Goal: Information Seeking & Learning: Learn about a topic

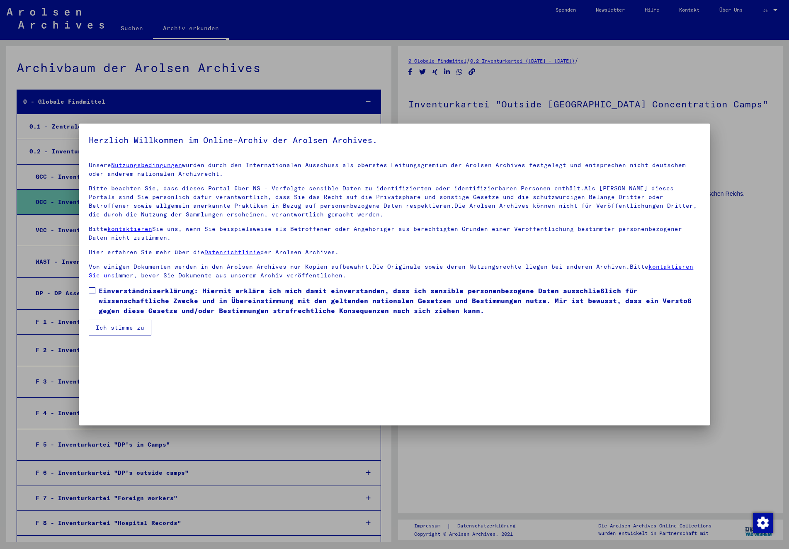
click at [94, 293] on span at bounding box center [92, 290] width 7 height 7
click at [114, 329] on button "Ich stimme zu" at bounding box center [120, 328] width 63 height 16
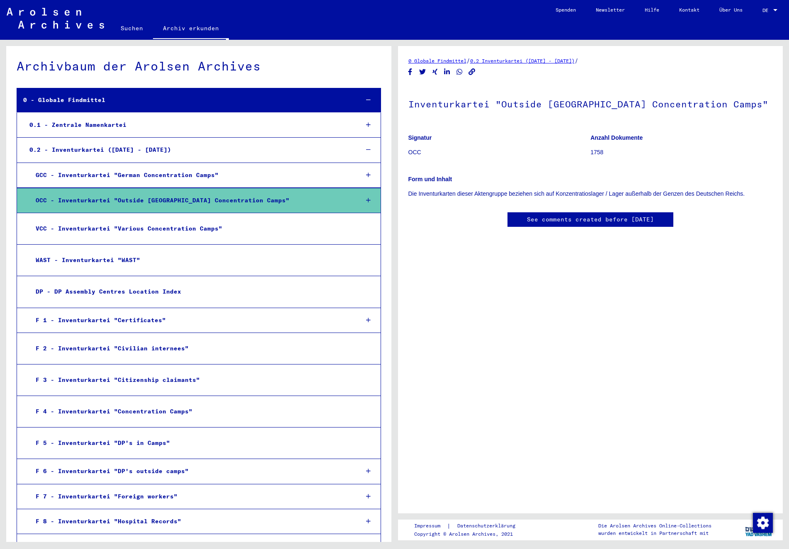
scroll to position [3, 0]
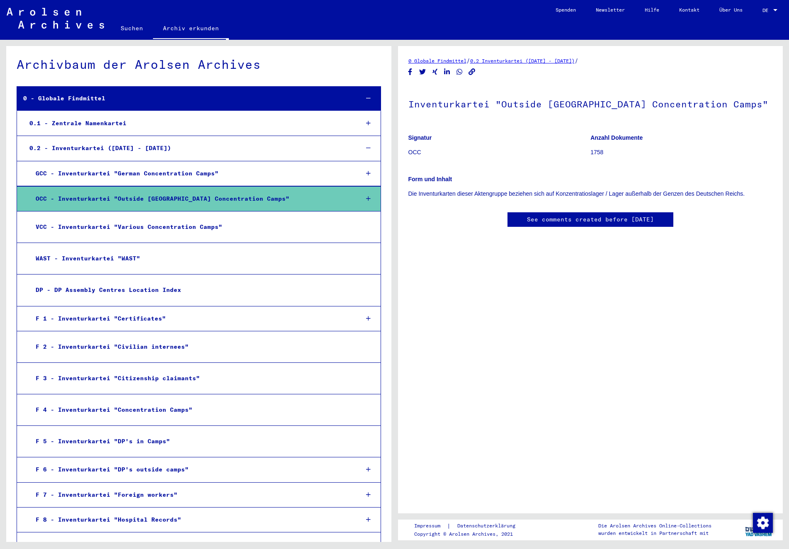
click at [114, 198] on div "OCC - Inventurkartei "Outside [GEOGRAPHIC_DATA] Concentration Camps"" at bounding box center [190, 199] width 323 height 16
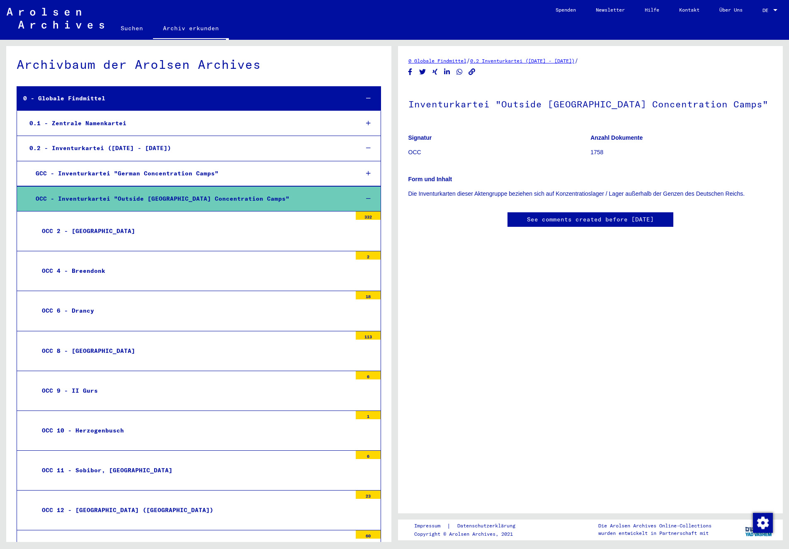
click at [114, 198] on div "OCC - Inventurkartei "Outside [GEOGRAPHIC_DATA] Concentration Camps"" at bounding box center [190, 199] width 323 height 16
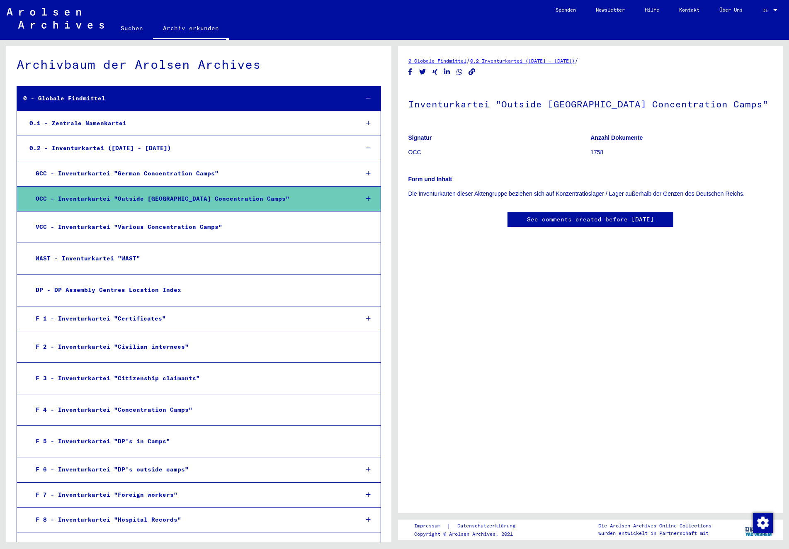
click at [114, 198] on div "OCC - Inventurkartei "Outside [GEOGRAPHIC_DATA] Concentration Camps"" at bounding box center [190, 199] width 323 height 16
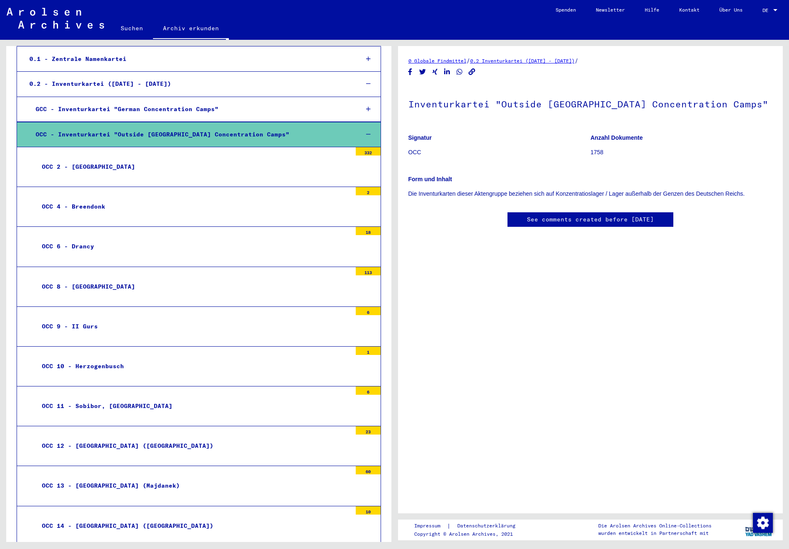
scroll to position [0, 0]
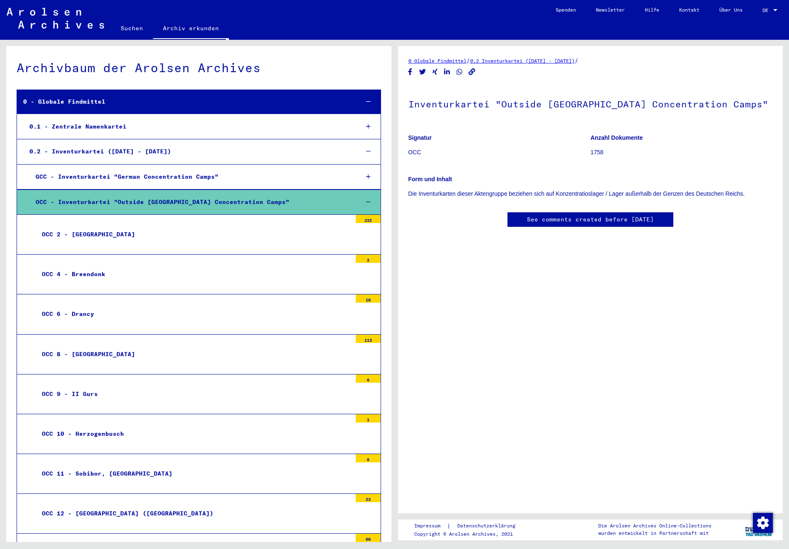
click at [93, 200] on div "OCC - Inventurkartei "Outside [GEOGRAPHIC_DATA] Concentration Camps"" at bounding box center [190, 202] width 323 height 16
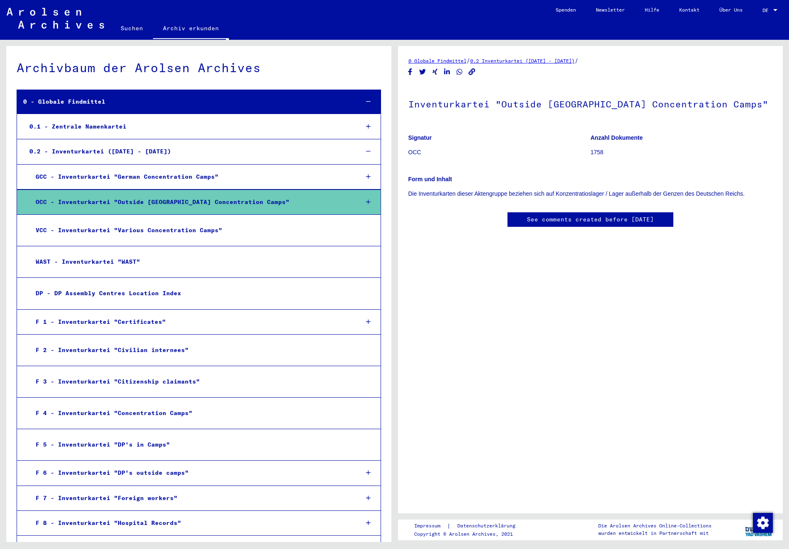
click at [105, 175] on div "GCC - Inventurkartei "German Concentration Camps"" at bounding box center [190, 177] width 323 height 16
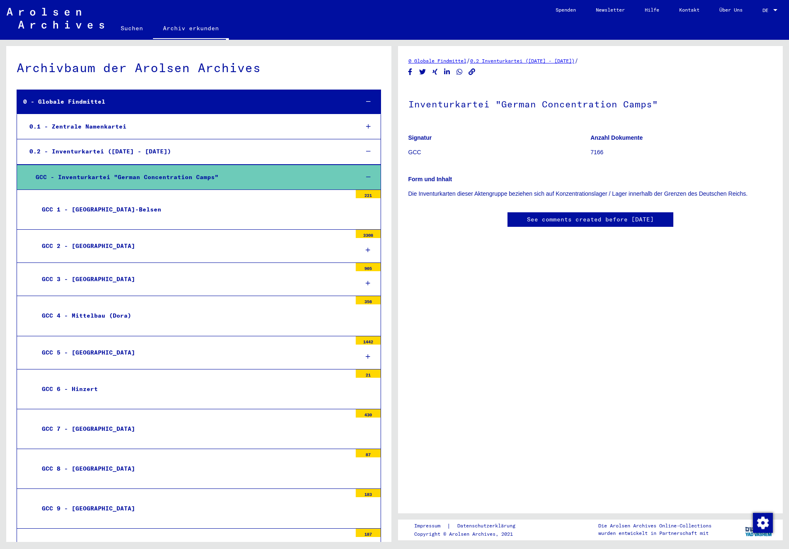
click at [105, 175] on div "GCC - Inventurkartei "German Concentration Camps"" at bounding box center [190, 177] width 323 height 16
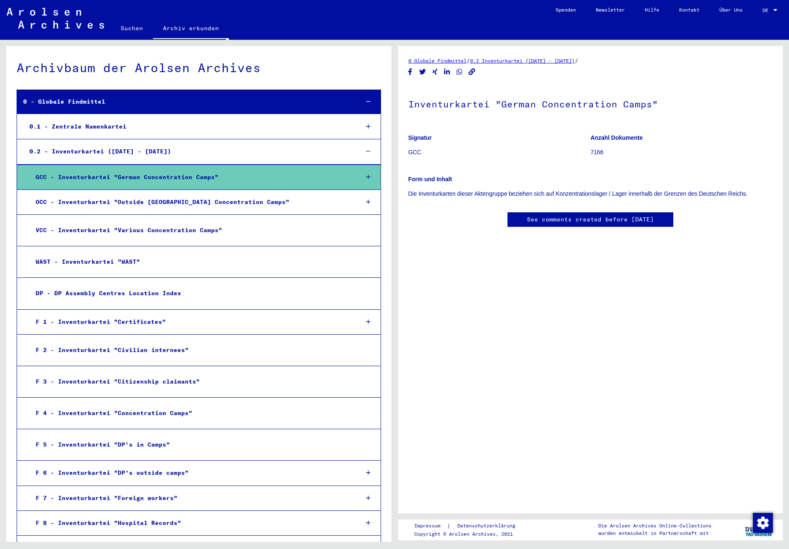
click at [100, 228] on div "VCC - Inventurkartei "Various Concentration Camps"" at bounding box center [190, 230] width 322 height 16
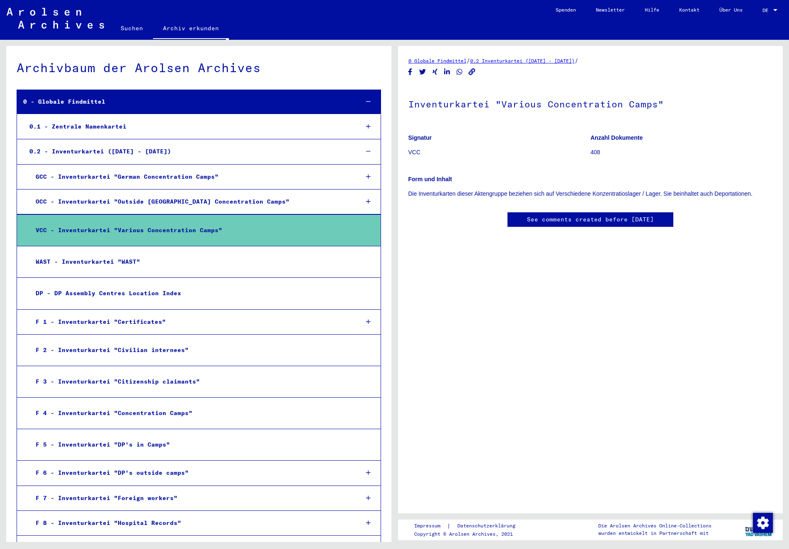
click at [104, 254] on div "WAST - Inventurkartei "WAST"" at bounding box center [190, 262] width 322 height 16
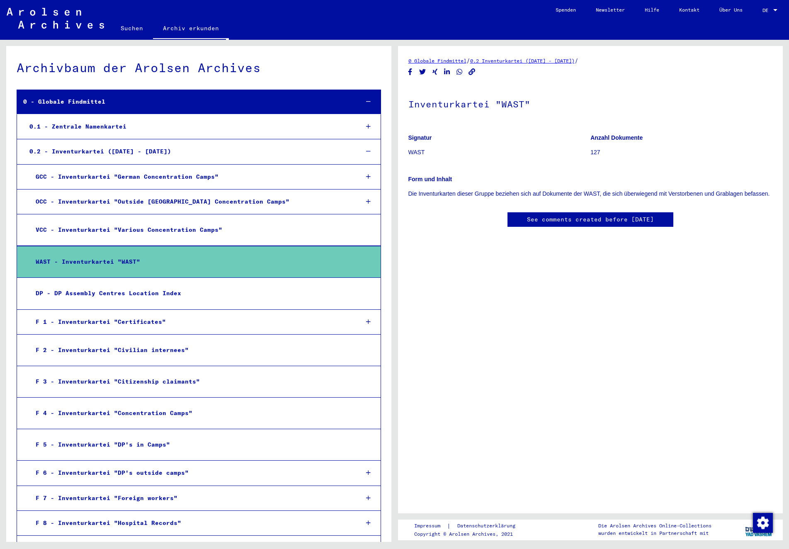
click at [104, 254] on div "WAST - Inventurkartei "WAST"" at bounding box center [190, 262] width 322 height 16
click at [99, 254] on div "WAST - Inventurkartei "WAST"" at bounding box center [190, 262] width 322 height 16
click at [125, 285] on div "DP - DP Assembly Centres Location Index" at bounding box center [190, 293] width 322 height 16
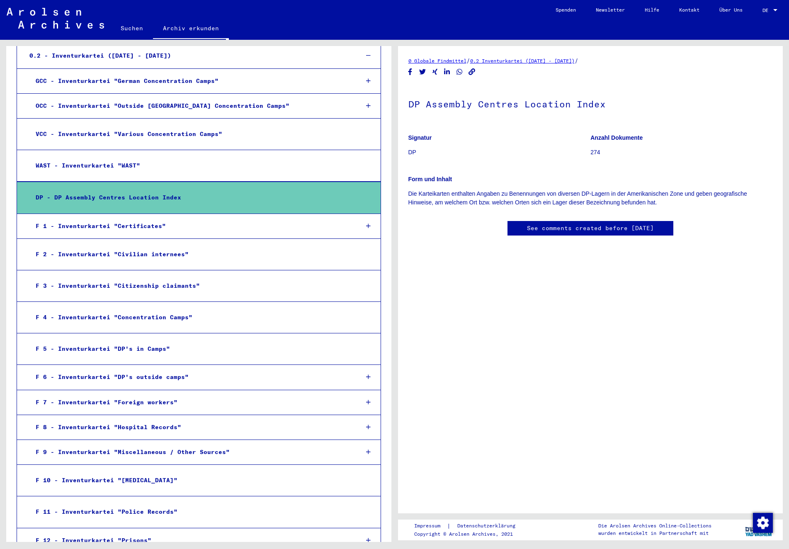
scroll to position [97, 0]
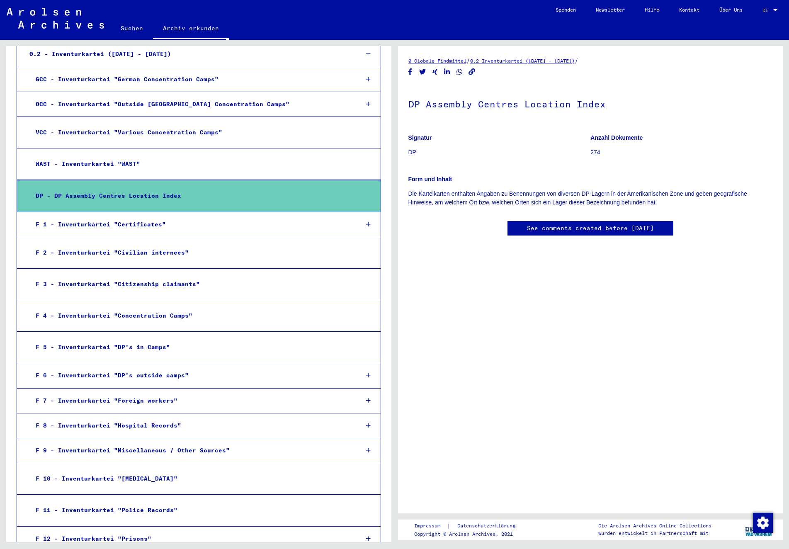
click at [131, 217] on div "F 1 - Inventurkartei "Certificates"" at bounding box center [190, 225] width 323 height 16
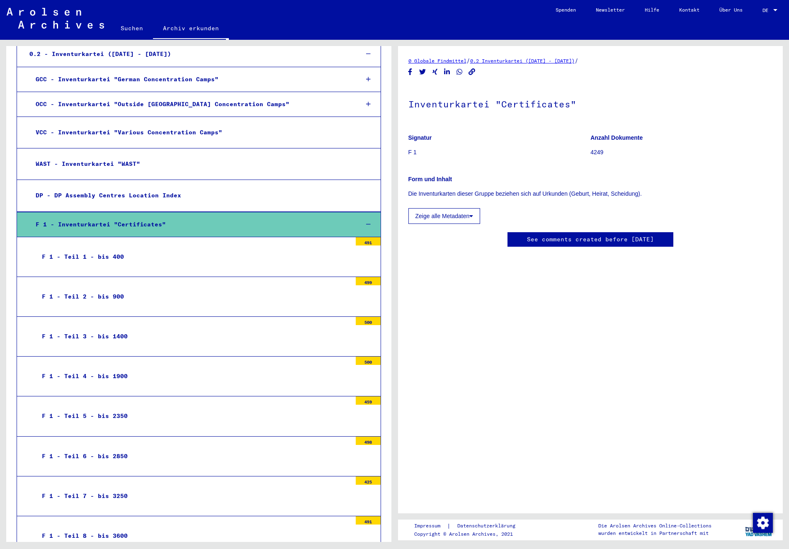
click at [131, 217] on div "F 1 - Inventurkartei "Certificates"" at bounding box center [190, 225] width 323 height 16
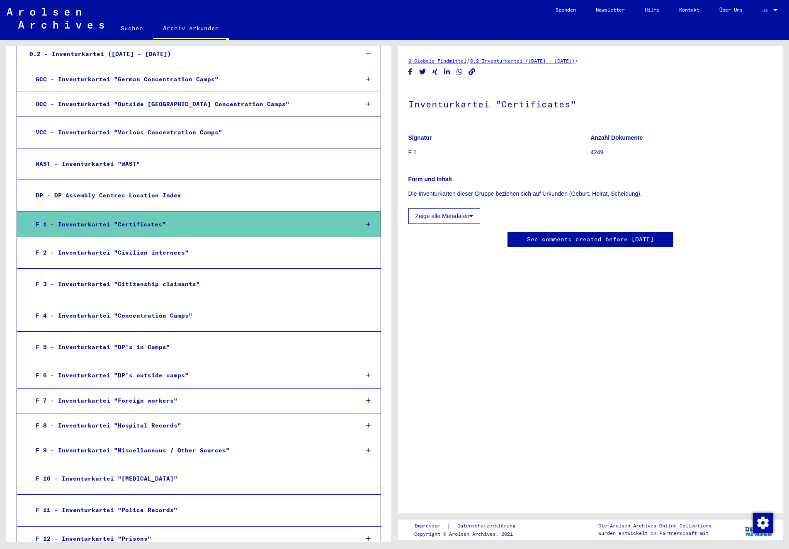
click at [135, 245] on div "F 2 - Inventurkartei "Civilian internees"" at bounding box center [190, 253] width 322 height 16
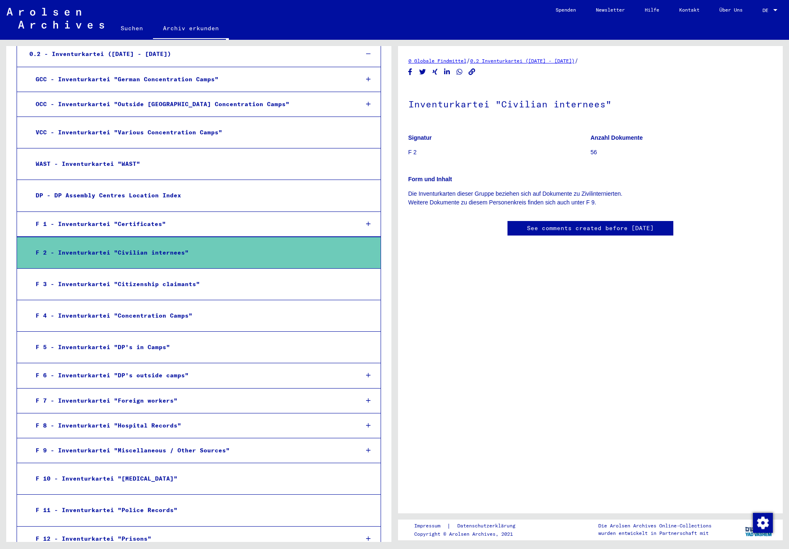
click at [135, 245] on div "F 2 - Inventurkartei "Civilian internees"" at bounding box center [190, 253] width 322 height 16
click at [119, 245] on div "F 2 - Inventurkartei "Civilian internees"" at bounding box center [190, 253] width 322 height 16
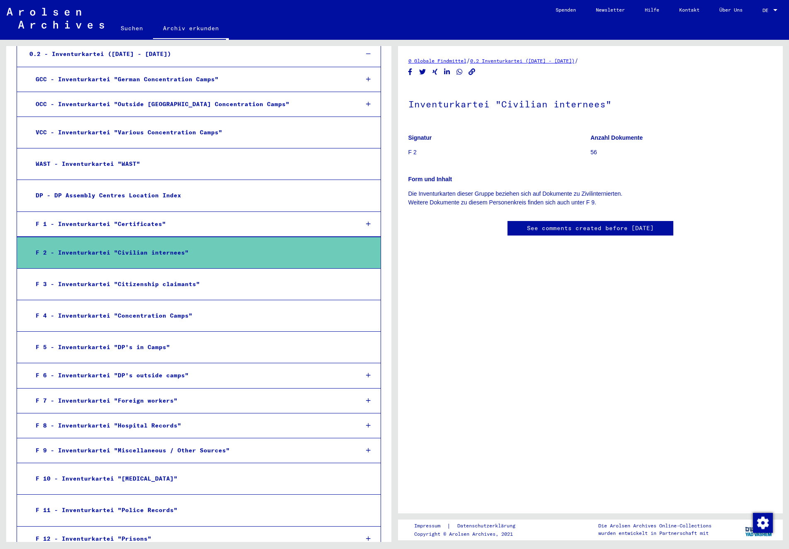
click at [41, 245] on div "F 2 - Inventurkartei "Civilian internees"" at bounding box center [190, 253] width 322 height 16
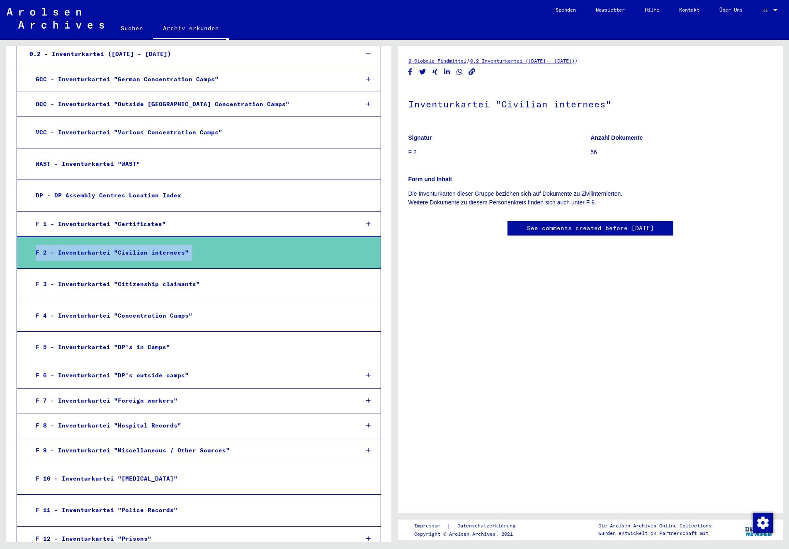
click at [192, 245] on div "F 2 - Inventurkartei "Civilian internees"" at bounding box center [190, 253] width 322 height 16
click at [301, 245] on div "F 2 - Inventurkartei "Civilian internees"" at bounding box center [190, 253] width 322 height 16
click at [168, 245] on div "F 2 - Inventurkartei "Civilian internees"" at bounding box center [190, 253] width 322 height 16
click at [595, 153] on p "56" at bounding box center [682, 152] width 182 height 9
click at [605, 136] on b "Anzahl Dokumente" at bounding box center [617, 137] width 52 height 7
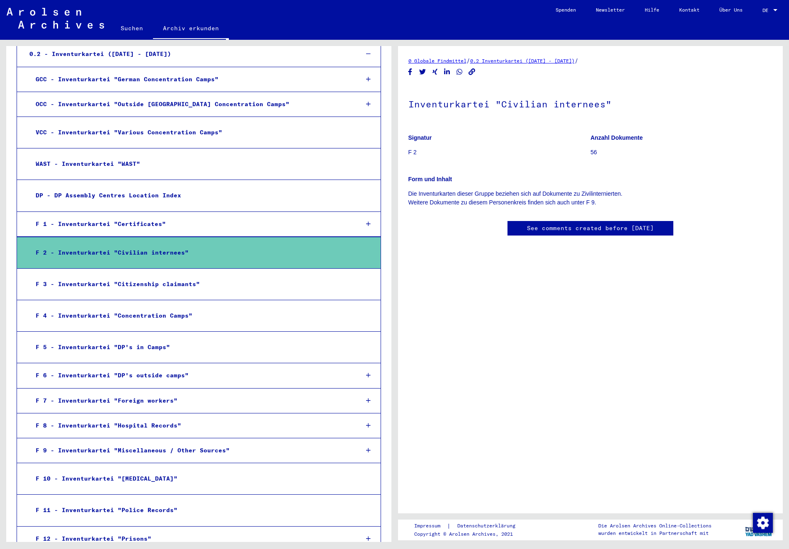
click at [183, 276] on div "F 3 - Inventurkartei "Citizenship claimants"" at bounding box center [190, 284] width 322 height 16
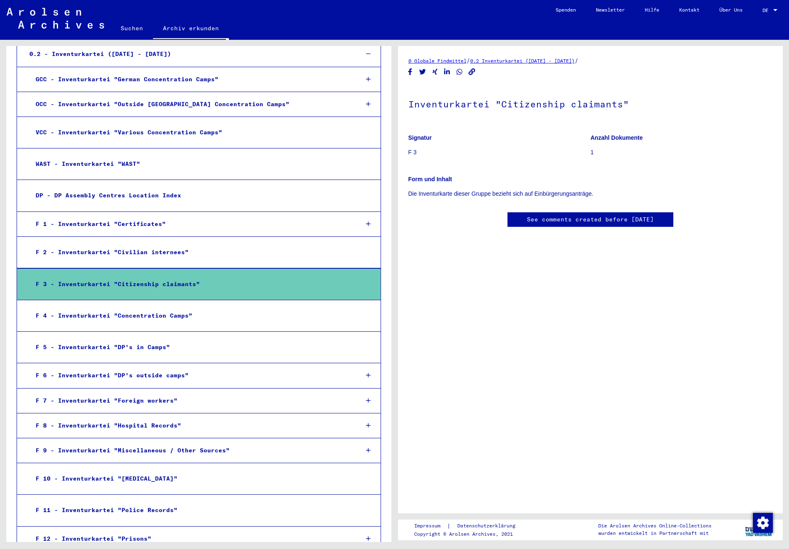
click at [183, 276] on div "F 3 - Inventurkartei "Citizenship claimants"" at bounding box center [190, 284] width 322 height 16
click at [156, 308] on div "F 4 - Inventurkartei "Concentration Camps"" at bounding box center [190, 316] width 322 height 16
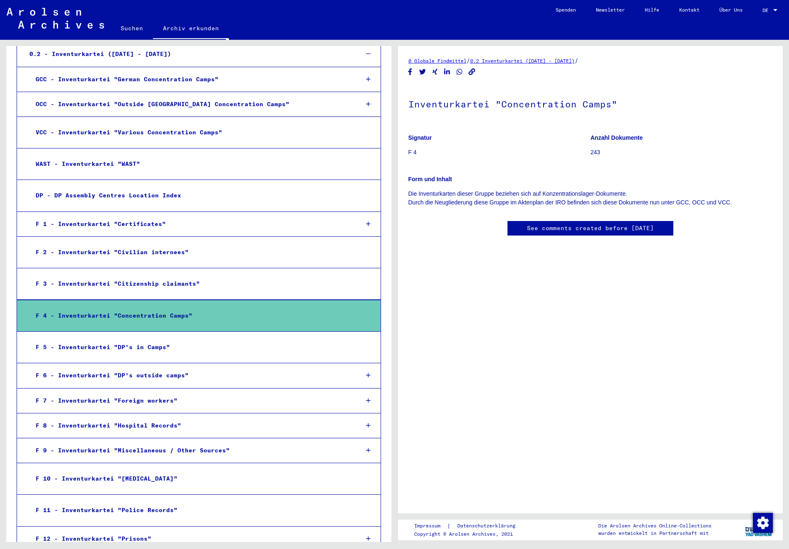
click at [140, 339] on div "F 5 - Inventurkartei "DP's in Camps"" at bounding box center [190, 347] width 322 height 16
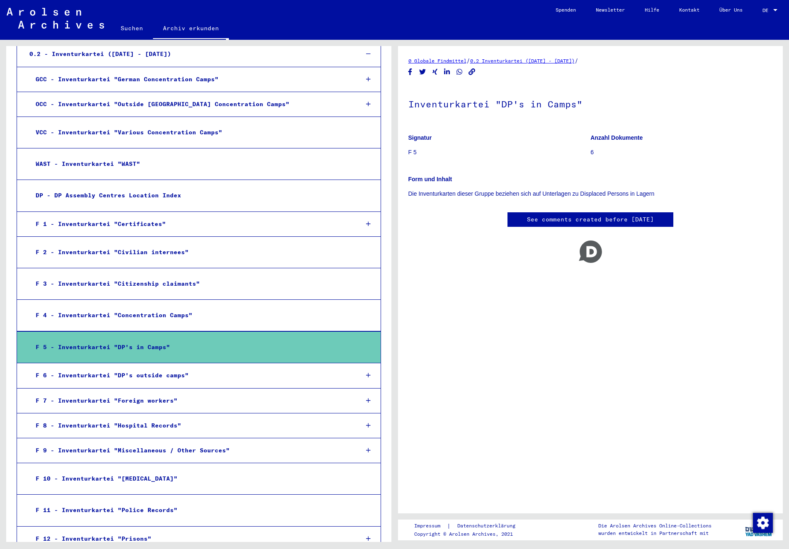
click at [140, 339] on div "F 5 - Inventurkartei "DP's in Camps"" at bounding box center [190, 347] width 322 height 16
click at [139, 368] on div "F 6 - Inventurkartei "DP's outside camps"" at bounding box center [190, 376] width 323 height 16
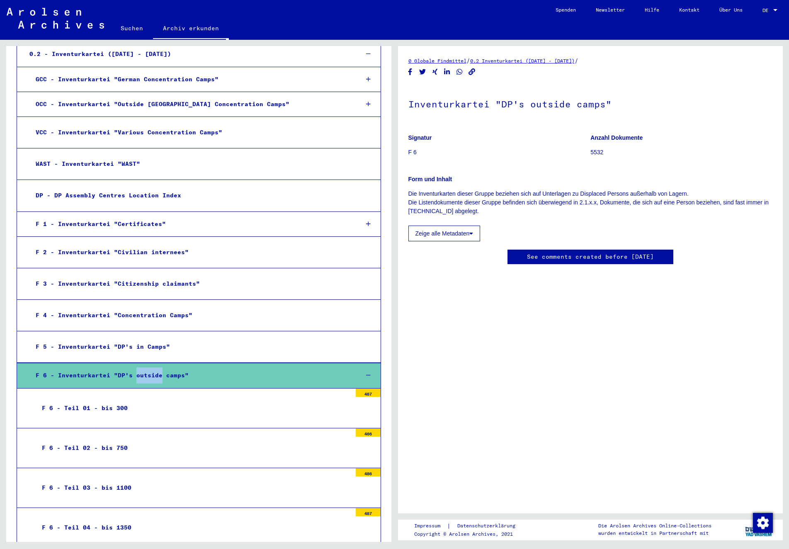
click at [139, 368] on div "F 6 - Inventurkartei "DP's outside camps"" at bounding box center [190, 376] width 323 height 16
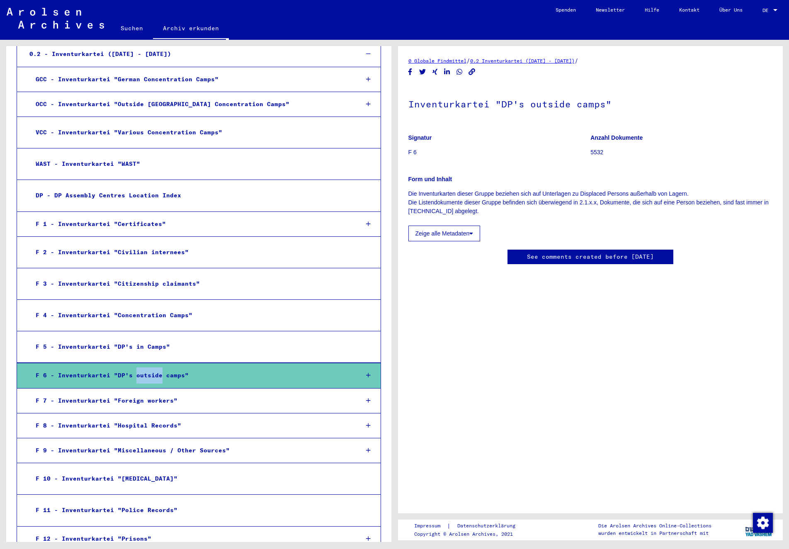
click at [139, 368] on div "F 6 - Inventurkartei "DP's outside camps"" at bounding box center [190, 376] width 323 height 16
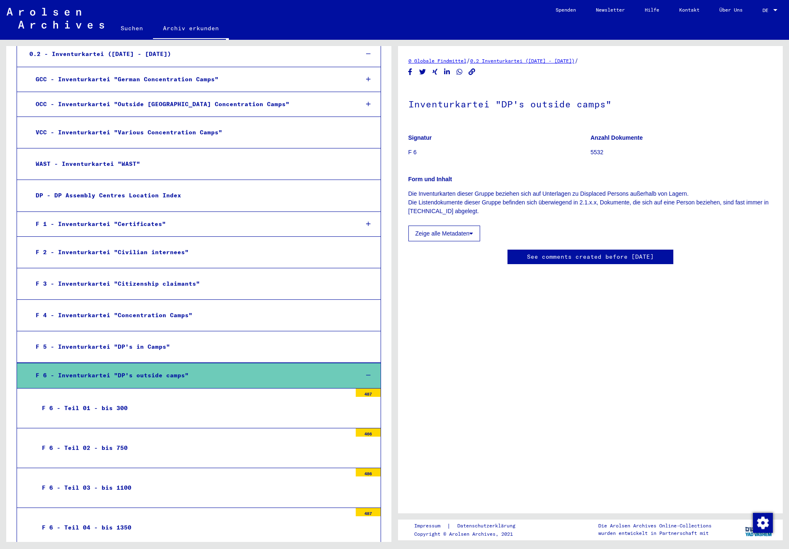
click at [139, 368] on div "F 6 - Inventurkartei "DP's outside camps"" at bounding box center [190, 376] width 323 height 16
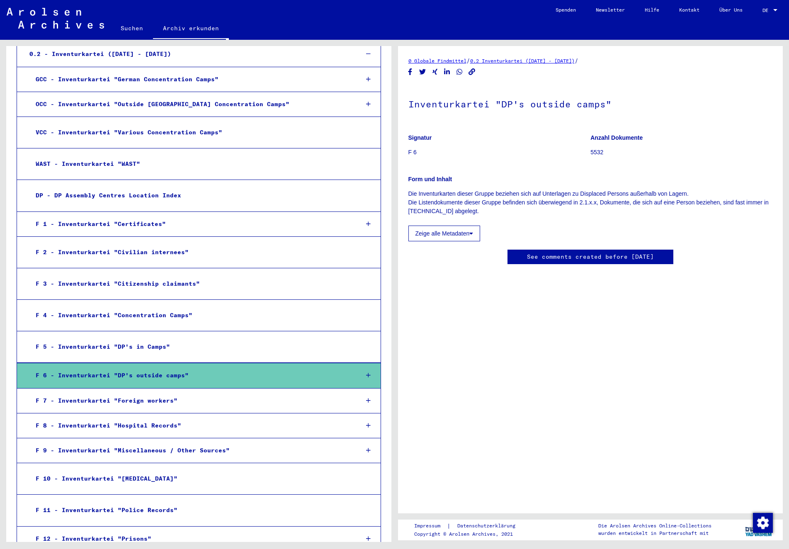
click at [139, 339] on div "F 5 - Inventurkartei "DP's in Camps"" at bounding box center [190, 347] width 322 height 16
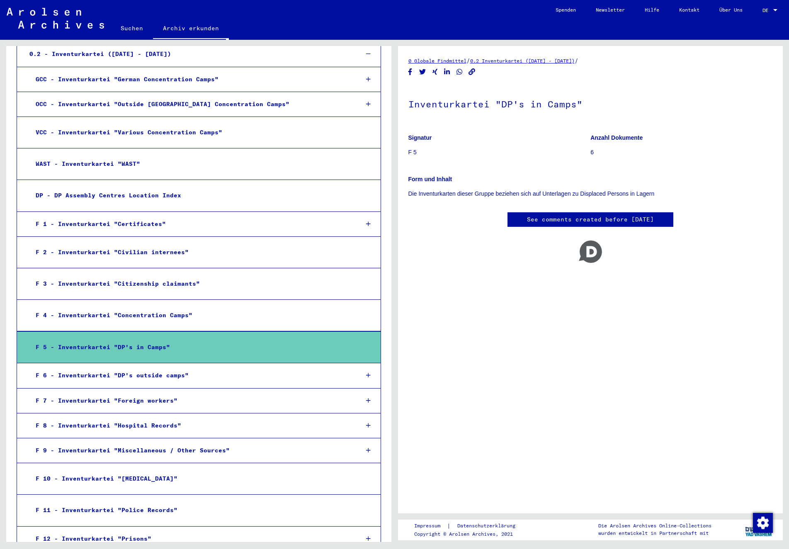
click at [139, 339] on div "F 5 - Inventurkartei "DP's in Camps"" at bounding box center [190, 347] width 322 height 16
click at [136, 368] on div "F 6 - Inventurkartei "DP's outside camps"" at bounding box center [190, 376] width 323 height 16
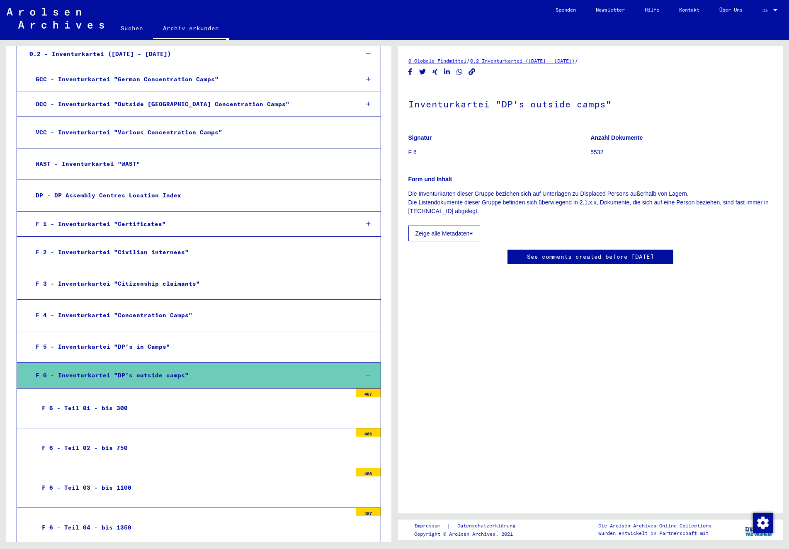
click at [132, 400] on div "F 6 - Teil 01 - bis 300" at bounding box center [194, 408] width 316 height 16
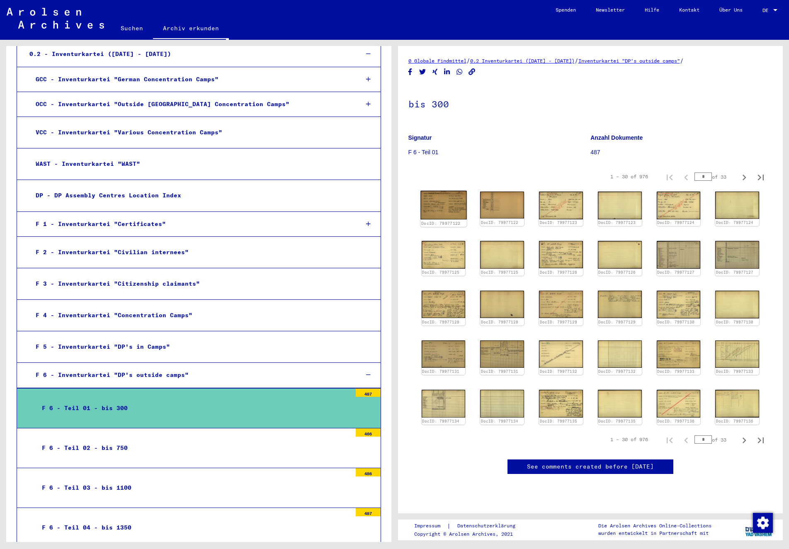
click at [439, 207] on img at bounding box center [444, 205] width 46 height 29
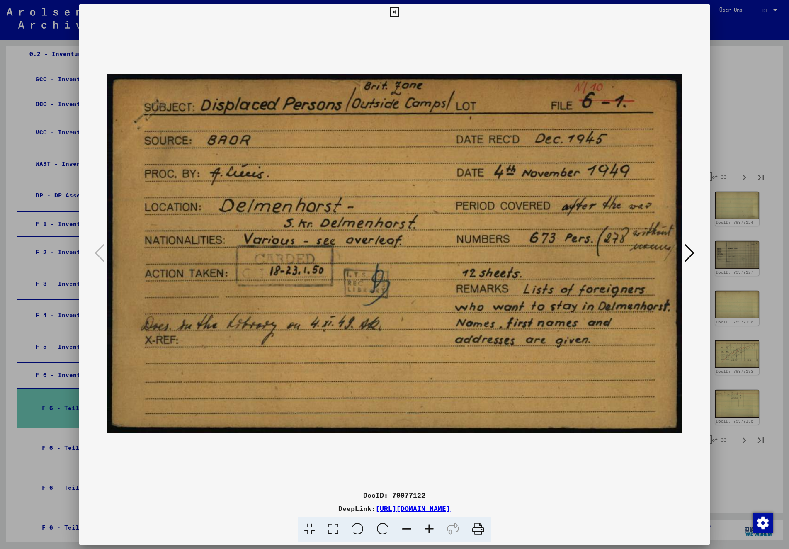
click at [402, 12] on button at bounding box center [394, 12] width 15 height 17
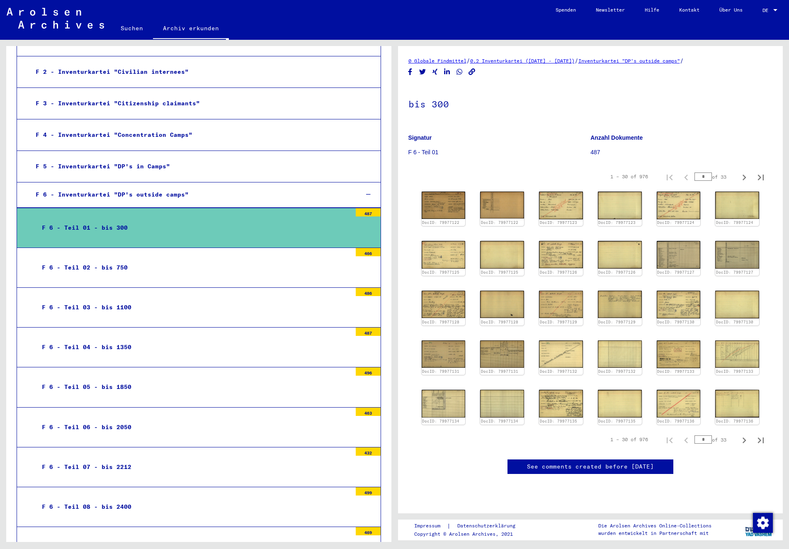
scroll to position [176, 0]
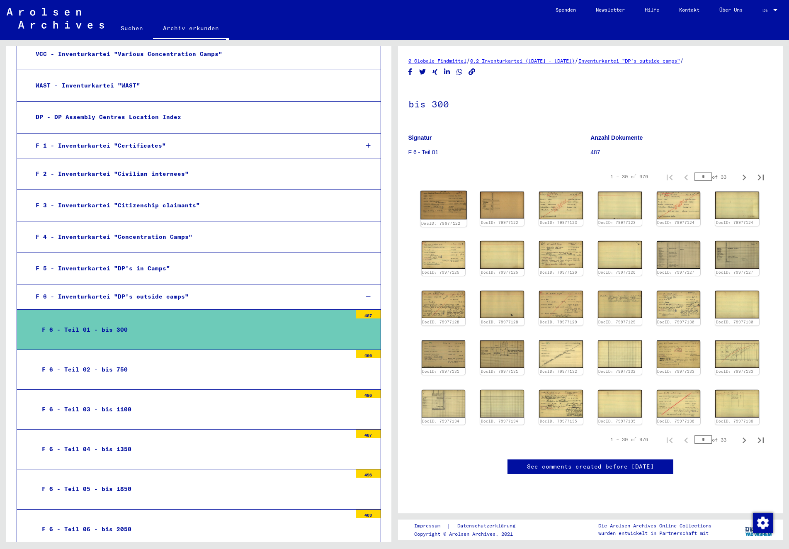
click at [449, 206] on img at bounding box center [444, 205] width 46 height 29
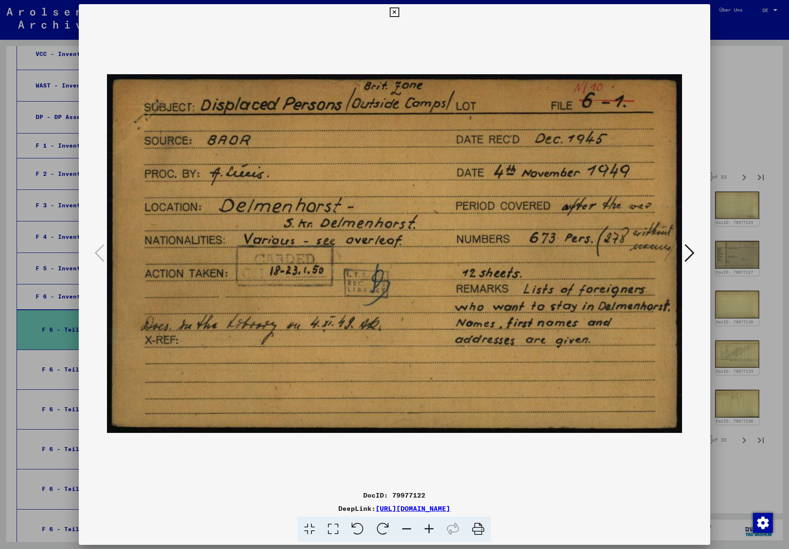
click at [449, 206] on img at bounding box center [394, 254] width 575 height 466
click at [694, 248] on icon at bounding box center [690, 253] width 10 height 20
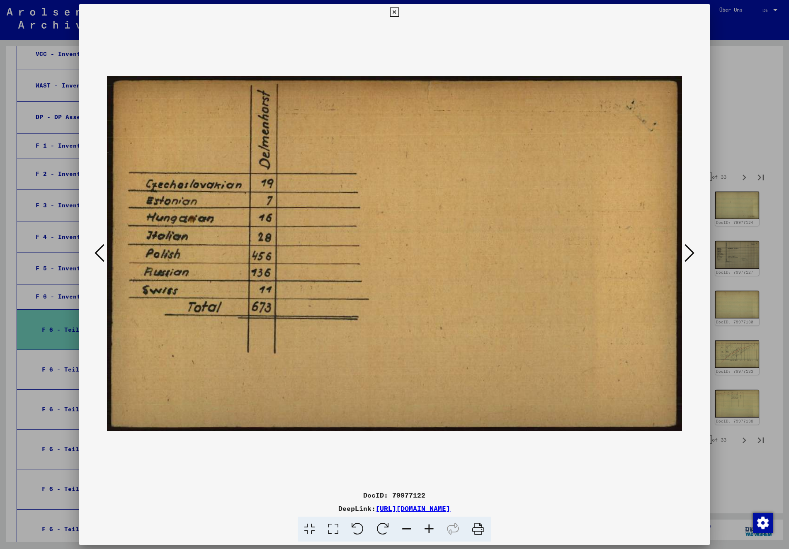
click at [694, 249] on icon at bounding box center [690, 253] width 10 height 20
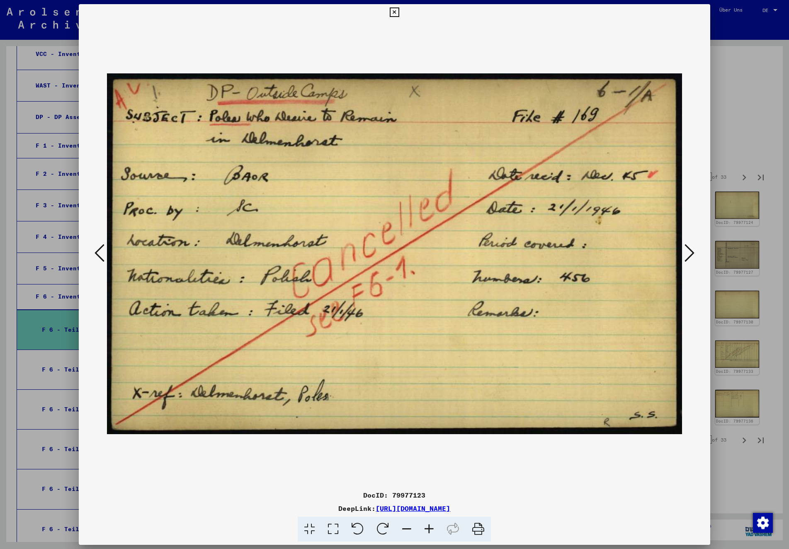
click at [694, 249] on icon at bounding box center [690, 253] width 10 height 20
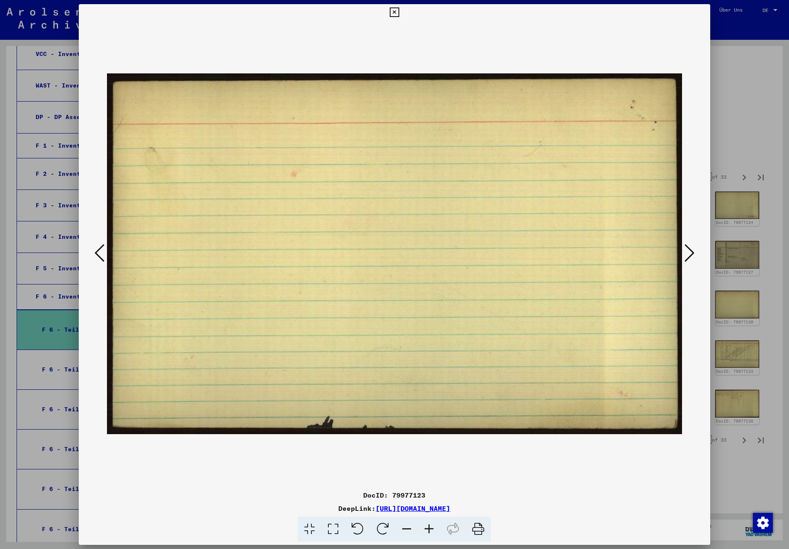
click at [694, 249] on icon at bounding box center [690, 253] width 10 height 20
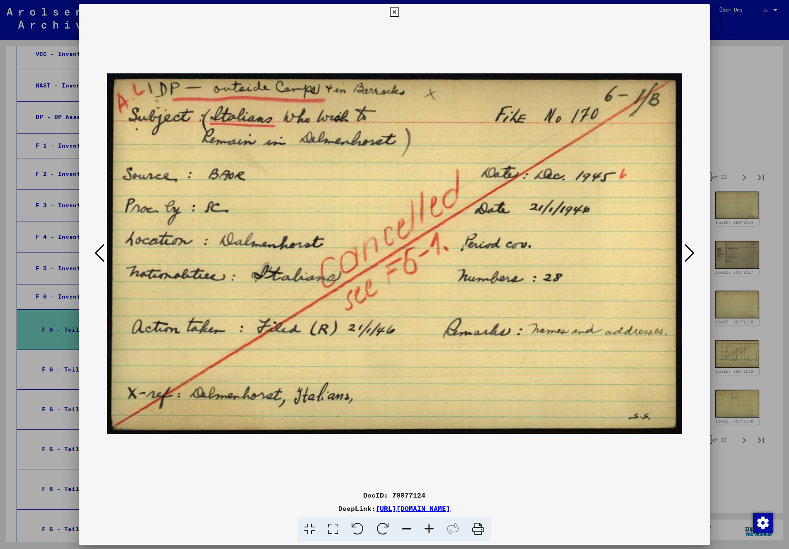
click at [694, 249] on icon at bounding box center [690, 253] width 10 height 20
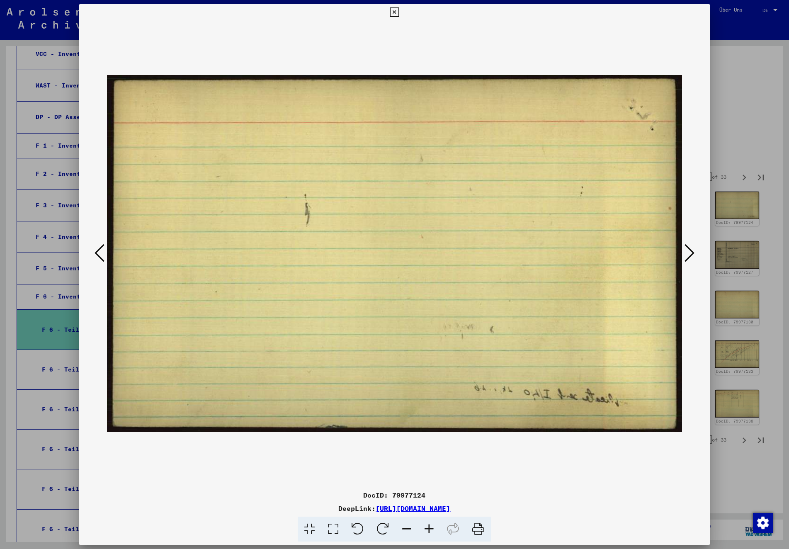
click at [694, 249] on icon at bounding box center [690, 253] width 10 height 20
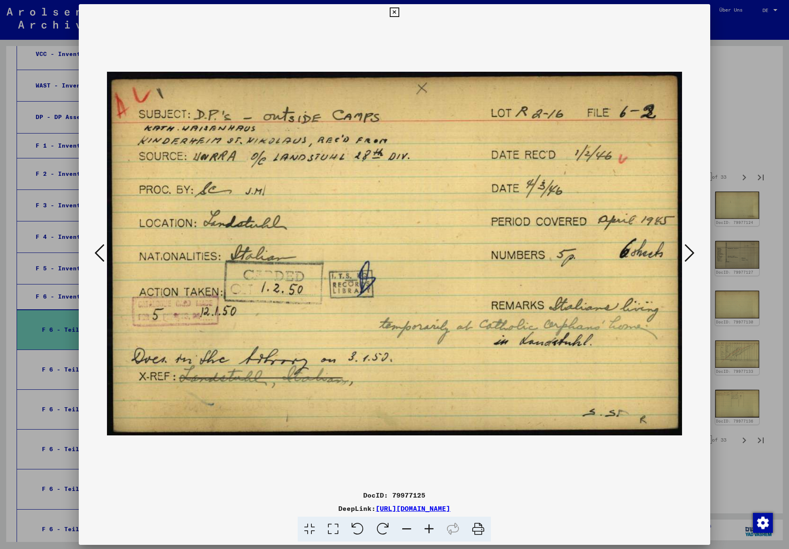
click at [694, 249] on icon at bounding box center [690, 253] width 10 height 20
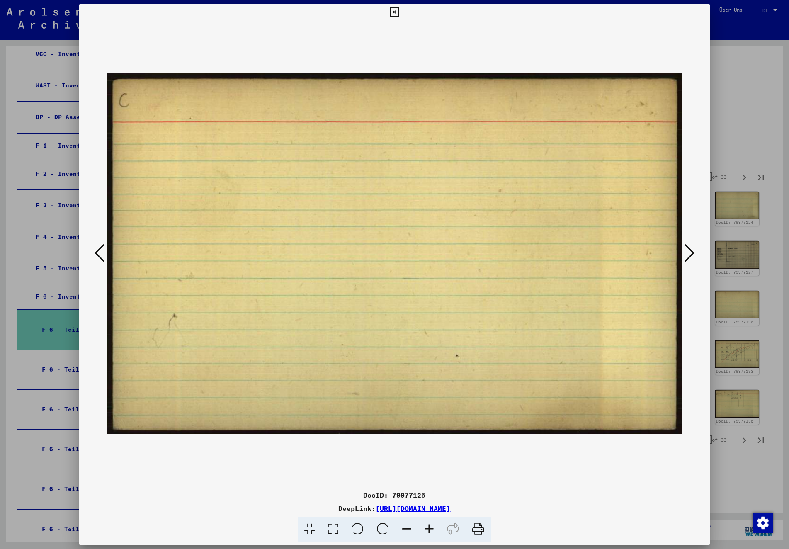
click at [694, 249] on icon at bounding box center [690, 253] width 10 height 20
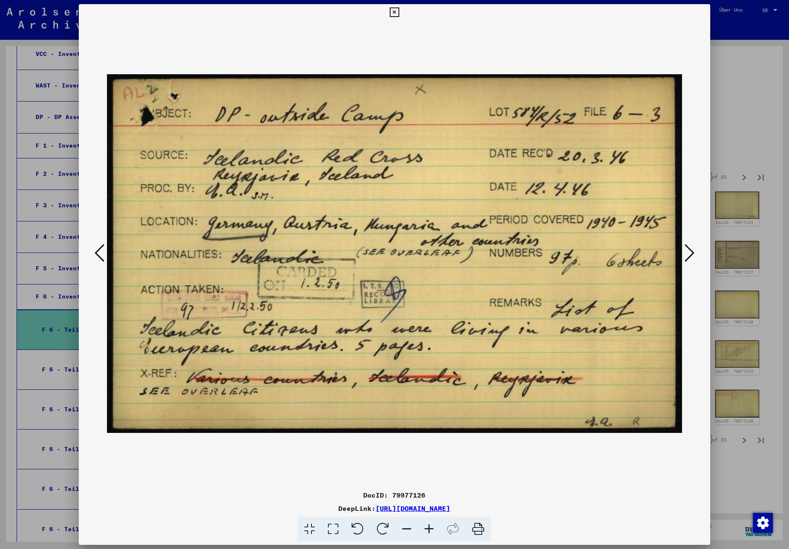
click at [694, 249] on icon at bounding box center [690, 253] width 10 height 20
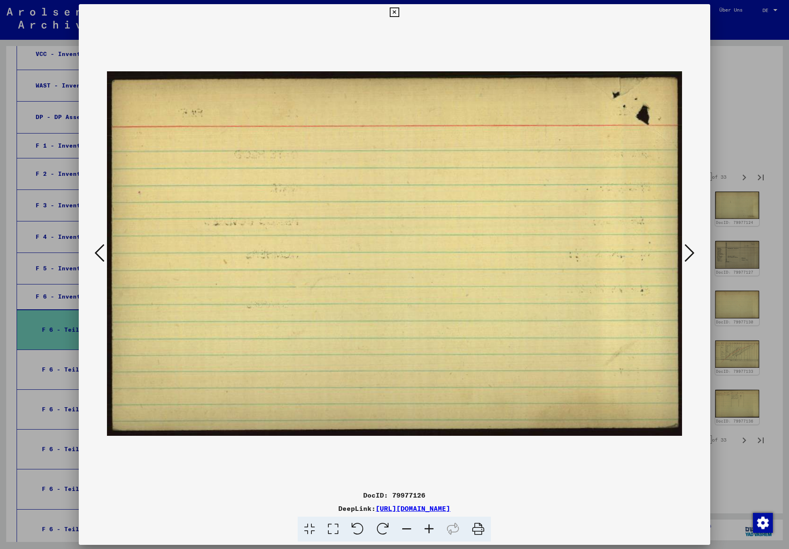
click at [694, 249] on icon at bounding box center [690, 253] width 10 height 20
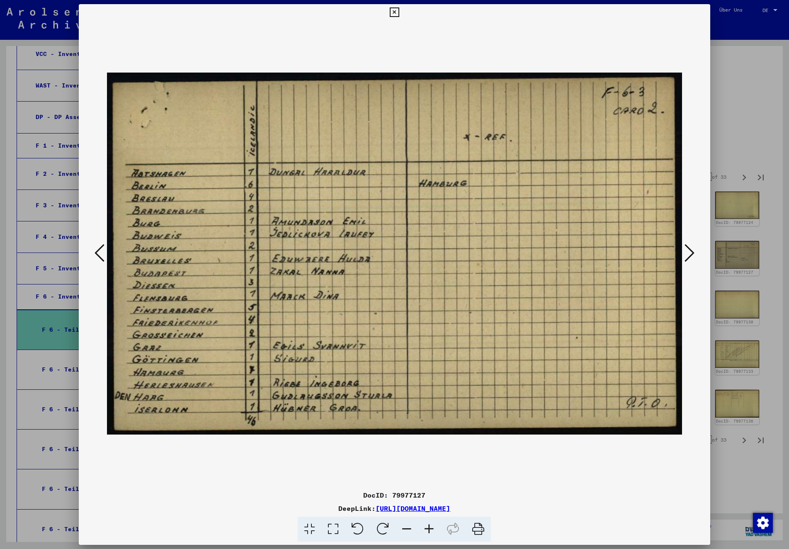
click at [694, 249] on icon at bounding box center [690, 253] width 10 height 20
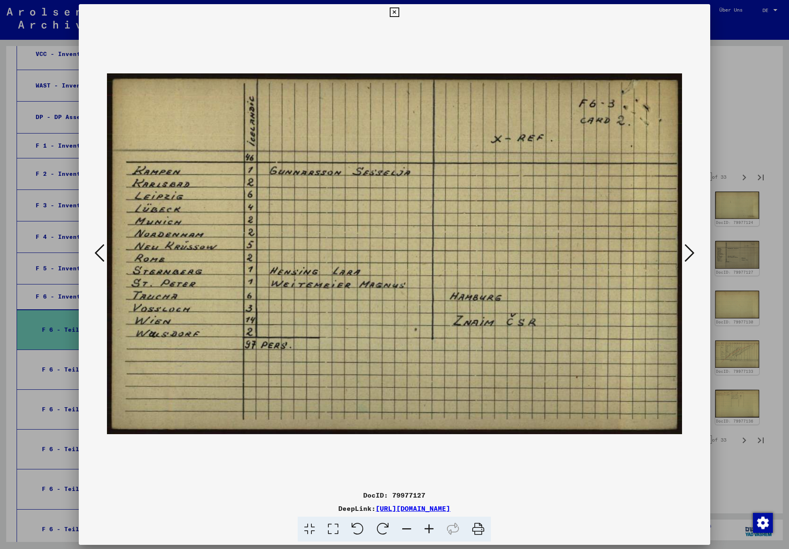
click at [694, 249] on icon at bounding box center [690, 253] width 10 height 20
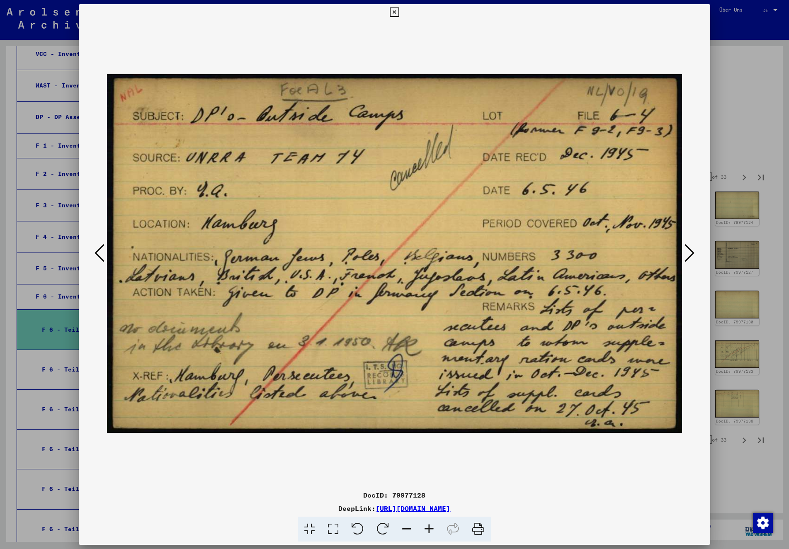
click at [694, 249] on icon at bounding box center [690, 253] width 10 height 20
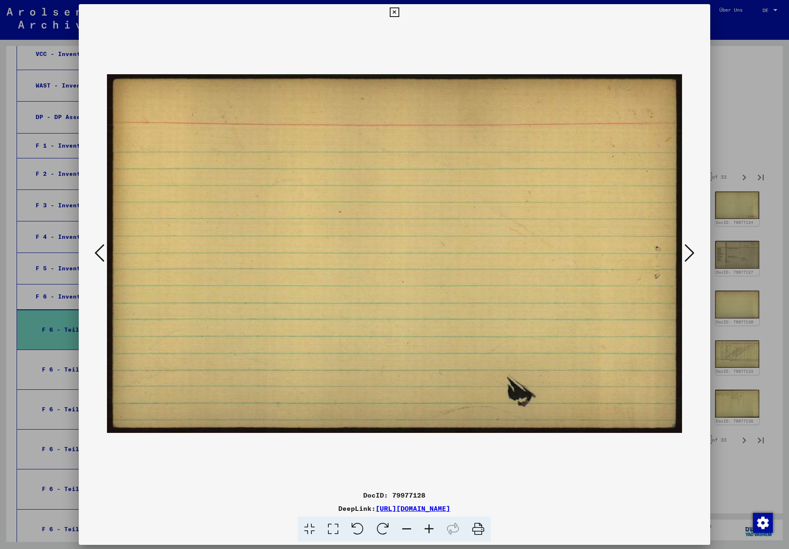
click at [694, 249] on icon at bounding box center [690, 253] width 10 height 20
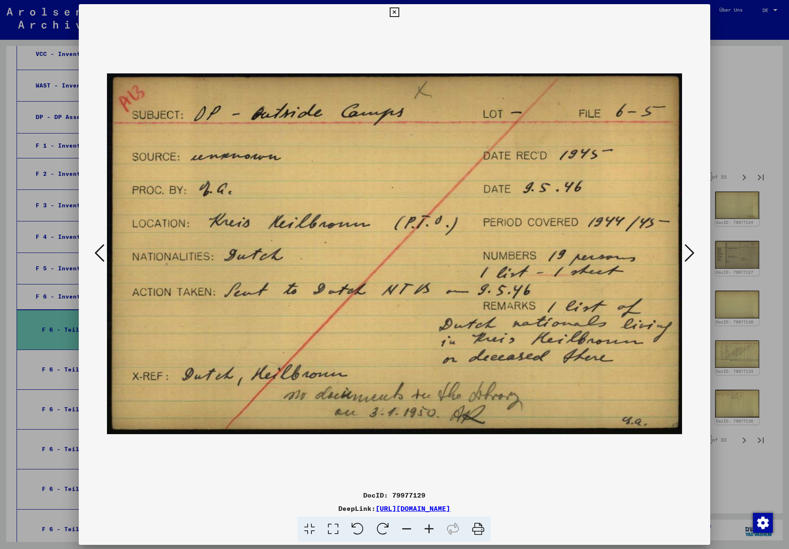
click at [694, 249] on icon at bounding box center [690, 253] width 10 height 20
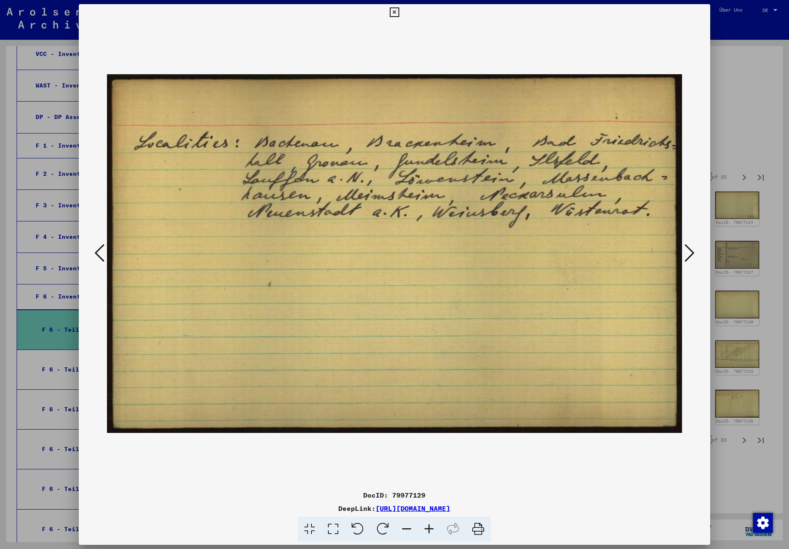
click at [694, 249] on icon at bounding box center [690, 253] width 10 height 20
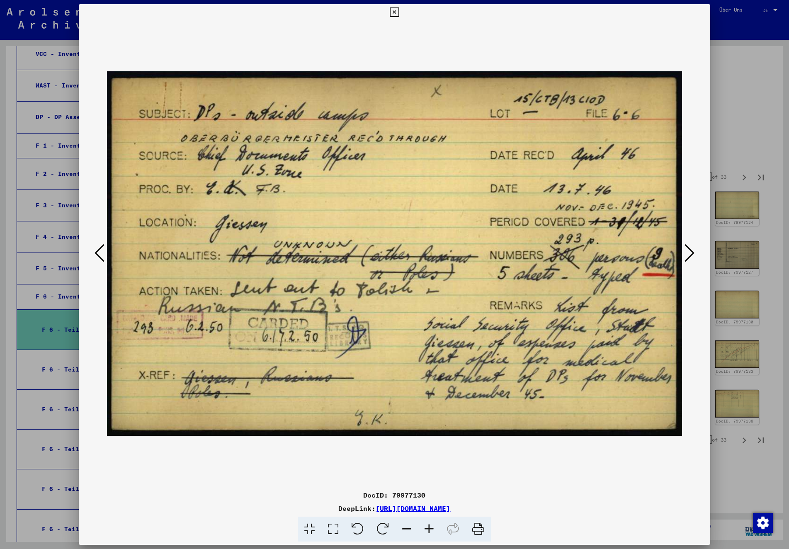
click at [399, 13] on icon at bounding box center [395, 12] width 10 height 10
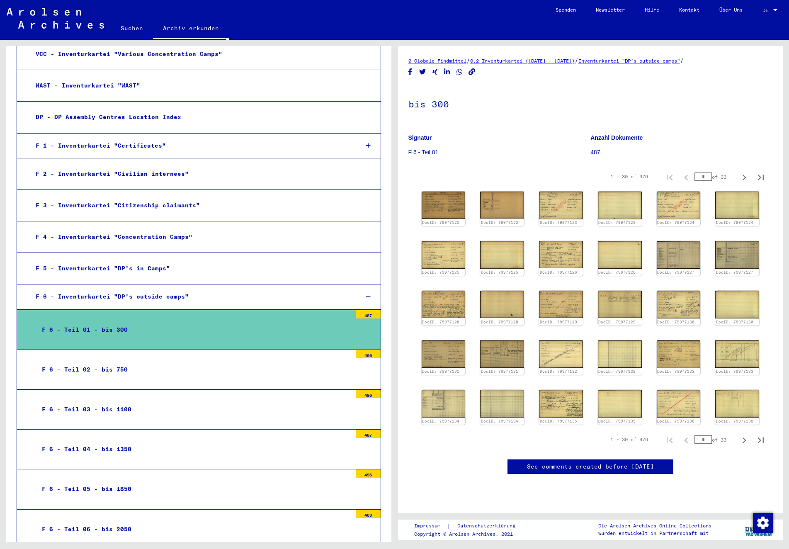
click at [148, 481] on div "F 6 - Teil 05 - bis 1850" at bounding box center [194, 489] width 316 height 16
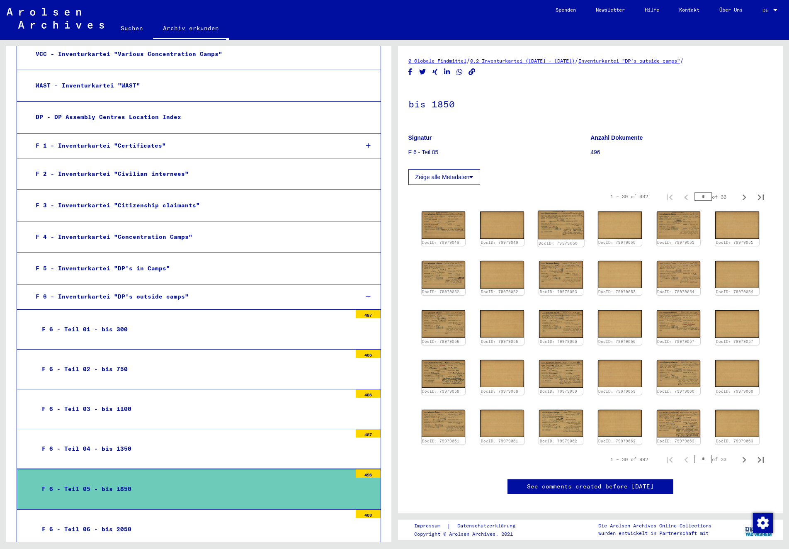
click at [562, 231] on img at bounding box center [561, 225] width 46 height 29
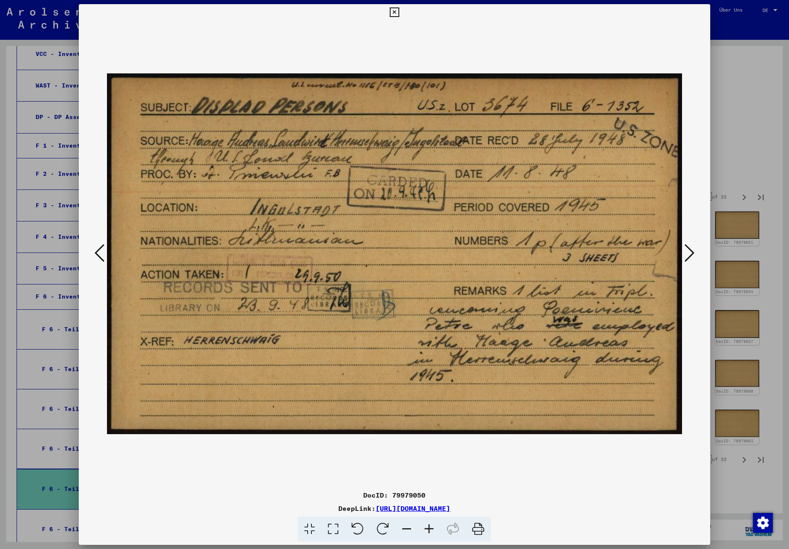
click at [399, 12] on icon at bounding box center [395, 12] width 10 height 10
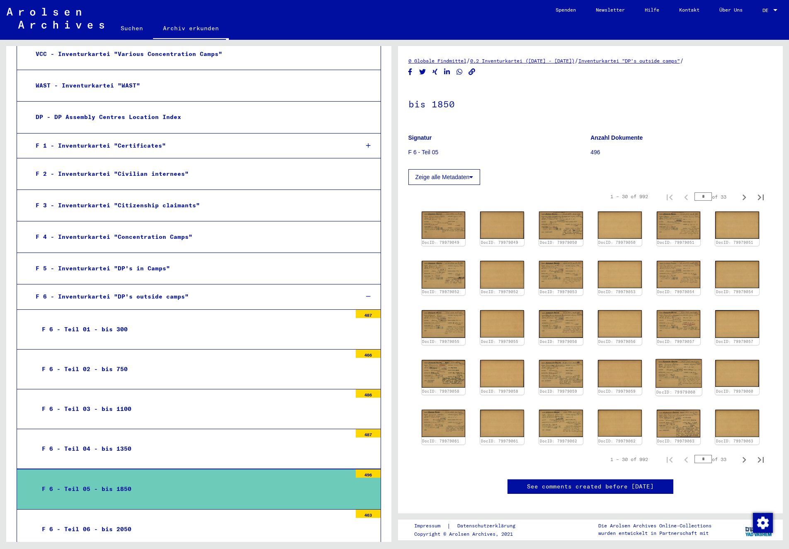
click at [678, 372] on img at bounding box center [679, 373] width 46 height 29
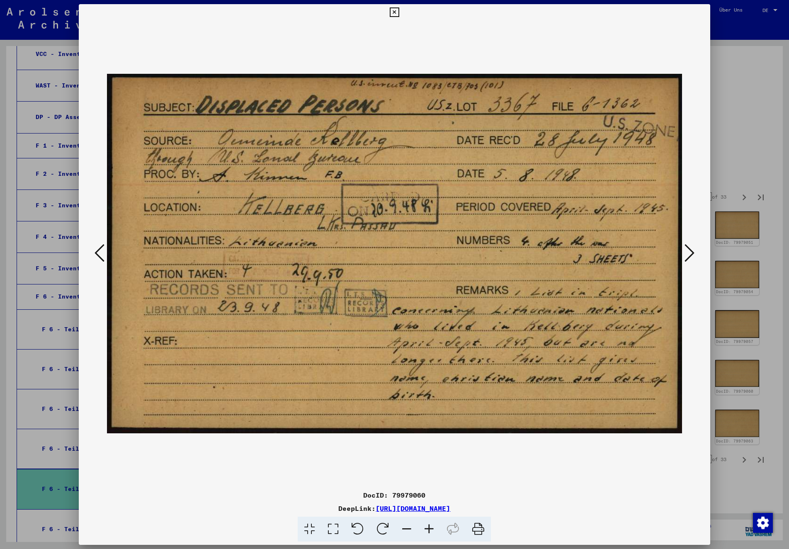
click at [399, 13] on icon at bounding box center [395, 12] width 10 height 10
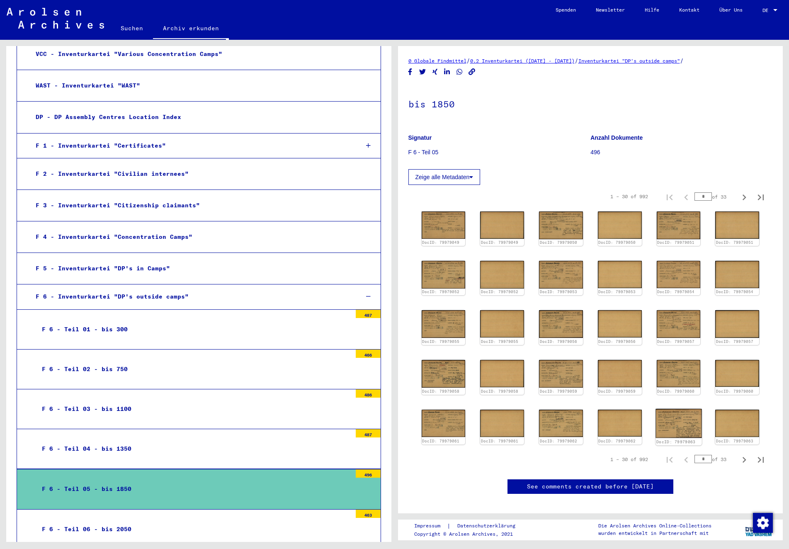
click at [691, 424] on img at bounding box center [679, 423] width 46 height 29
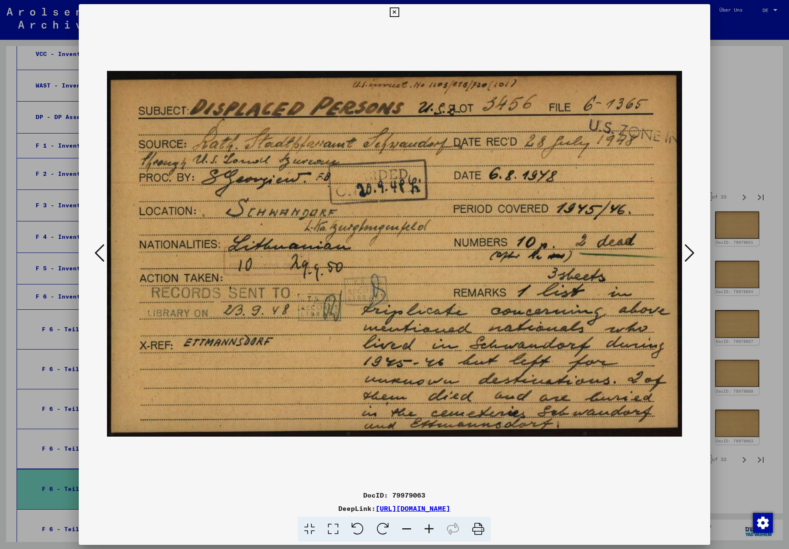
click at [399, 11] on icon at bounding box center [395, 12] width 10 height 10
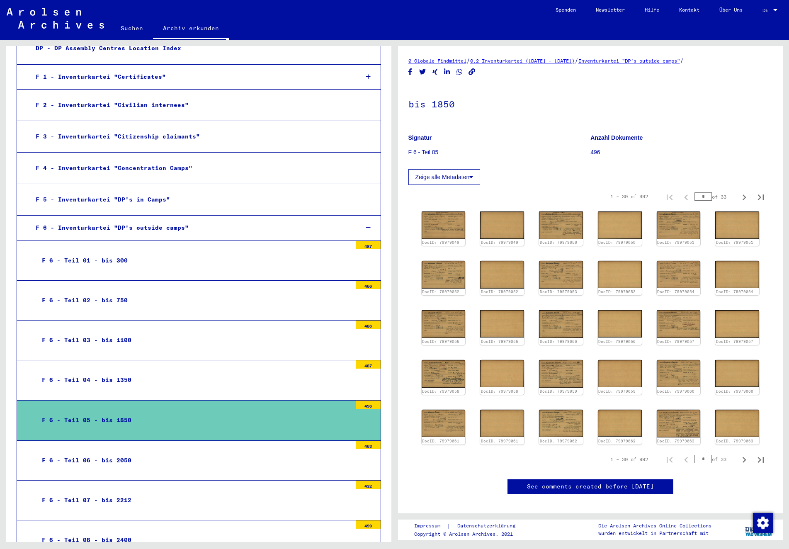
scroll to position [402, 0]
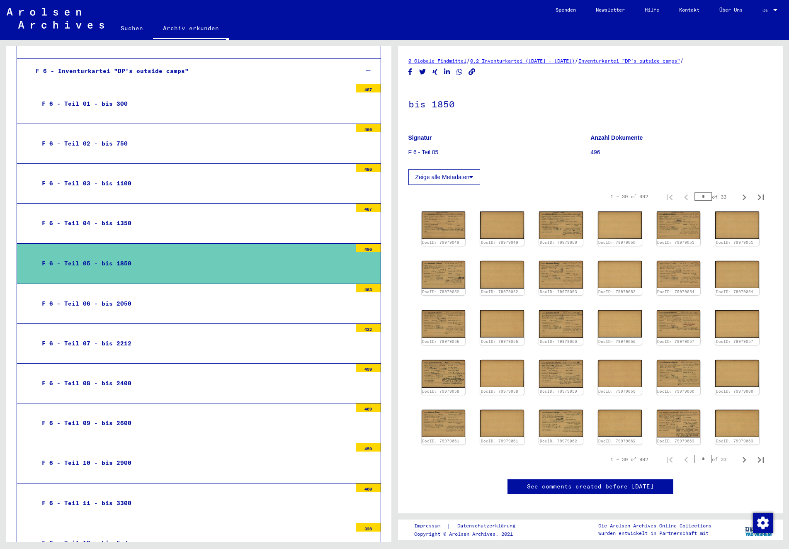
click at [155, 455] on div "F 6 - Teil 10 - bis 2900" at bounding box center [194, 463] width 316 height 16
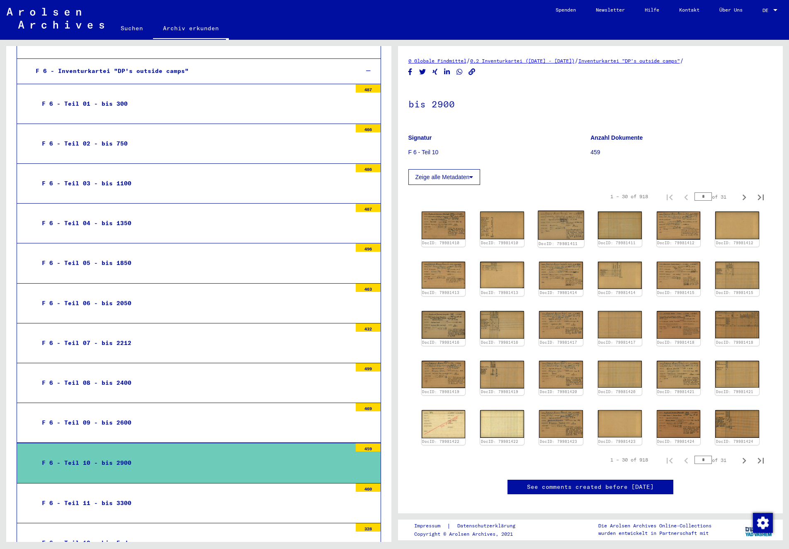
click at [567, 232] on img at bounding box center [561, 225] width 46 height 29
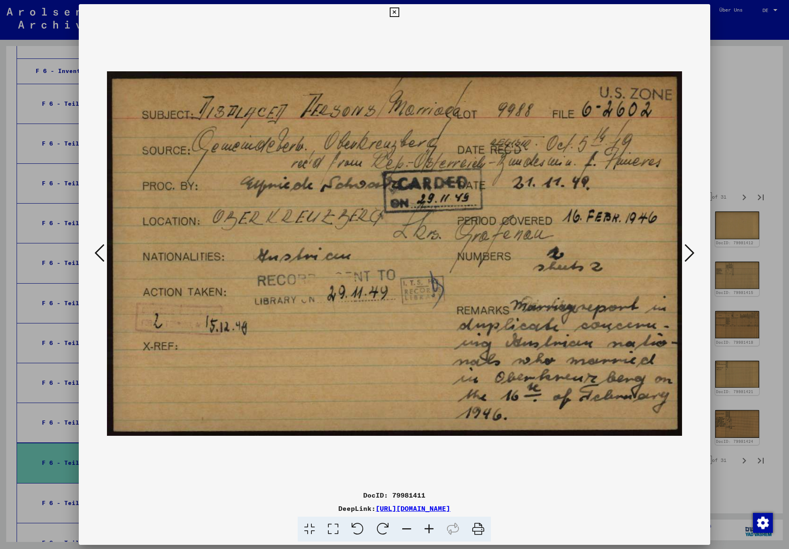
click at [691, 251] on icon at bounding box center [690, 253] width 10 height 20
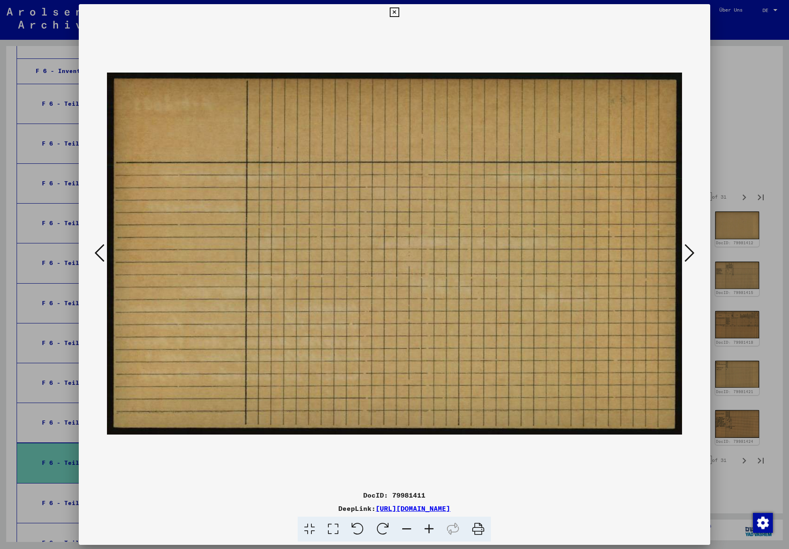
click at [691, 251] on icon at bounding box center [690, 253] width 10 height 20
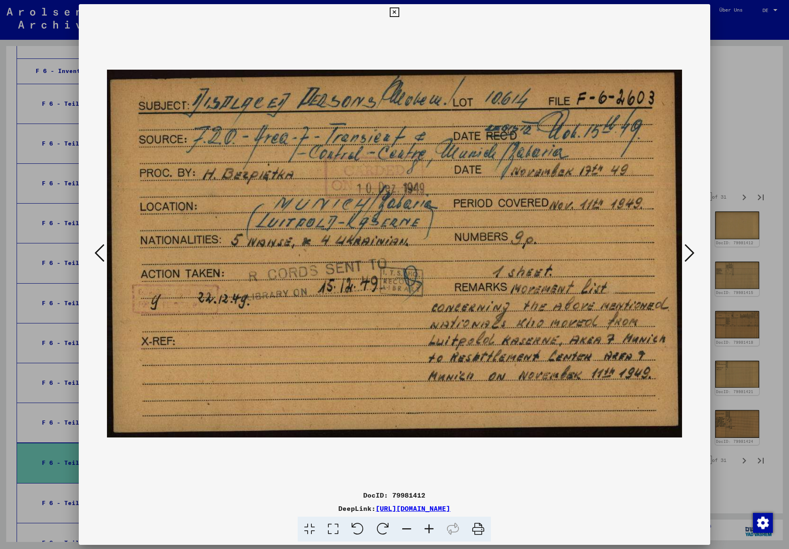
click at [691, 251] on icon at bounding box center [690, 253] width 10 height 20
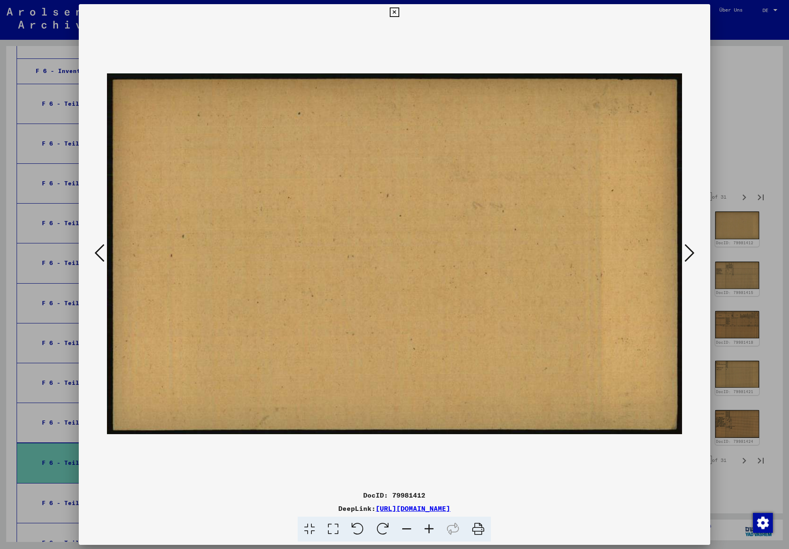
click at [691, 251] on icon at bounding box center [690, 253] width 10 height 20
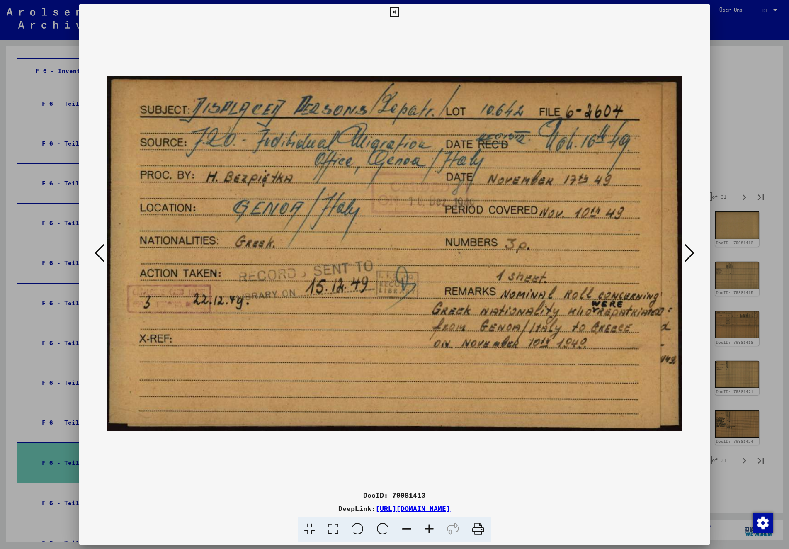
click at [691, 251] on icon at bounding box center [690, 253] width 10 height 20
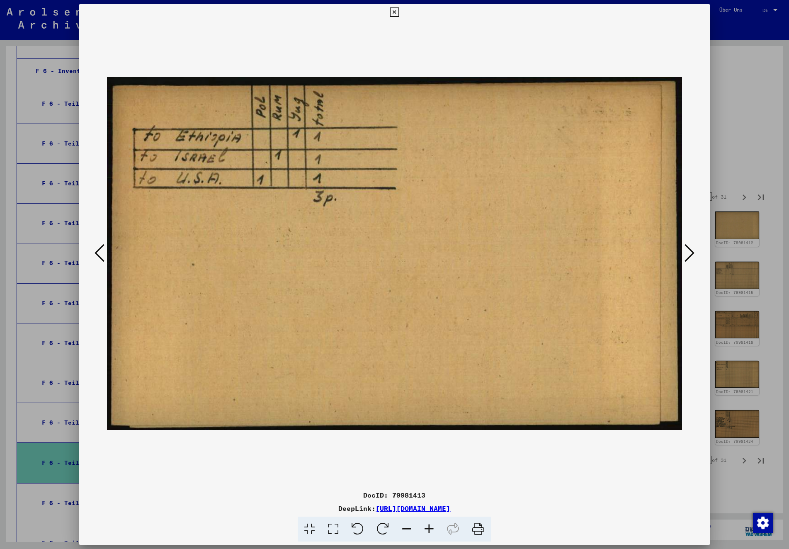
click at [691, 251] on icon at bounding box center [690, 253] width 10 height 20
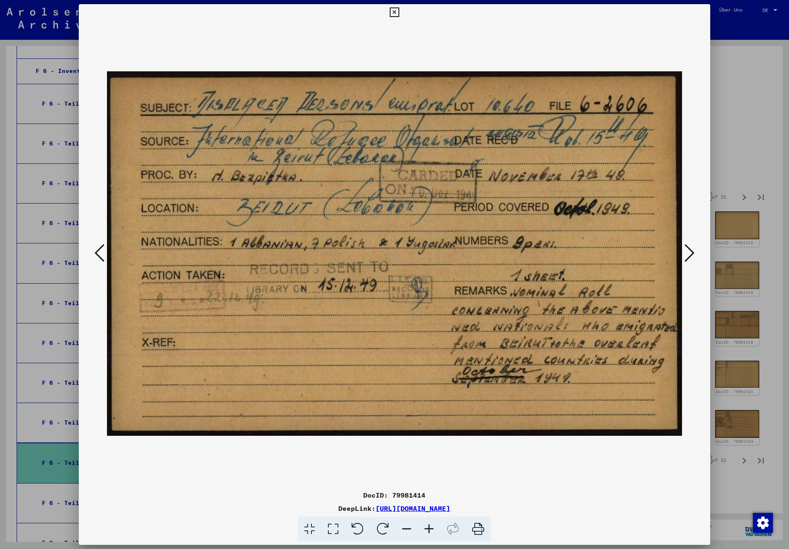
click at [691, 251] on icon at bounding box center [690, 253] width 10 height 20
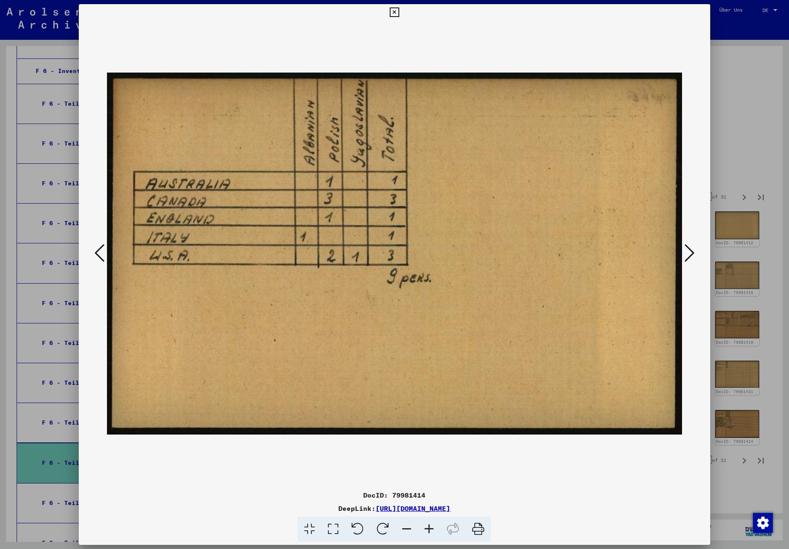
click at [691, 251] on icon at bounding box center [690, 253] width 10 height 20
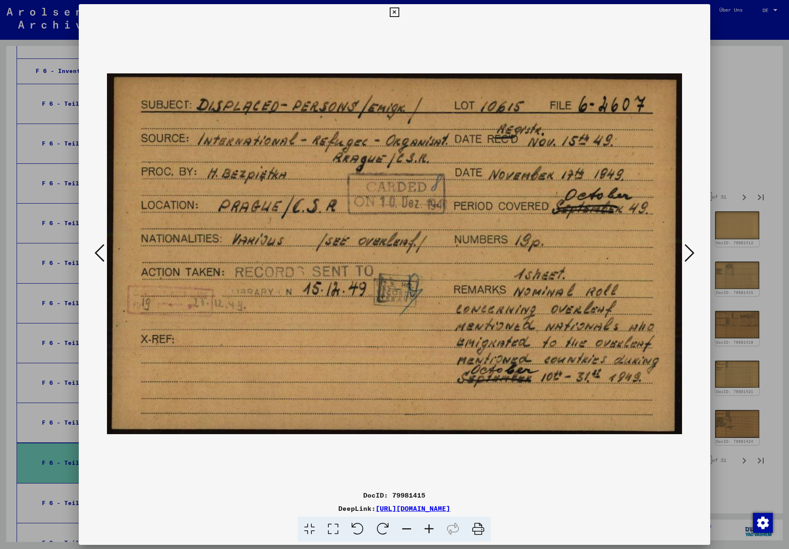
click at [691, 251] on icon at bounding box center [690, 253] width 10 height 20
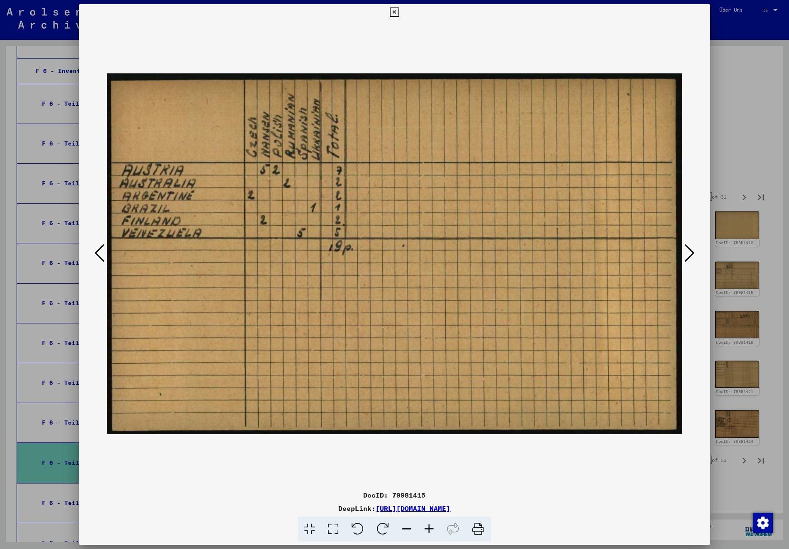
click at [691, 251] on icon at bounding box center [690, 253] width 10 height 20
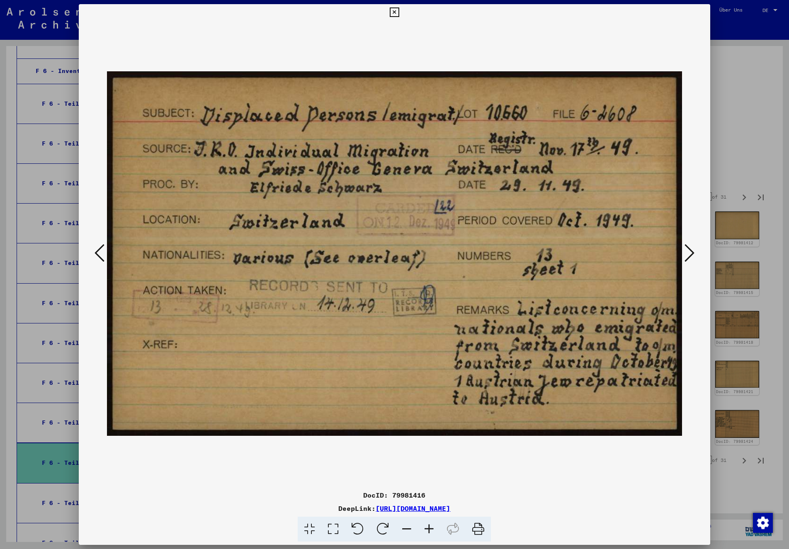
click at [691, 251] on icon at bounding box center [690, 253] width 10 height 20
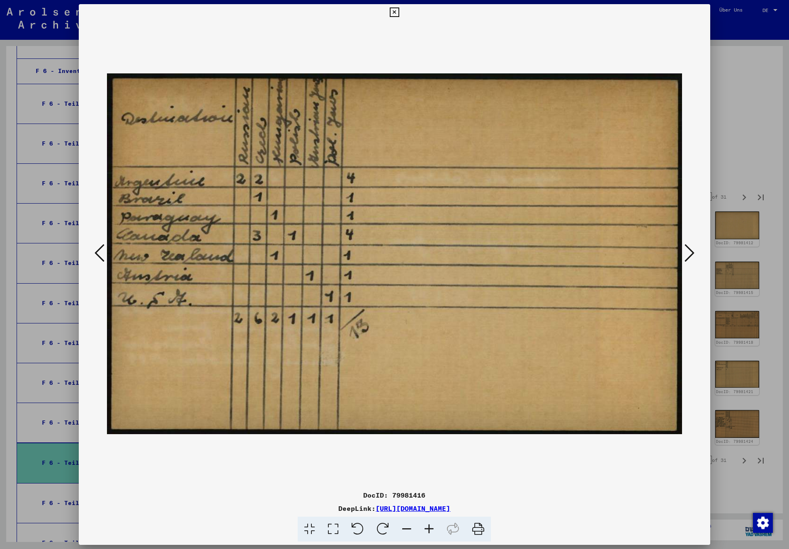
click at [691, 251] on icon at bounding box center [690, 253] width 10 height 20
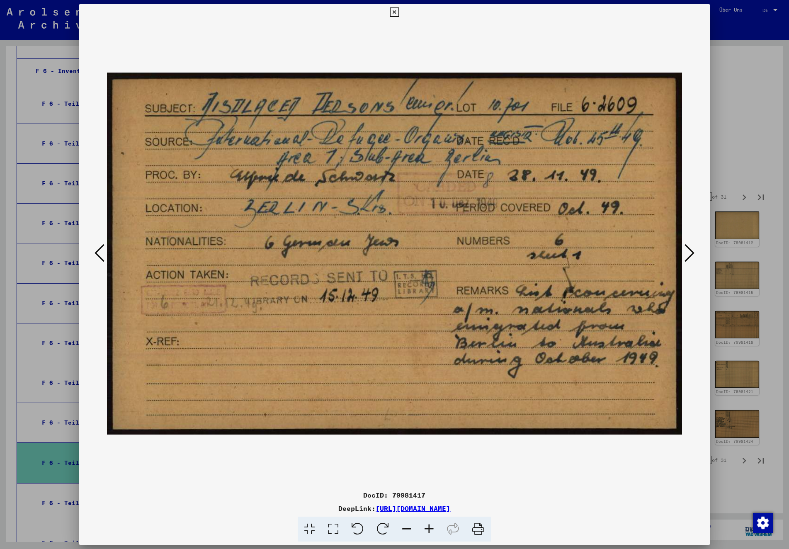
click at [691, 251] on icon at bounding box center [690, 253] width 10 height 20
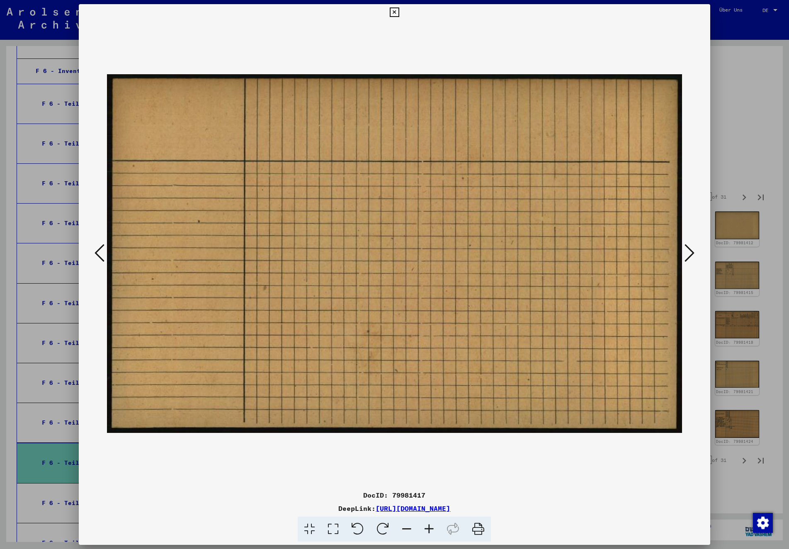
click at [691, 251] on icon at bounding box center [690, 253] width 10 height 20
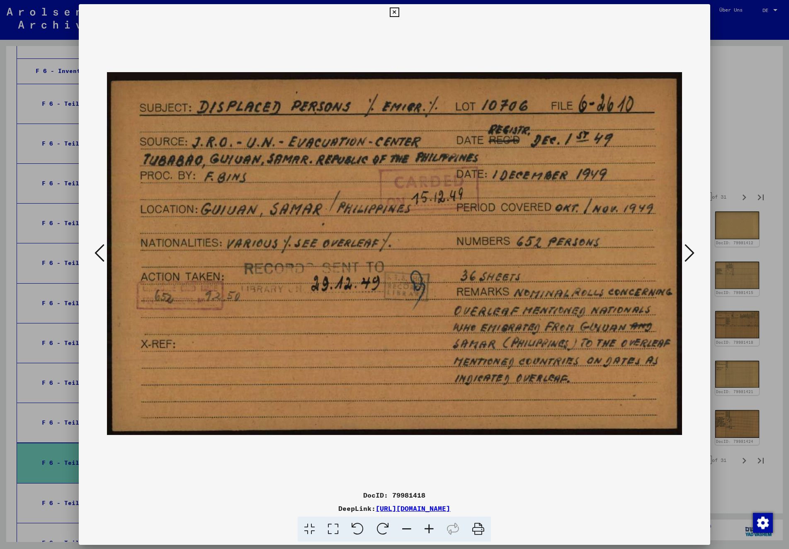
click at [399, 12] on icon at bounding box center [395, 12] width 10 height 10
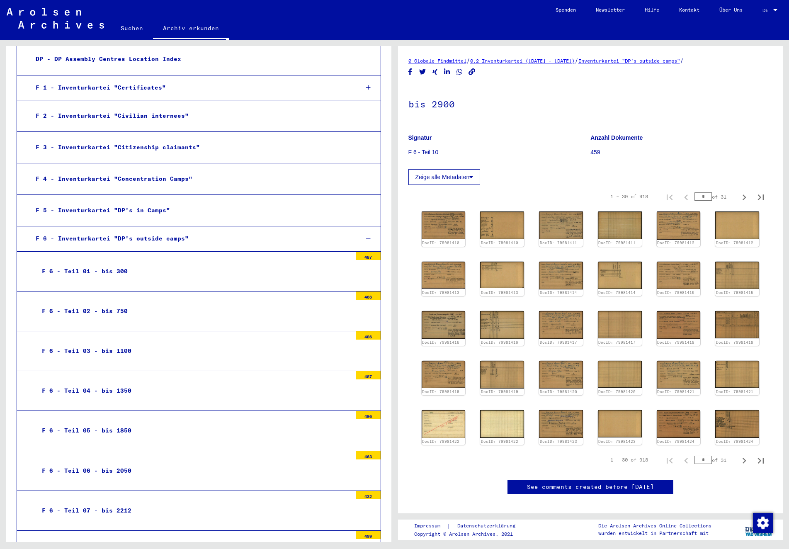
scroll to position [32, 0]
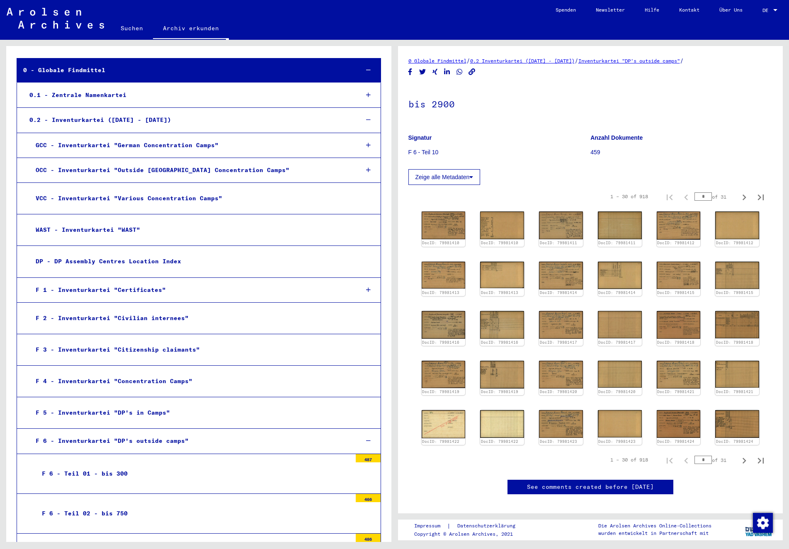
click at [158, 433] on div "F 6 - Inventurkartei "DP's outside camps"" at bounding box center [190, 441] width 323 height 16
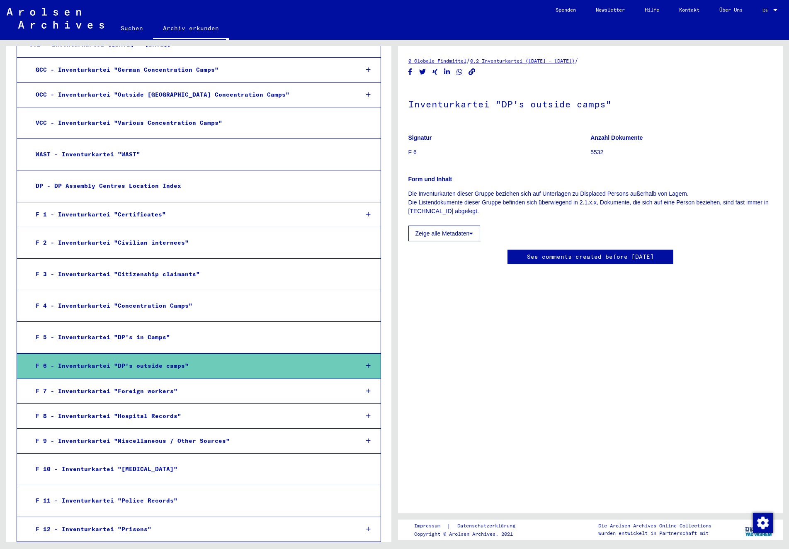
scroll to position [150, 0]
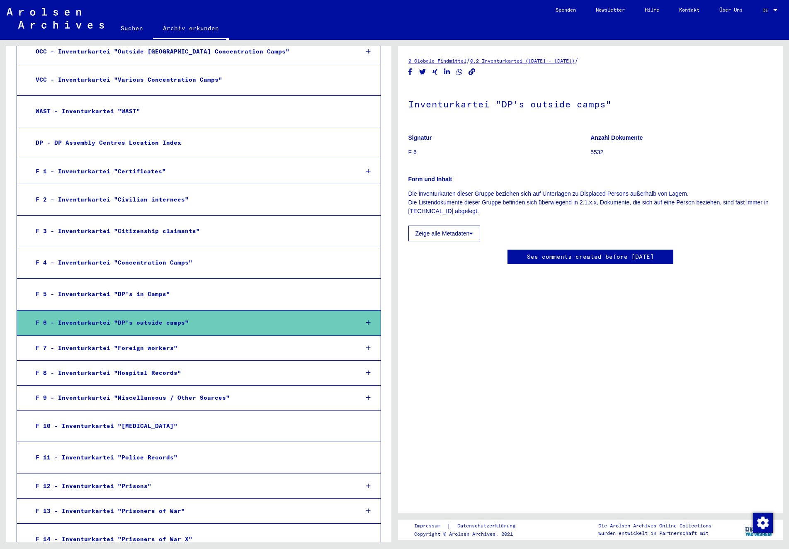
click at [129, 340] on div "F 7 - Inventurkartei "Foreign workers"" at bounding box center [190, 348] width 323 height 16
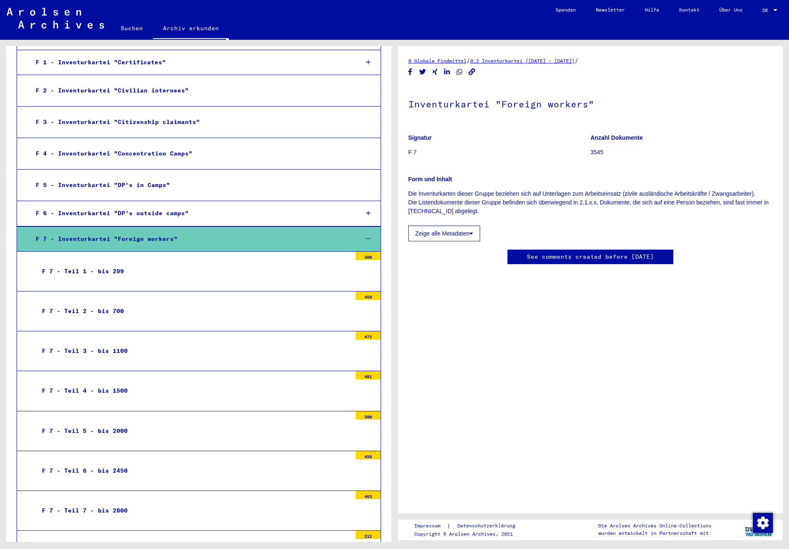
scroll to position [198, 0]
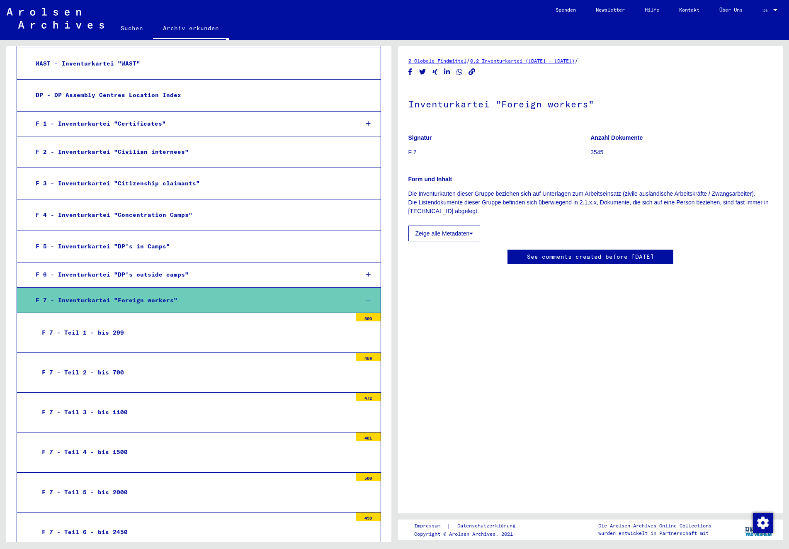
click at [156, 325] on div "F 7 - Teil 1 - bis 299" at bounding box center [194, 333] width 316 height 16
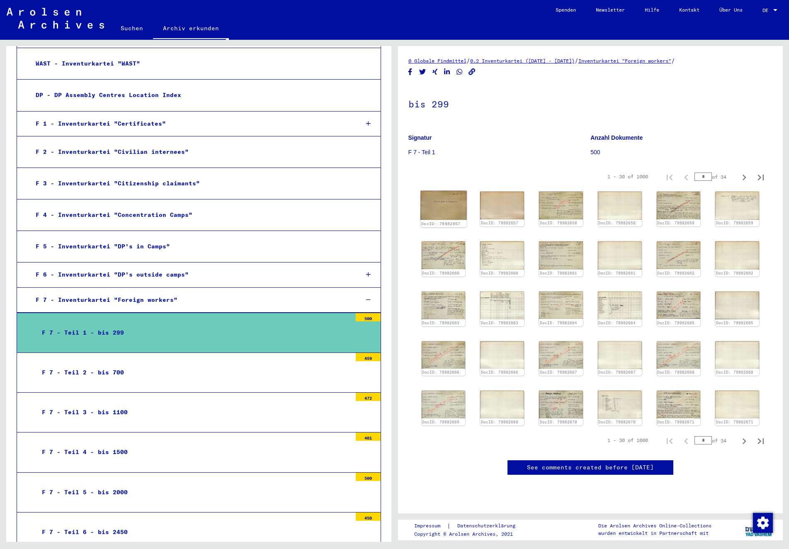
click at [448, 207] on img at bounding box center [444, 205] width 46 height 29
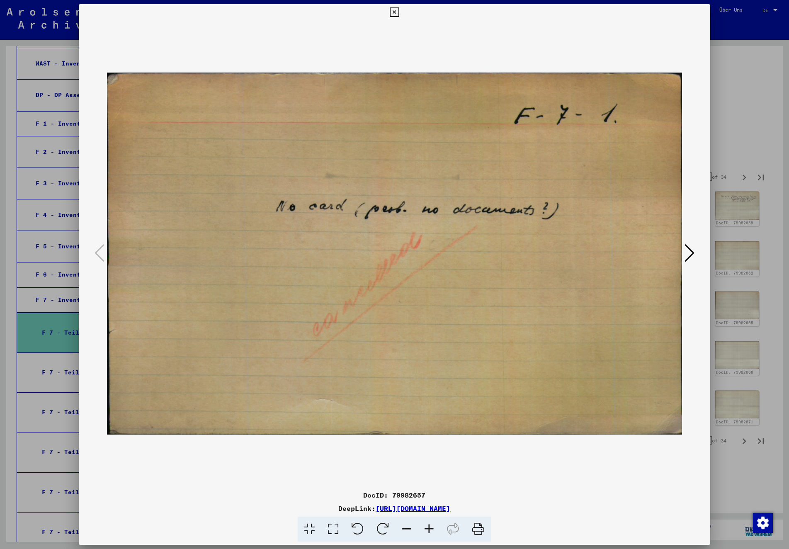
click at [693, 255] on icon at bounding box center [690, 253] width 10 height 20
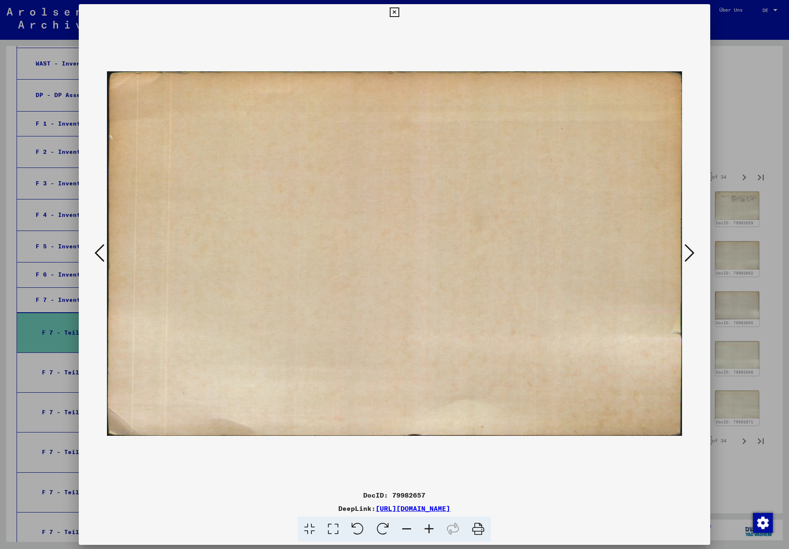
click at [693, 255] on icon at bounding box center [690, 253] width 10 height 20
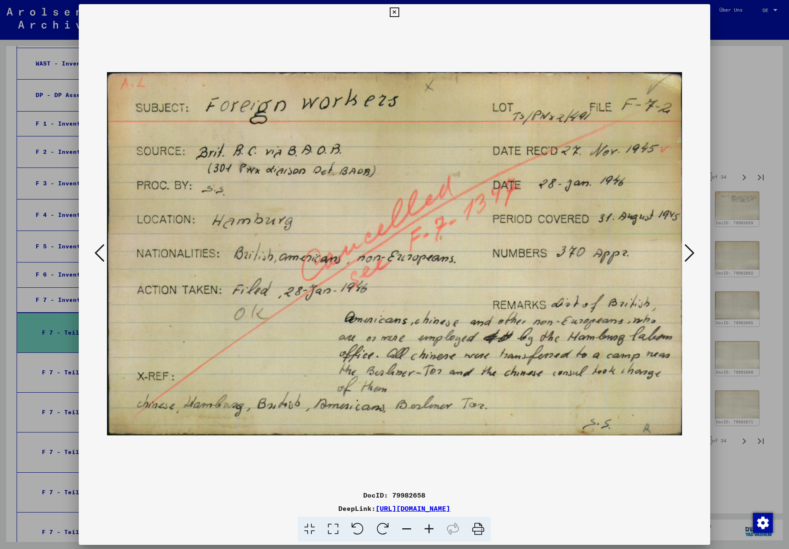
click at [693, 255] on icon at bounding box center [690, 253] width 10 height 20
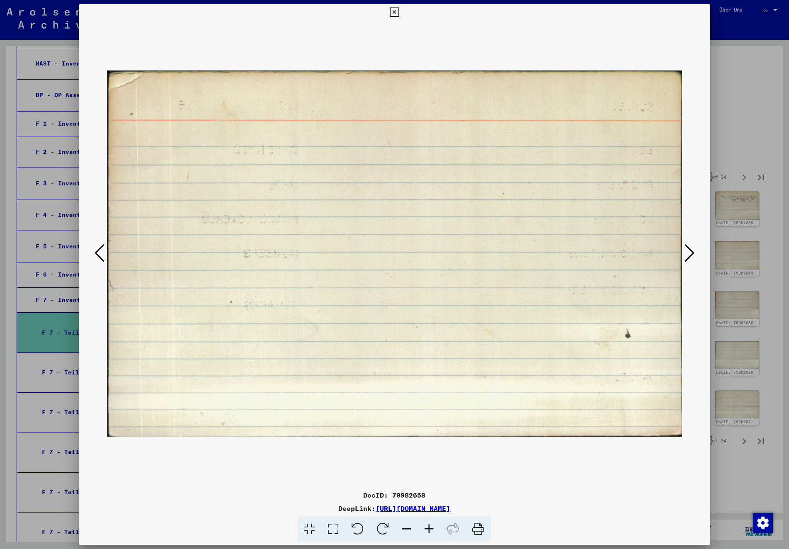
click at [693, 255] on icon at bounding box center [690, 253] width 10 height 20
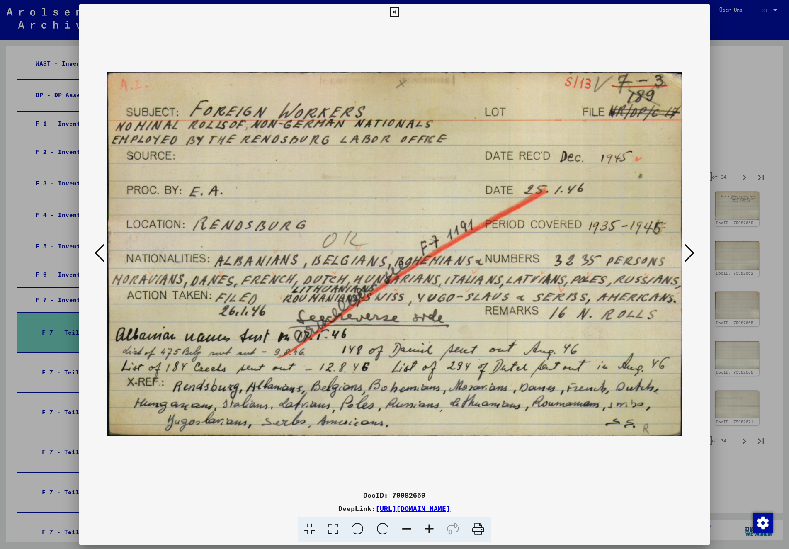
click at [693, 255] on icon at bounding box center [690, 253] width 10 height 20
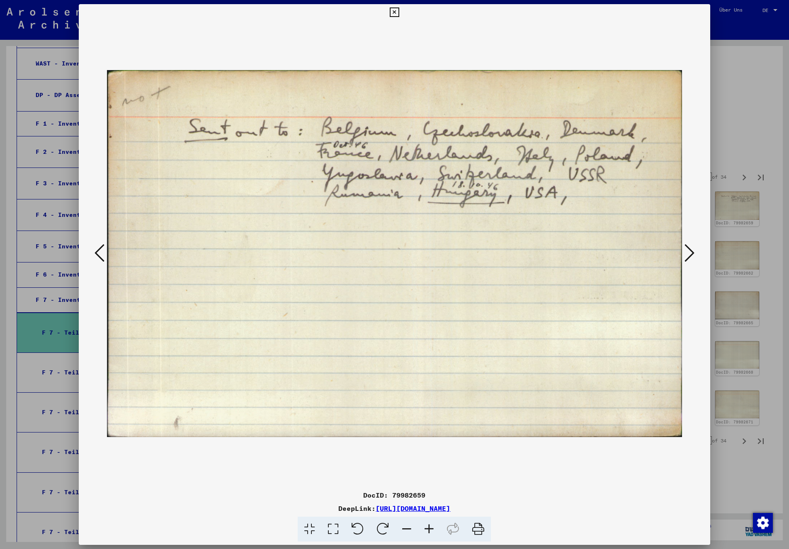
click at [693, 255] on icon at bounding box center [690, 253] width 10 height 20
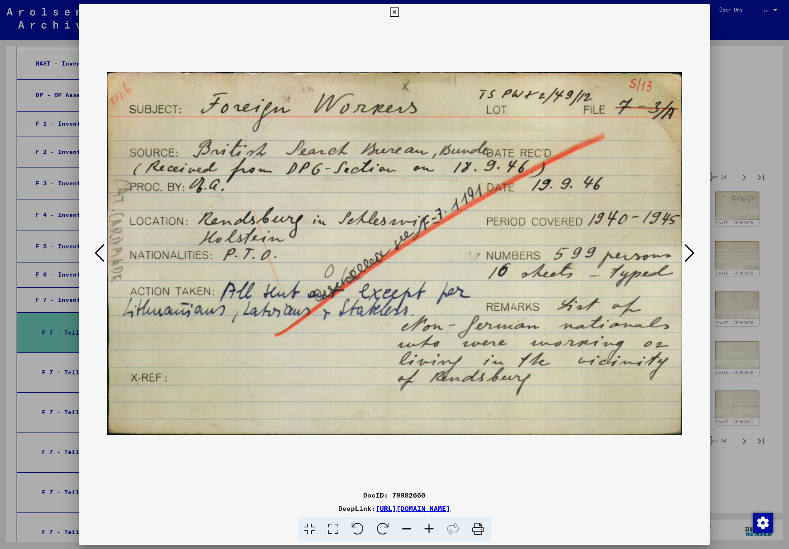
click at [693, 255] on icon at bounding box center [690, 253] width 10 height 20
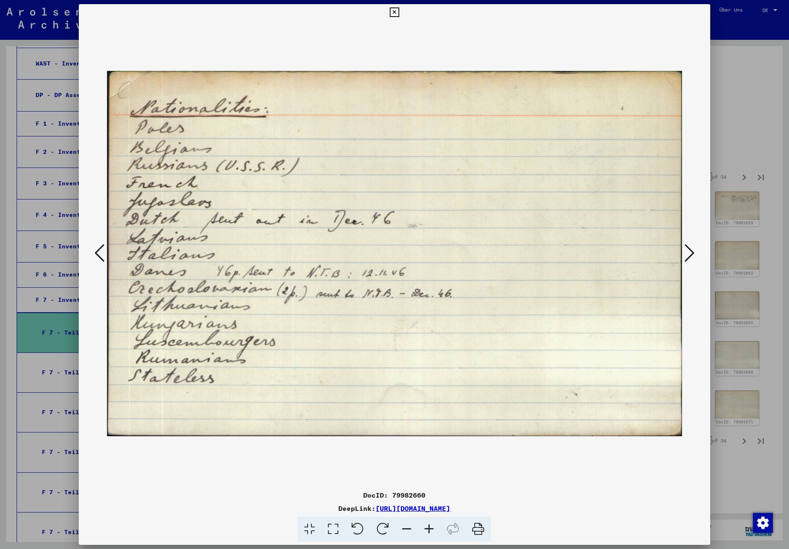
click at [693, 255] on icon at bounding box center [690, 253] width 10 height 20
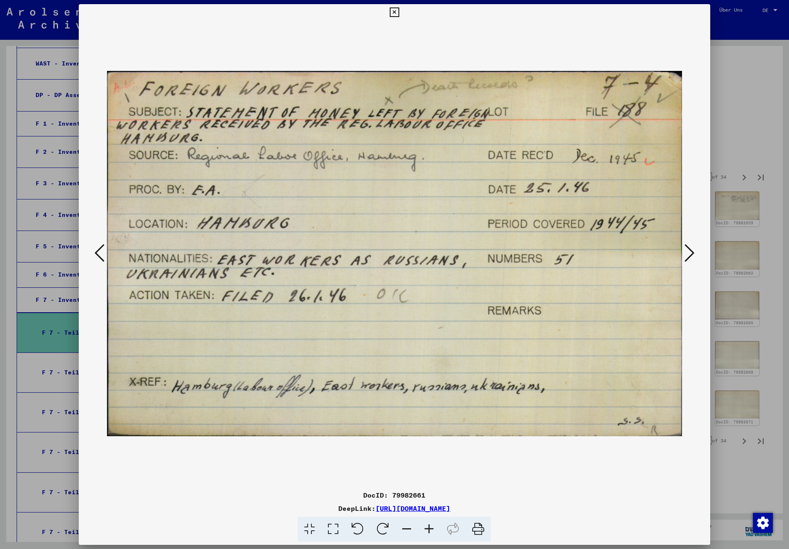
click at [693, 255] on icon at bounding box center [690, 253] width 10 height 20
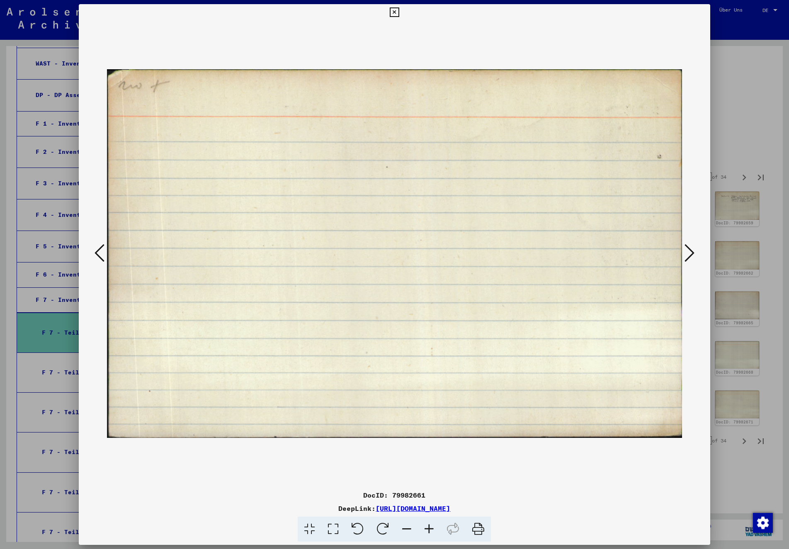
click at [693, 255] on icon at bounding box center [690, 253] width 10 height 20
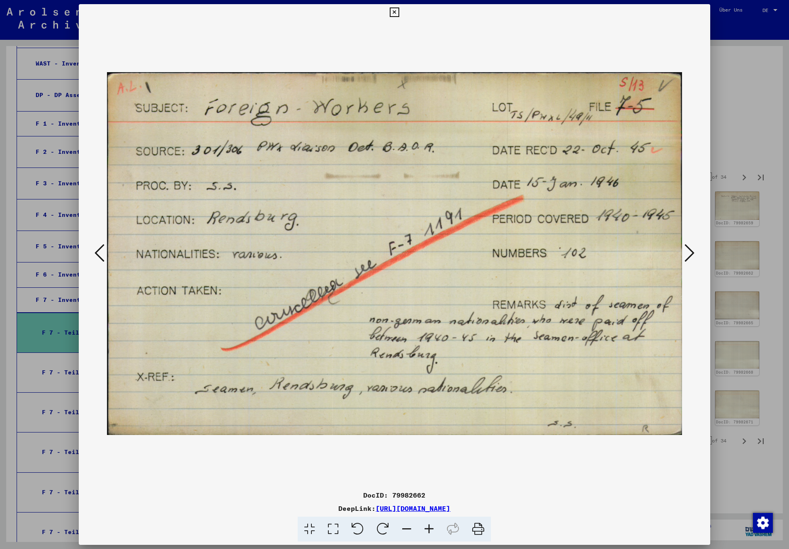
click at [693, 255] on icon at bounding box center [690, 253] width 10 height 20
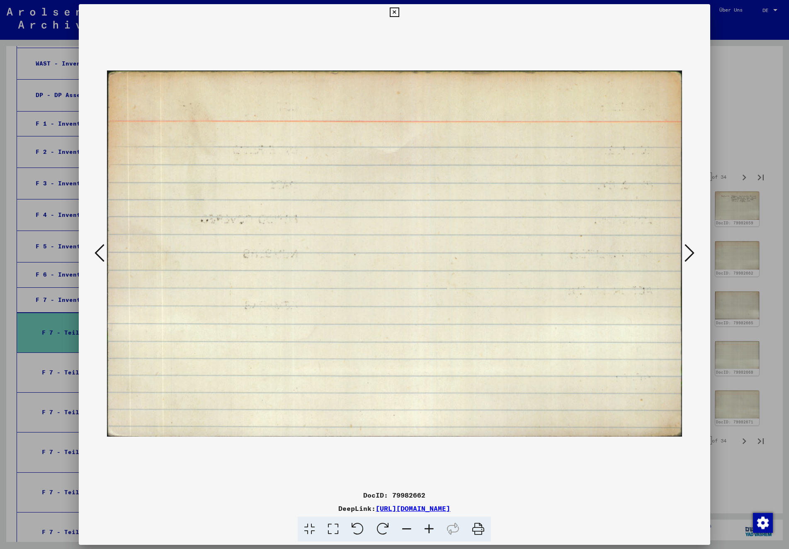
click at [693, 255] on icon at bounding box center [690, 253] width 10 height 20
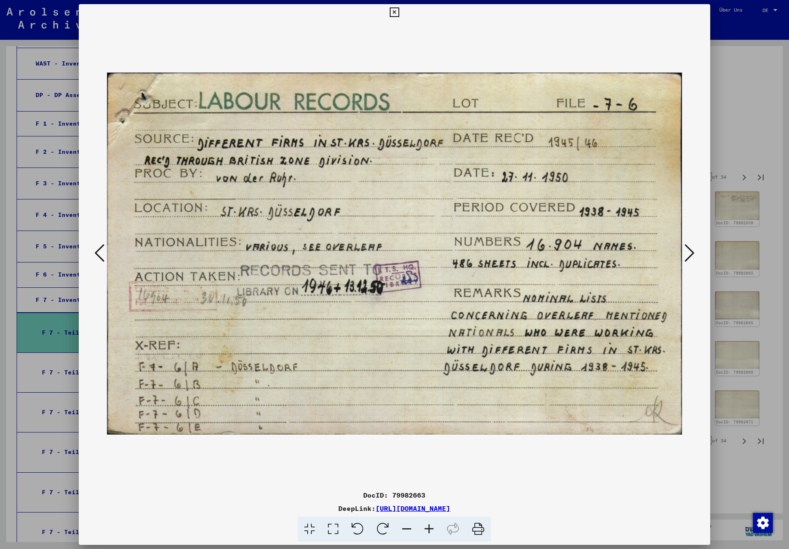
click at [693, 255] on icon at bounding box center [690, 253] width 10 height 20
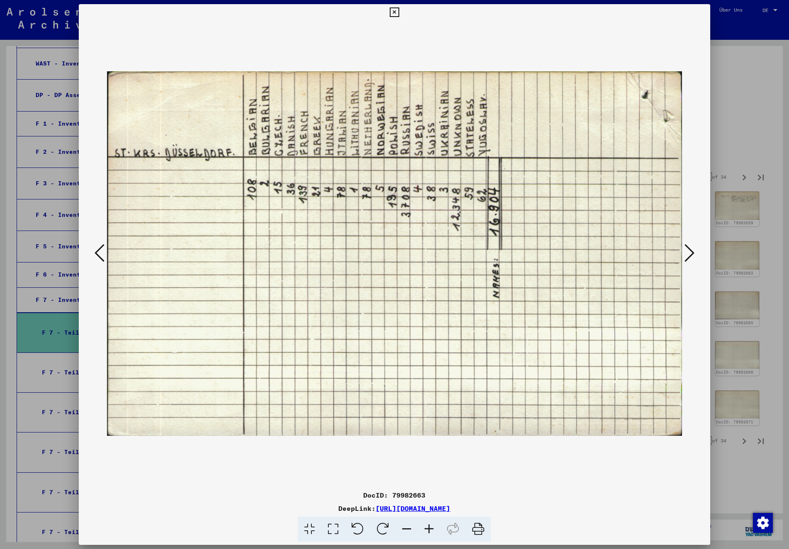
click at [693, 255] on icon at bounding box center [690, 253] width 10 height 20
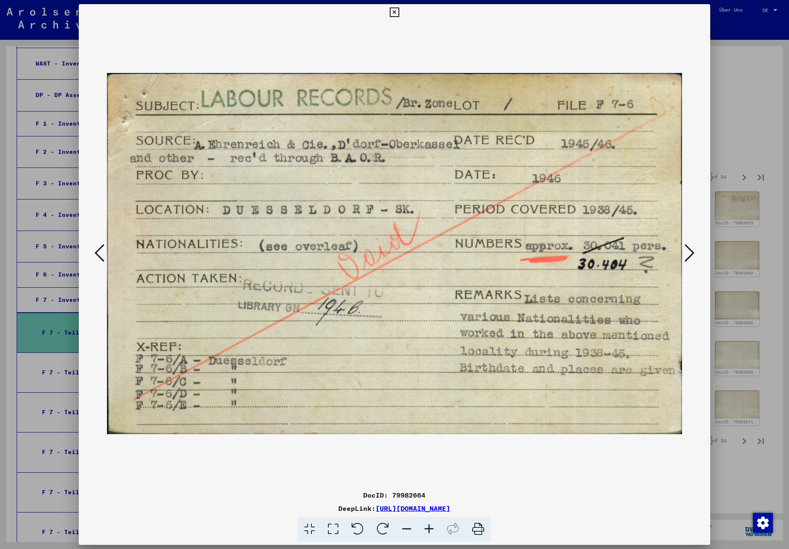
click at [98, 253] on icon at bounding box center [100, 253] width 10 height 20
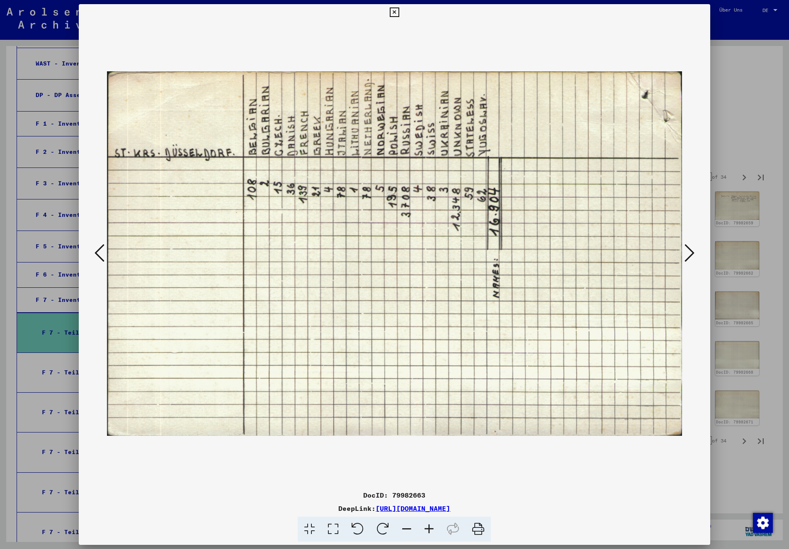
click at [688, 254] on icon at bounding box center [690, 253] width 10 height 20
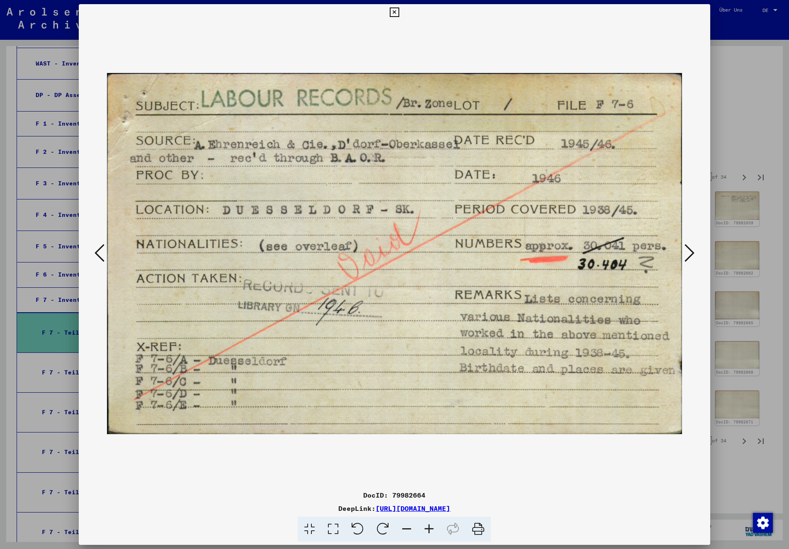
click at [688, 254] on icon at bounding box center [690, 253] width 10 height 20
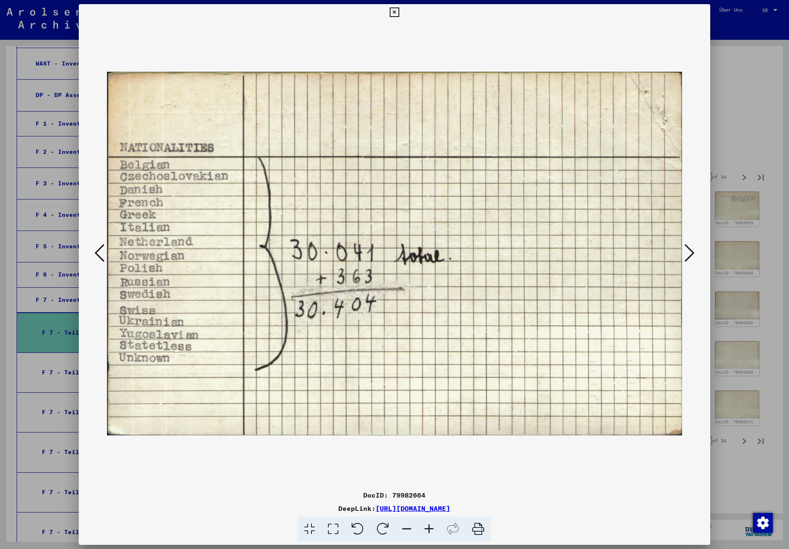
click at [688, 254] on icon at bounding box center [690, 253] width 10 height 20
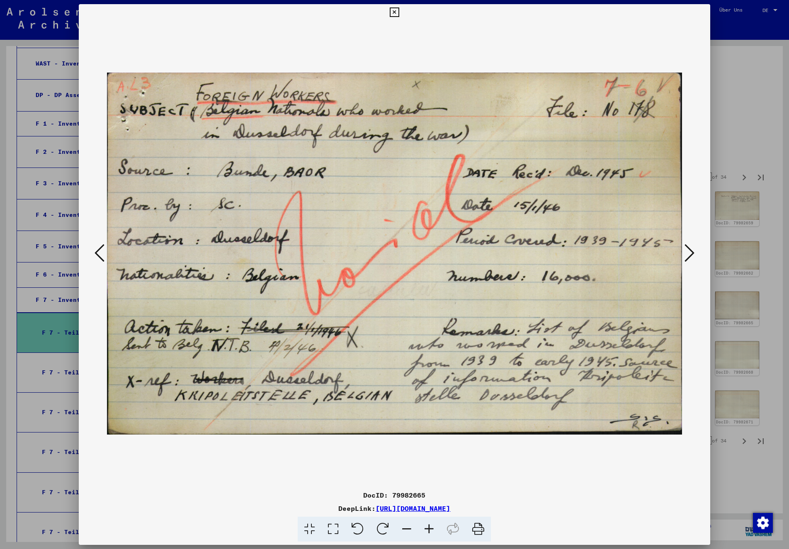
click at [688, 254] on icon at bounding box center [690, 253] width 10 height 20
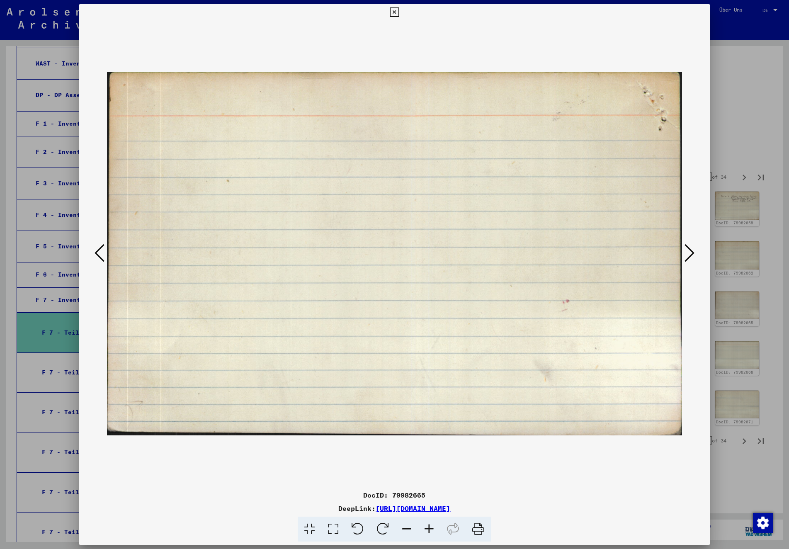
click at [688, 254] on icon at bounding box center [690, 253] width 10 height 20
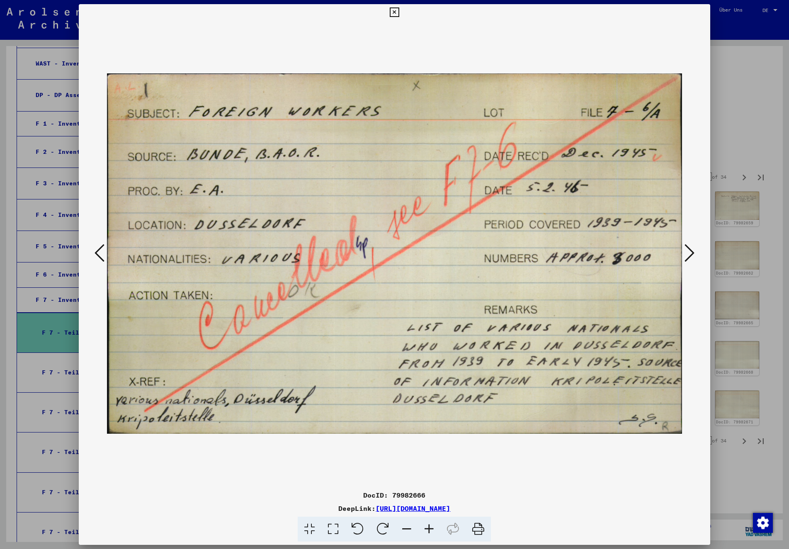
click at [688, 254] on icon at bounding box center [690, 253] width 10 height 20
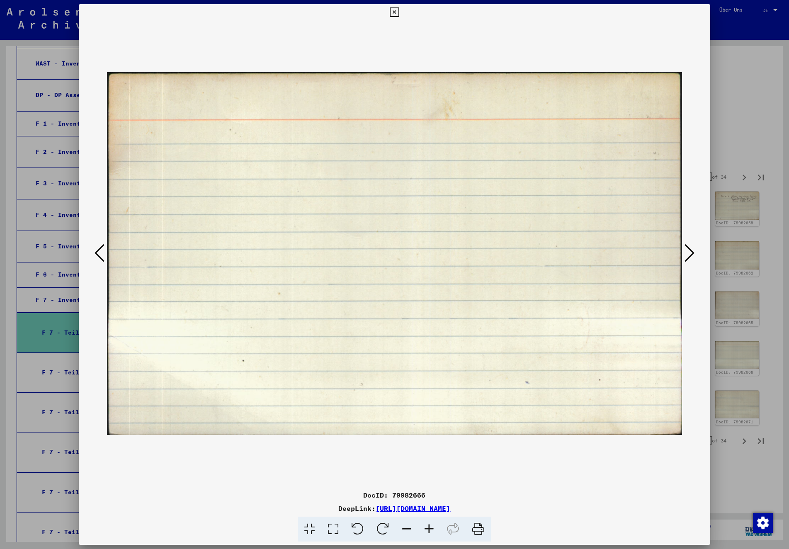
click at [688, 254] on icon at bounding box center [690, 253] width 10 height 20
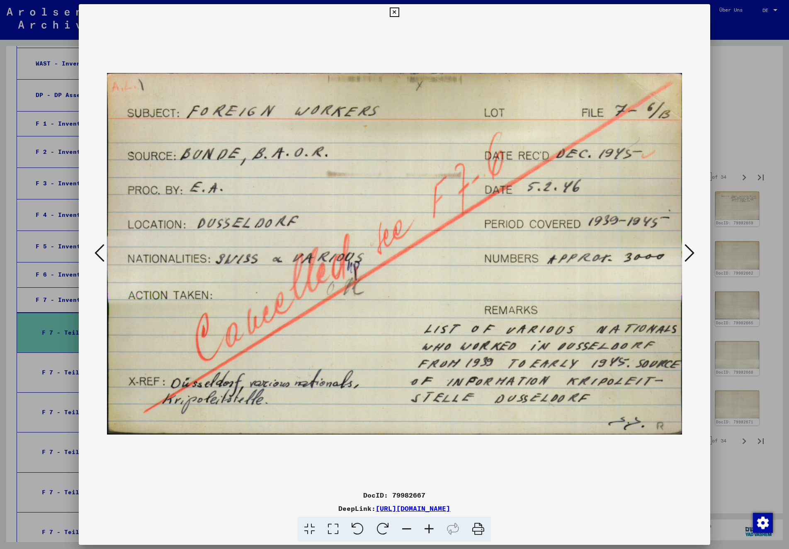
click at [688, 254] on icon at bounding box center [690, 253] width 10 height 20
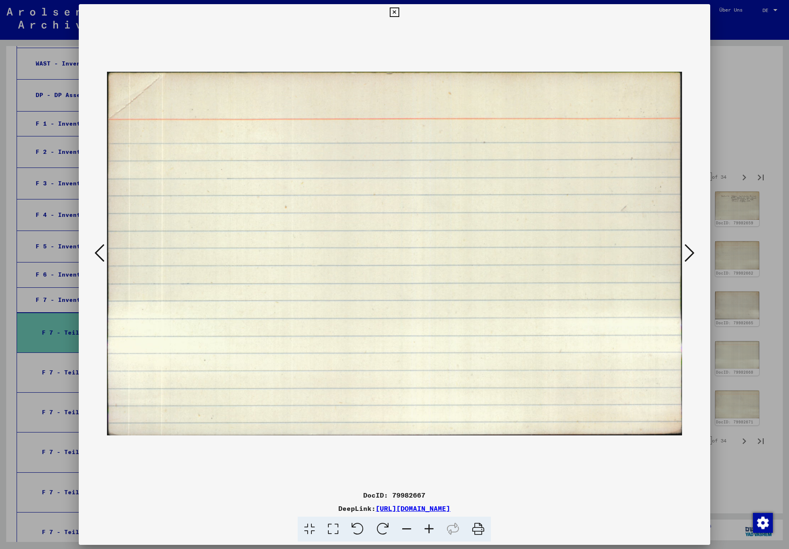
click at [688, 254] on icon at bounding box center [690, 253] width 10 height 20
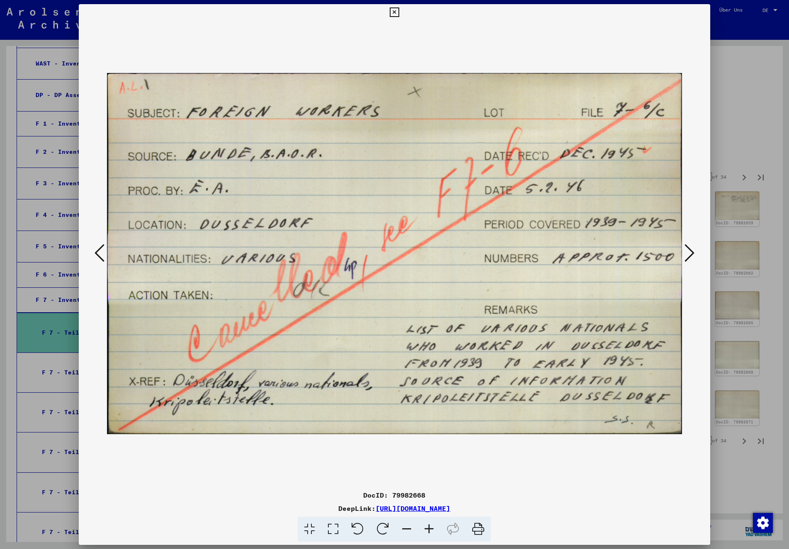
click at [688, 254] on icon at bounding box center [690, 253] width 10 height 20
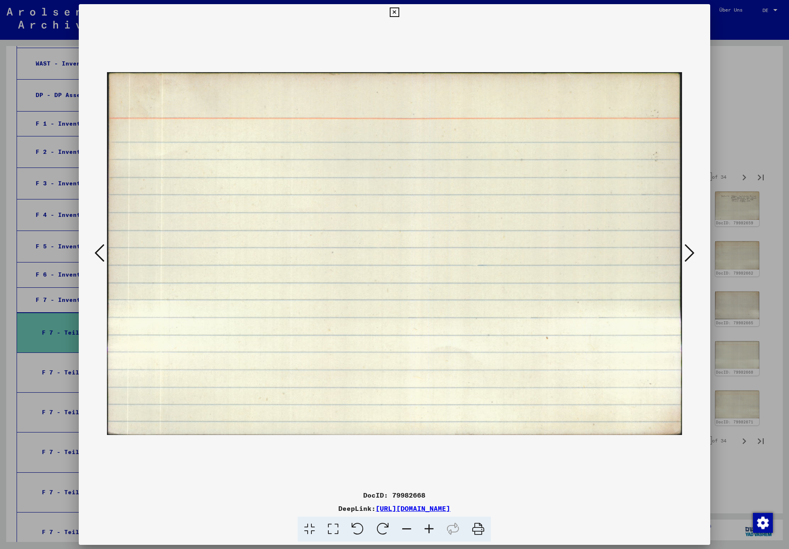
click at [688, 254] on icon at bounding box center [690, 253] width 10 height 20
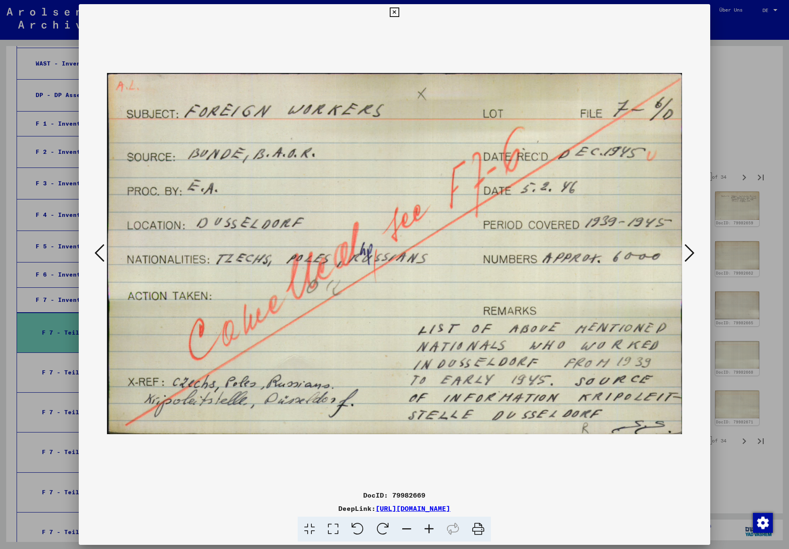
click at [399, 12] on icon at bounding box center [395, 12] width 10 height 10
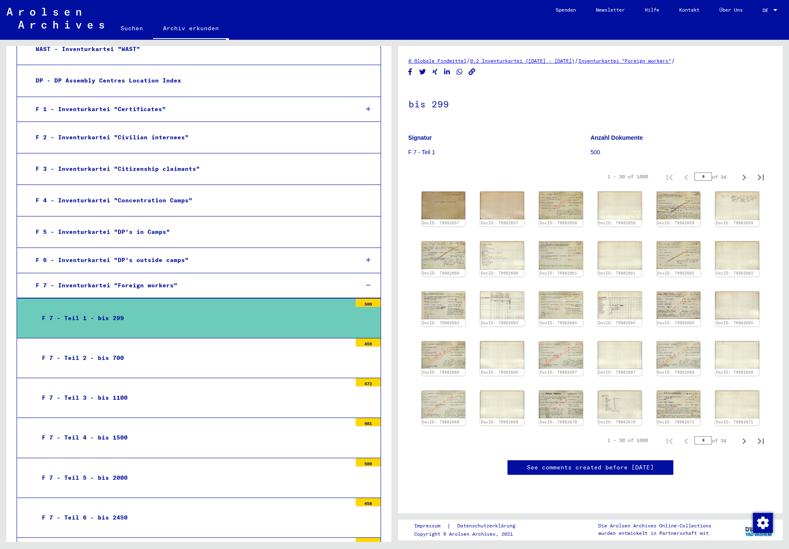
scroll to position [306, 0]
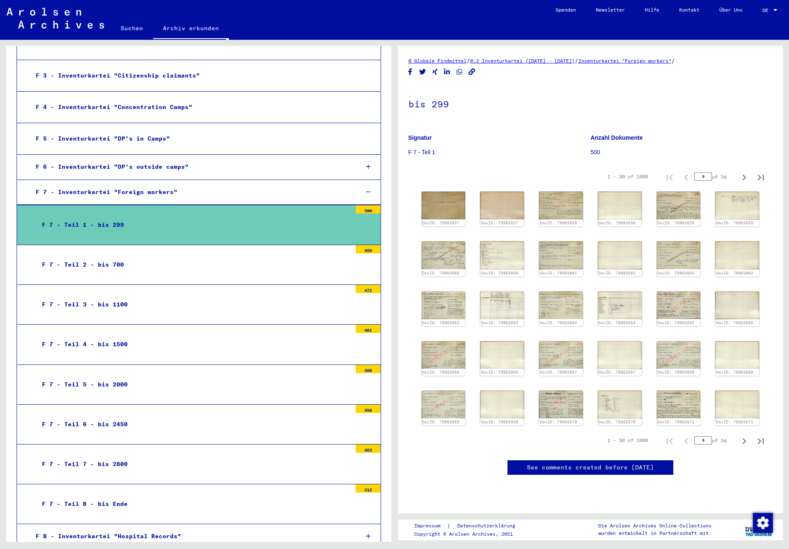
click at [109, 377] on div "F 7 - Teil 5 - bis 2000" at bounding box center [194, 385] width 316 height 16
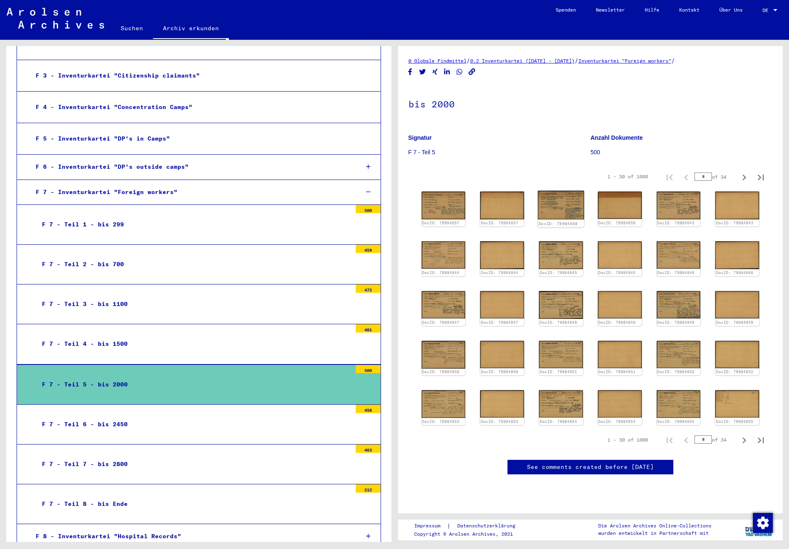
click at [571, 216] on img at bounding box center [561, 205] width 46 height 29
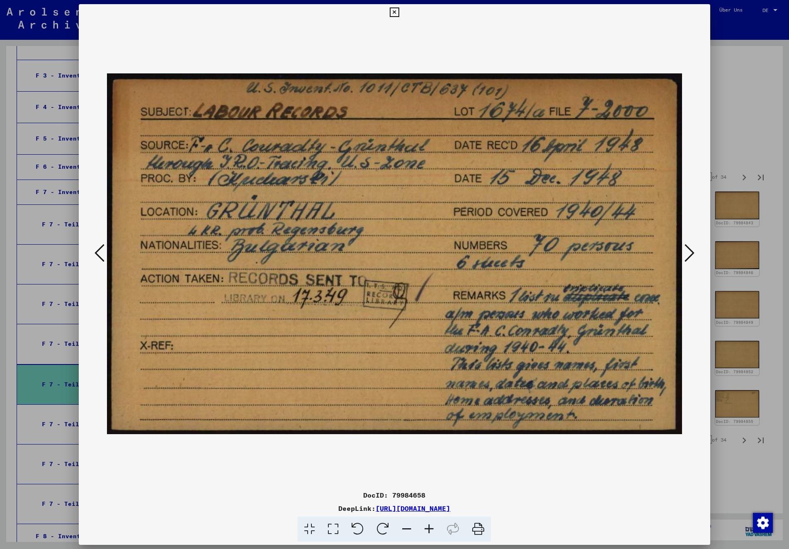
click at [399, 11] on icon at bounding box center [395, 12] width 10 height 10
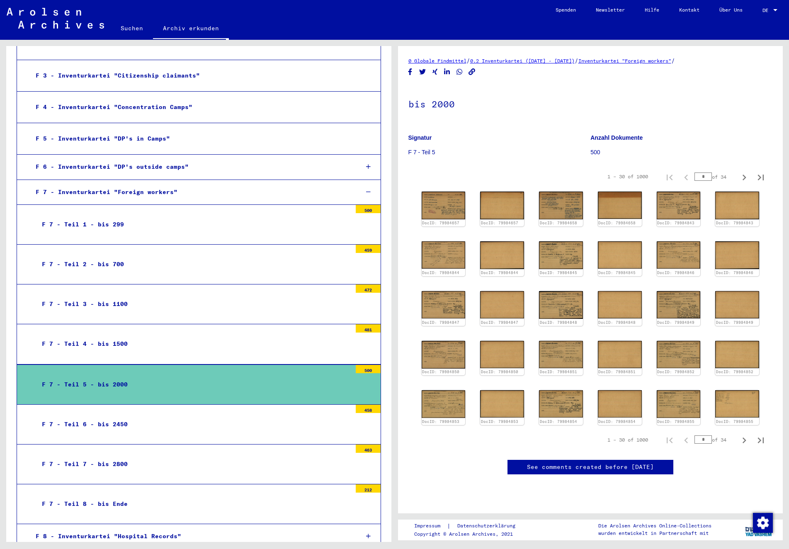
click at [156, 416] on div "F 7 - Teil 6 - bis 2450" at bounding box center [194, 424] width 316 height 16
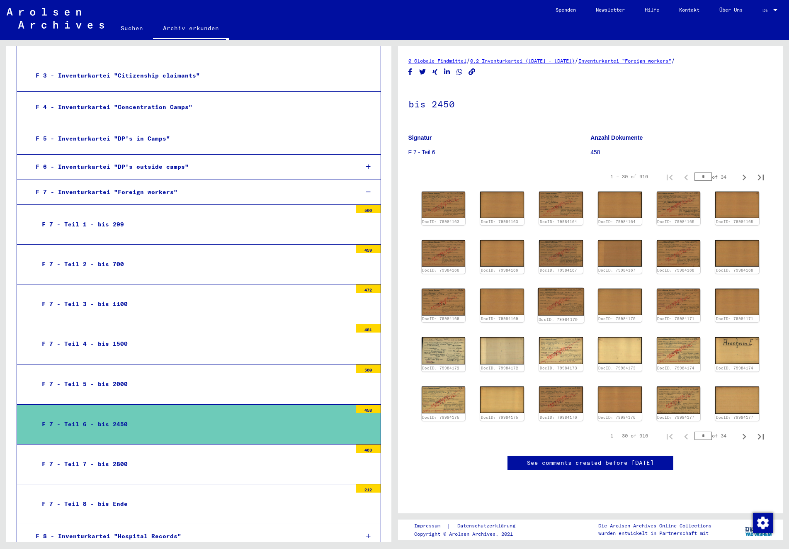
click at [563, 305] on img at bounding box center [561, 302] width 46 height 28
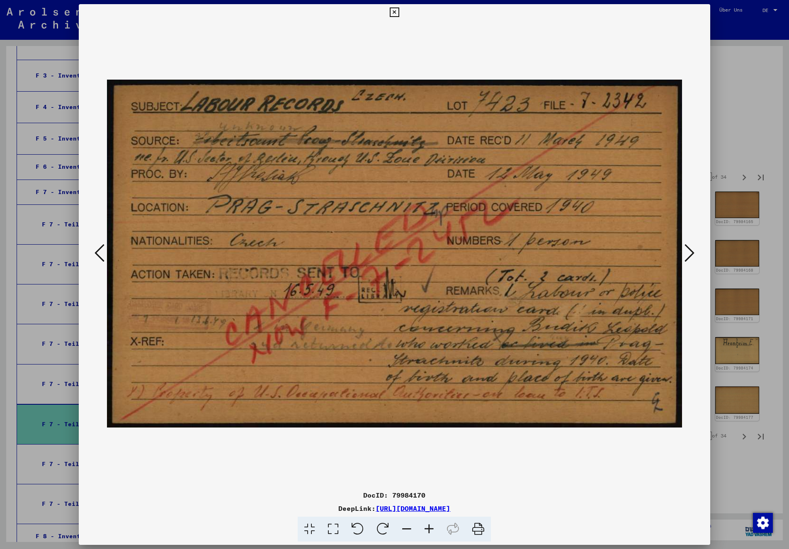
click at [689, 248] on icon at bounding box center [690, 253] width 10 height 20
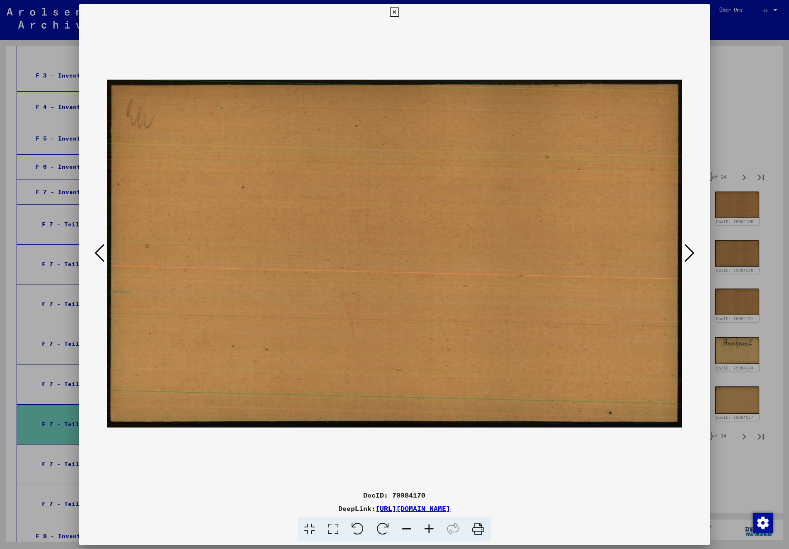
click at [689, 248] on icon at bounding box center [690, 253] width 10 height 20
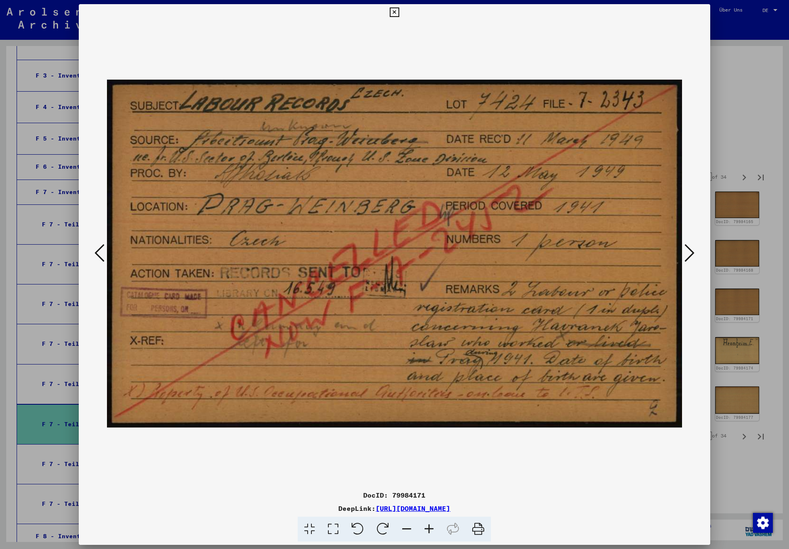
click at [689, 248] on icon at bounding box center [690, 253] width 10 height 20
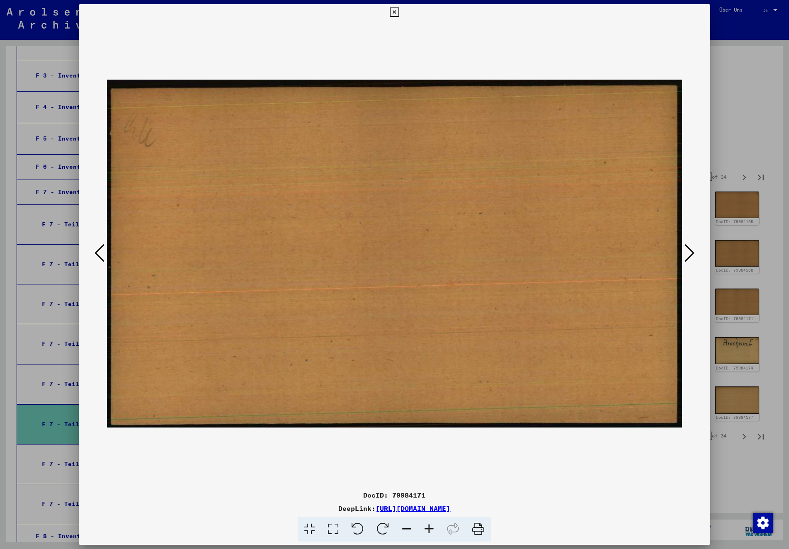
click at [689, 248] on icon at bounding box center [690, 253] width 10 height 20
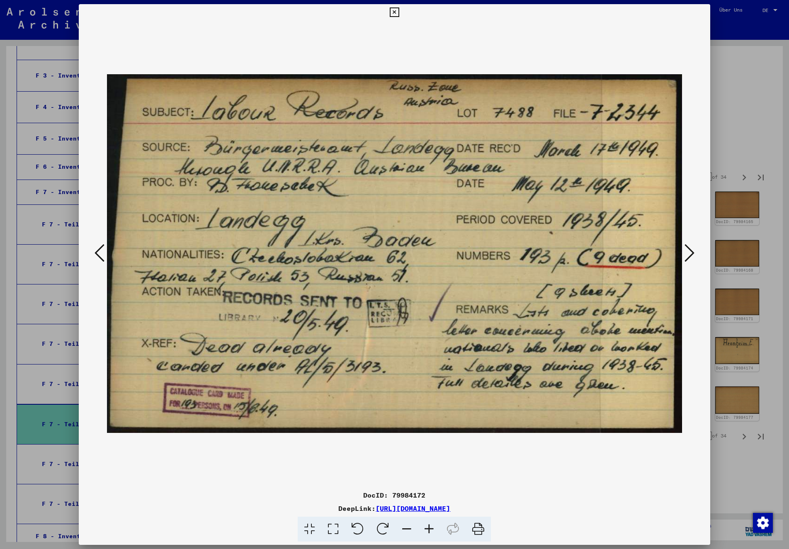
click at [399, 15] on icon at bounding box center [395, 12] width 10 height 10
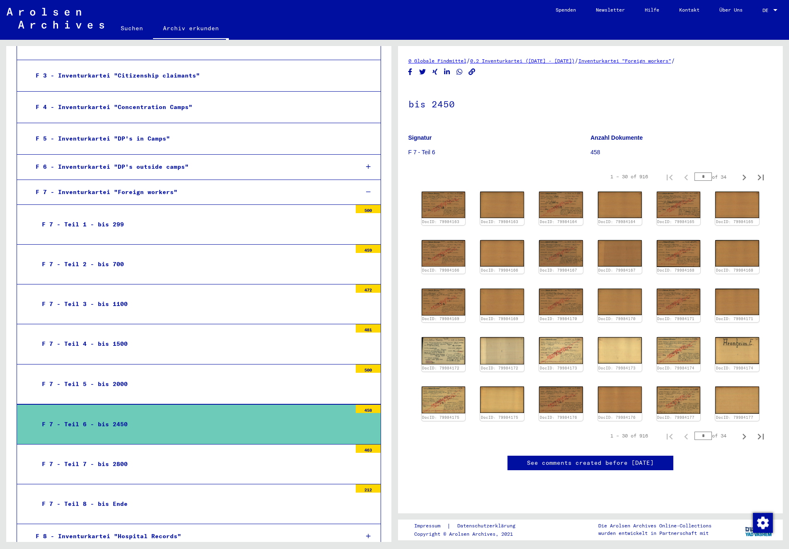
click at [209, 496] on div "F 7 - Teil 8 - bis Ende" at bounding box center [194, 504] width 316 height 16
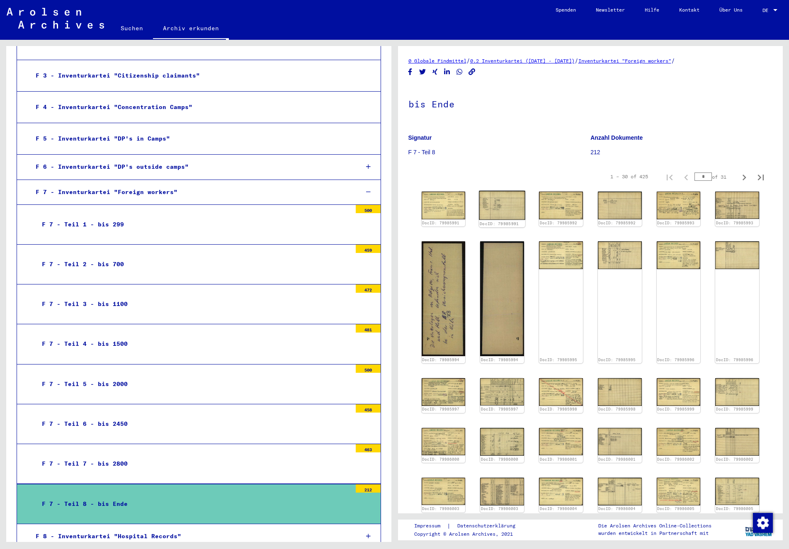
click at [509, 211] on img at bounding box center [503, 205] width 46 height 29
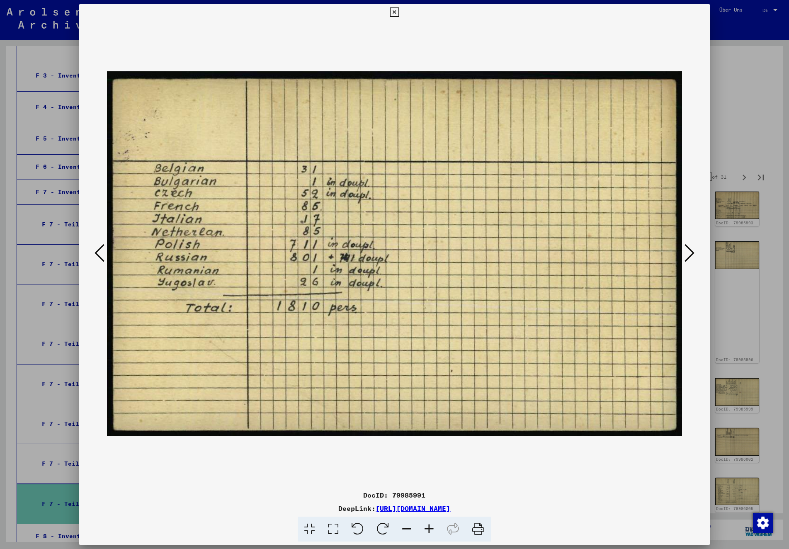
click at [691, 253] on icon at bounding box center [690, 253] width 10 height 20
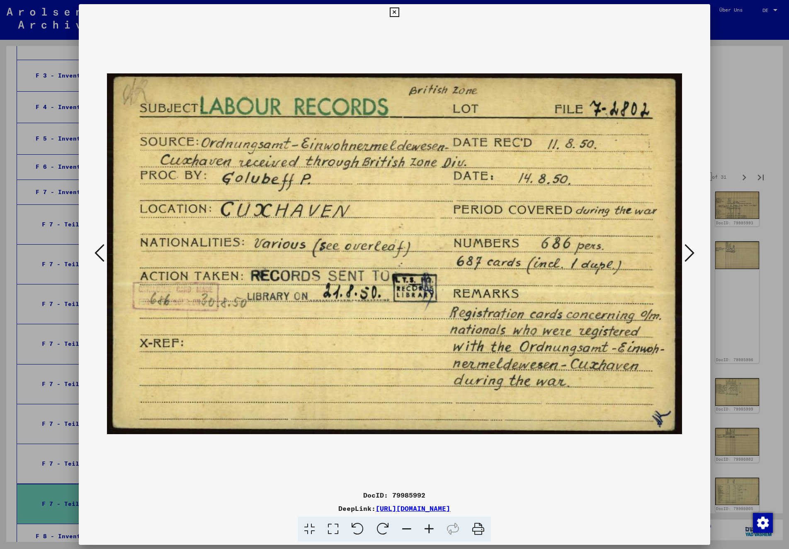
click at [691, 253] on icon at bounding box center [690, 253] width 10 height 20
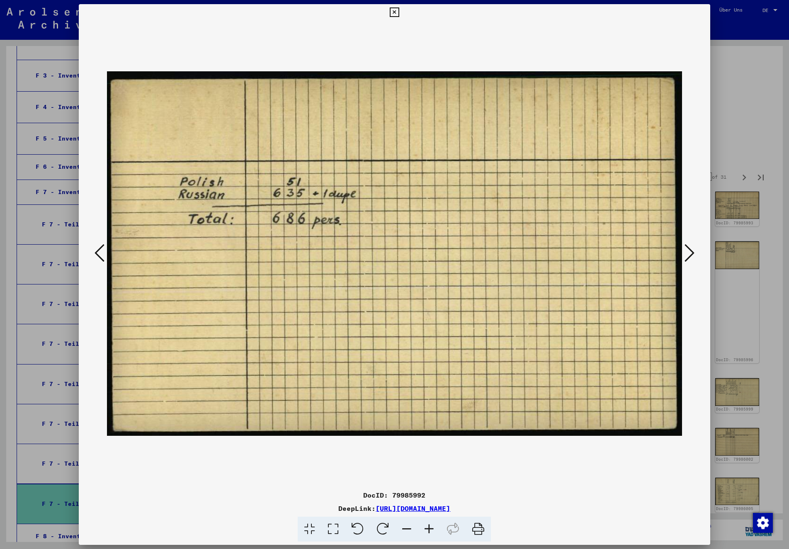
click at [691, 253] on icon at bounding box center [690, 253] width 10 height 20
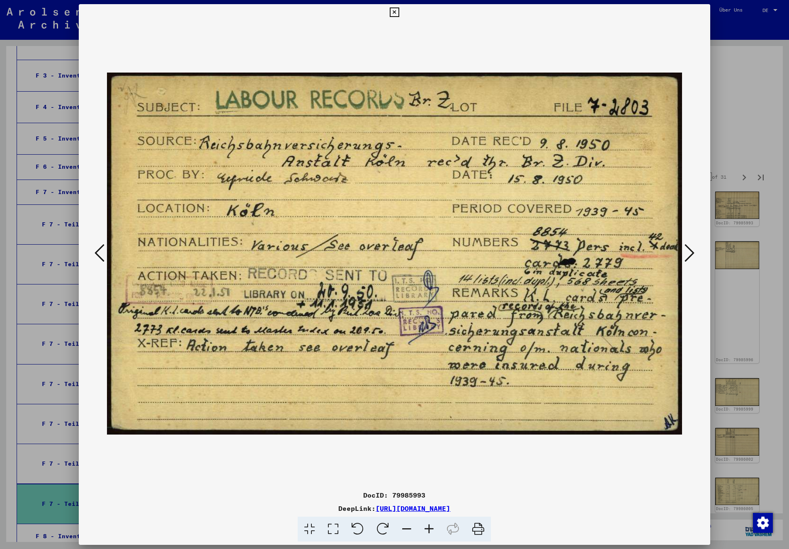
click at [691, 253] on icon at bounding box center [690, 253] width 10 height 20
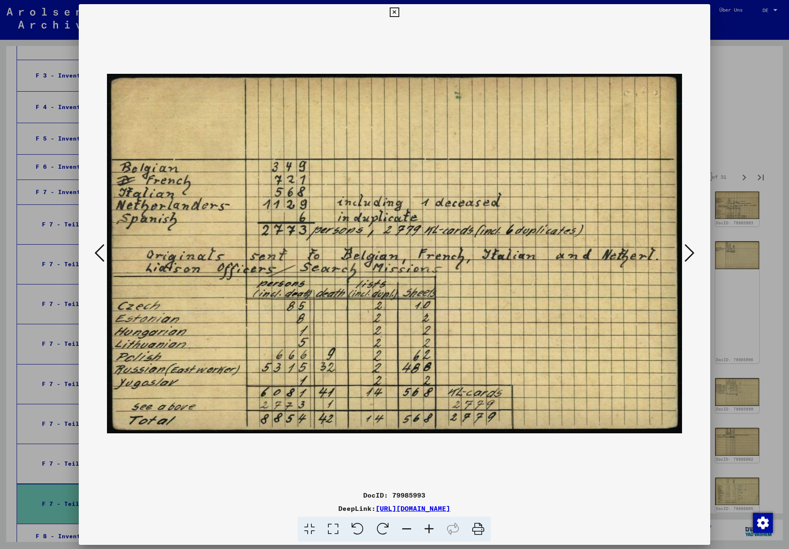
click at [691, 253] on icon at bounding box center [690, 253] width 10 height 20
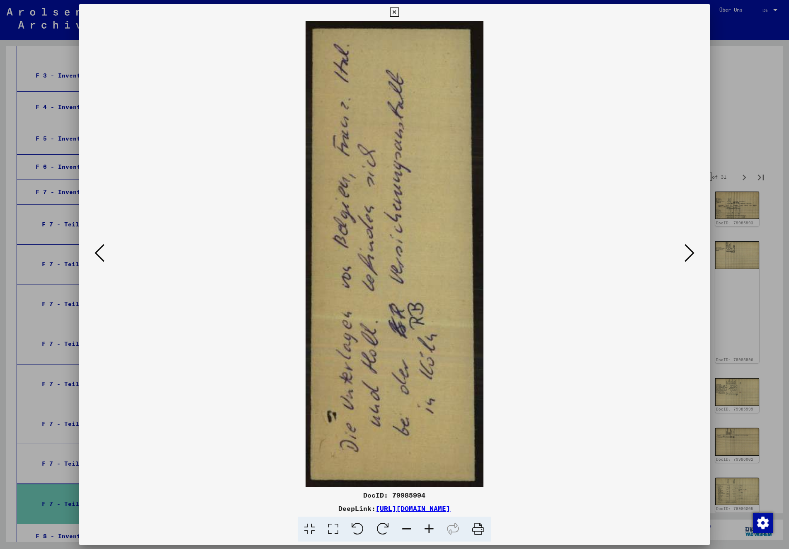
click at [691, 253] on icon at bounding box center [690, 253] width 10 height 20
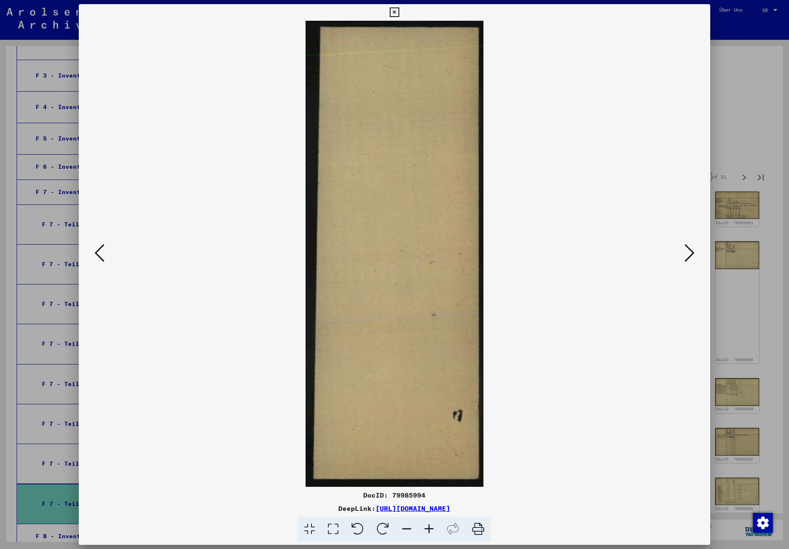
click at [691, 253] on icon at bounding box center [690, 253] width 10 height 20
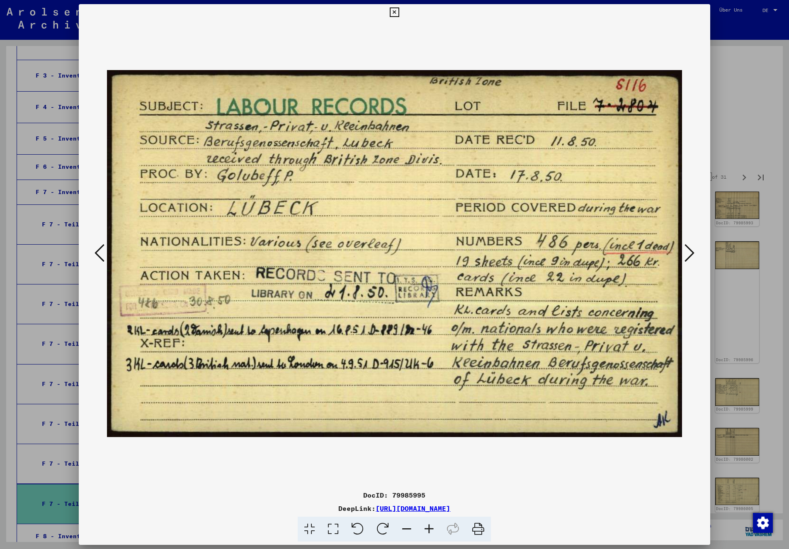
click at [399, 13] on icon at bounding box center [395, 12] width 10 height 10
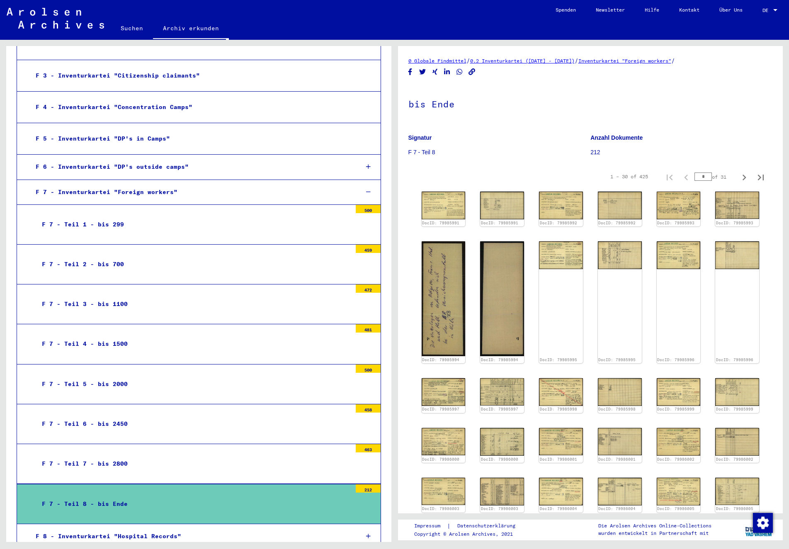
click at [156, 456] on div "F 7 - Teil 7 - bis 2800" at bounding box center [194, 464] width 316 height 16
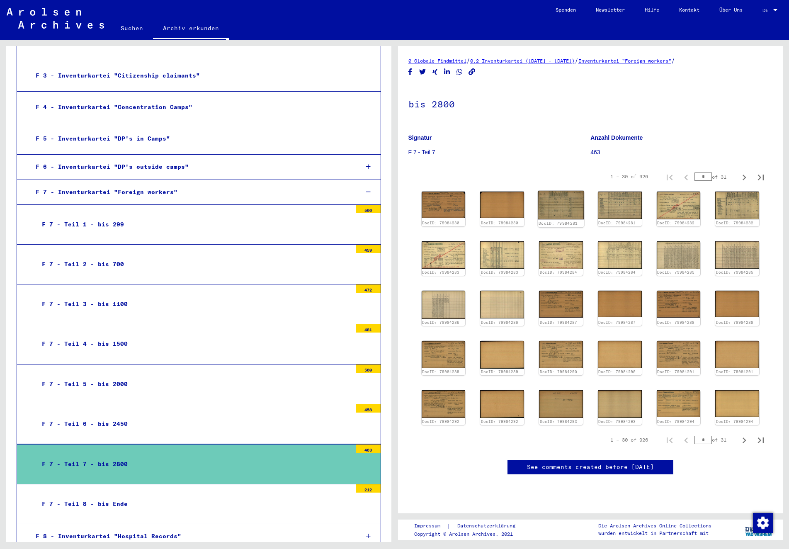
click at [570, 214] on img at bounding box center [561, 205] width 46 height 29
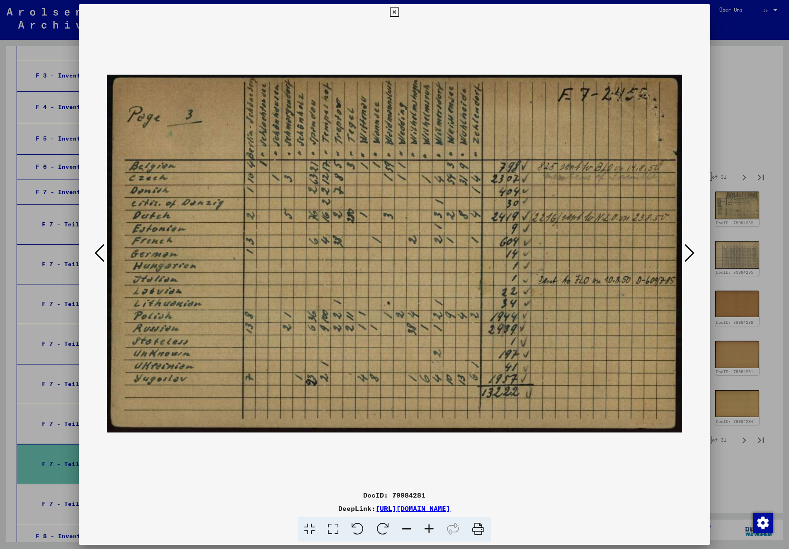
click at [691, 255] on icon at bounding box center [690, 253] width 10 height 20
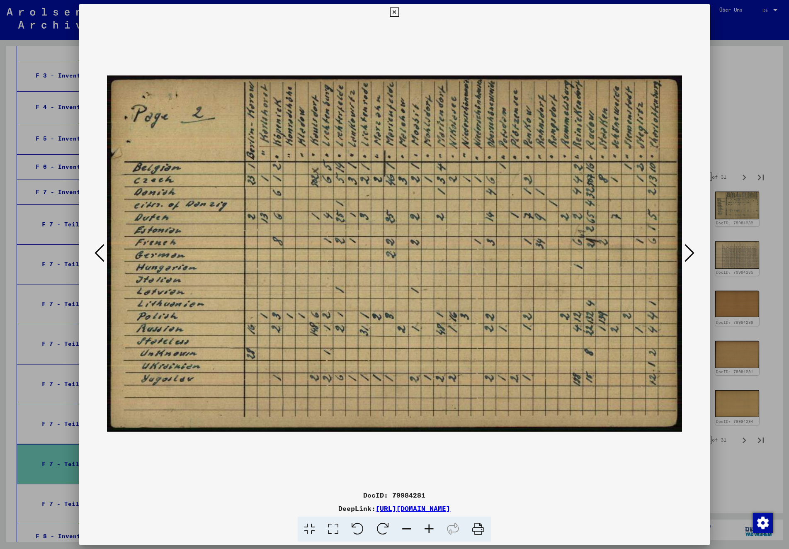
click at [691, 255] on icon at bounding box center [690, 253] width 10 height 20
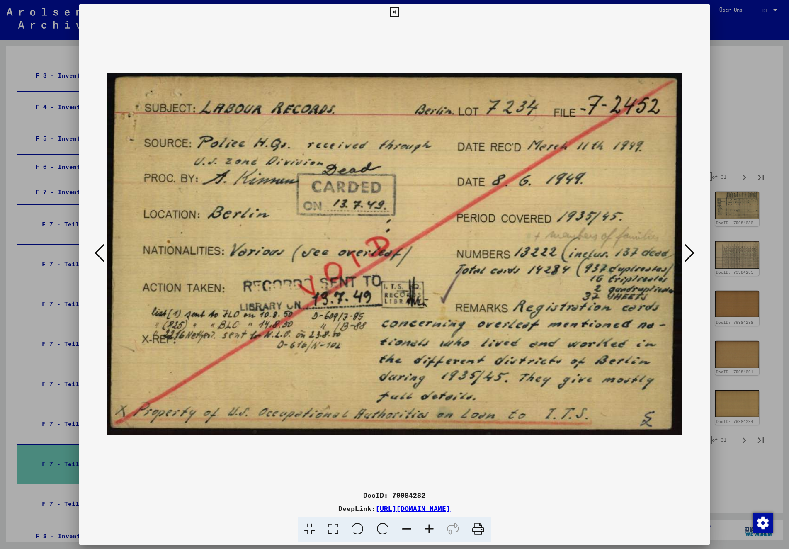
click at [691, 255] on icon at bounding box center [690, 253] width 10 height 20
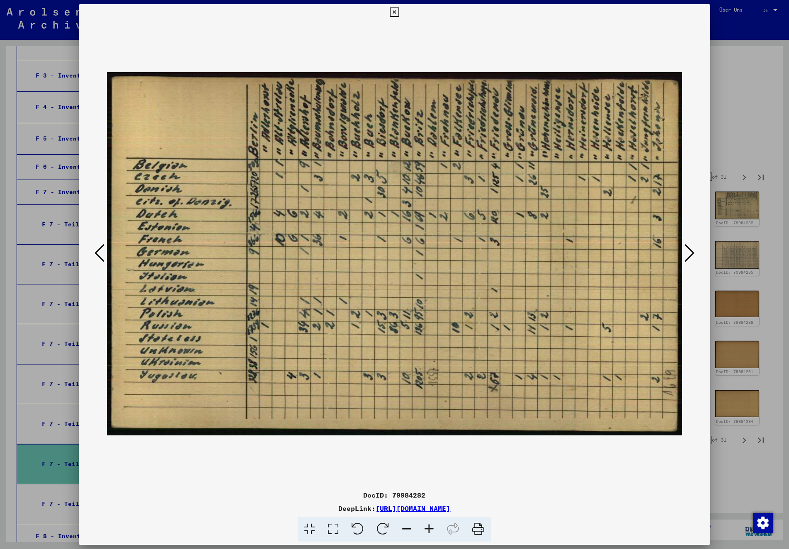
click at [691, 255] on icon at bounding box center [690, 253] width 10 height 20
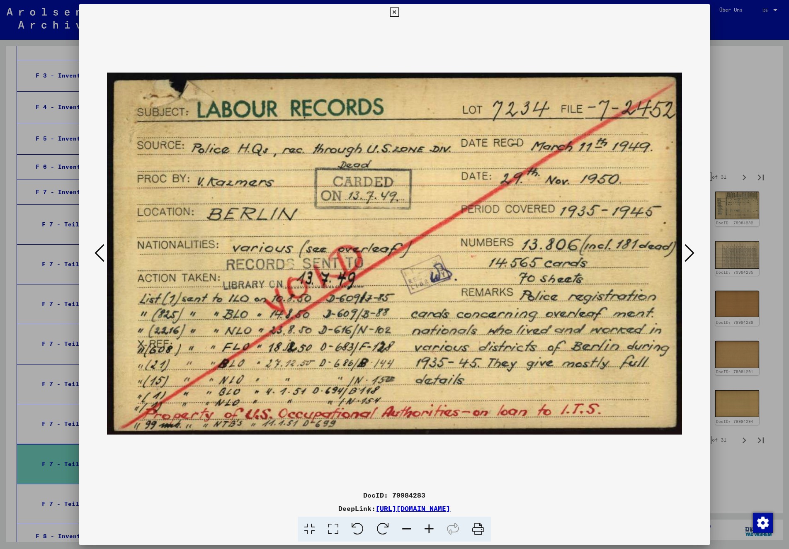
click at [399, 12] on icon at bounding box center [395, 12] width 10 height 10
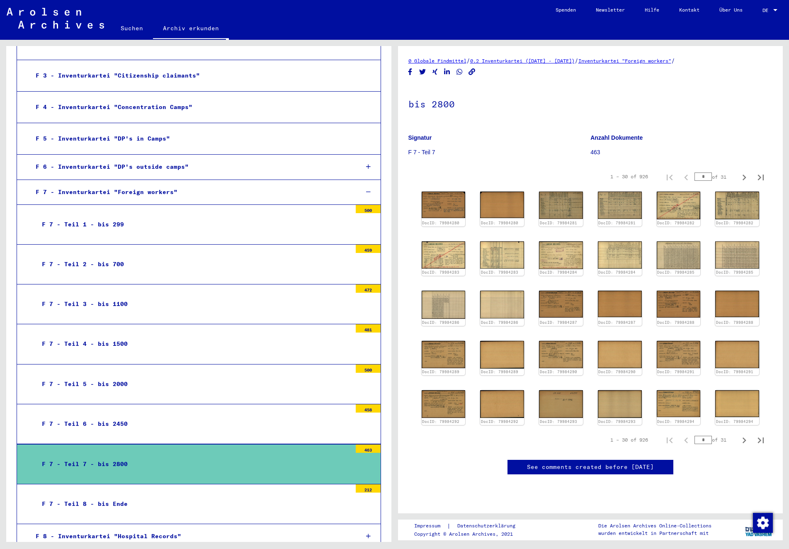
click at [142, 296] on div "F 7 - Teil 3 - bis 1100" at bounding box center [194, 304] width 316 height 16
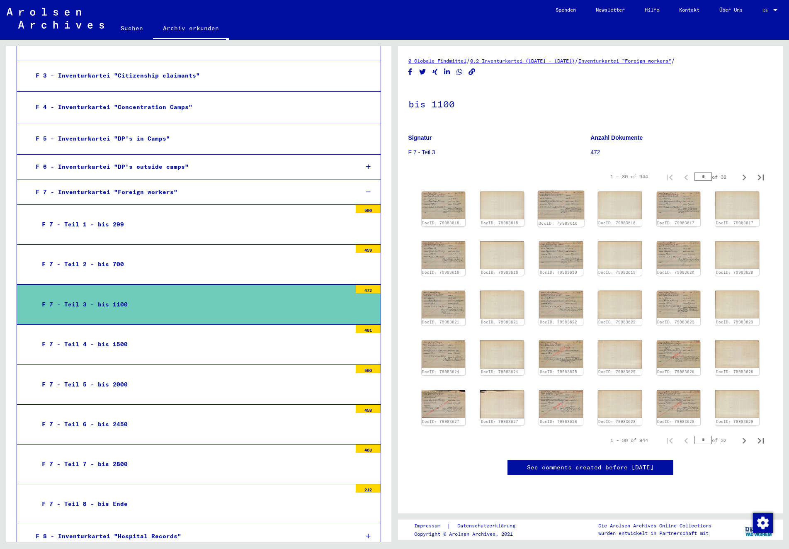
click at [553, 205] on img at bounding box center [561, 205] width 46 height 29
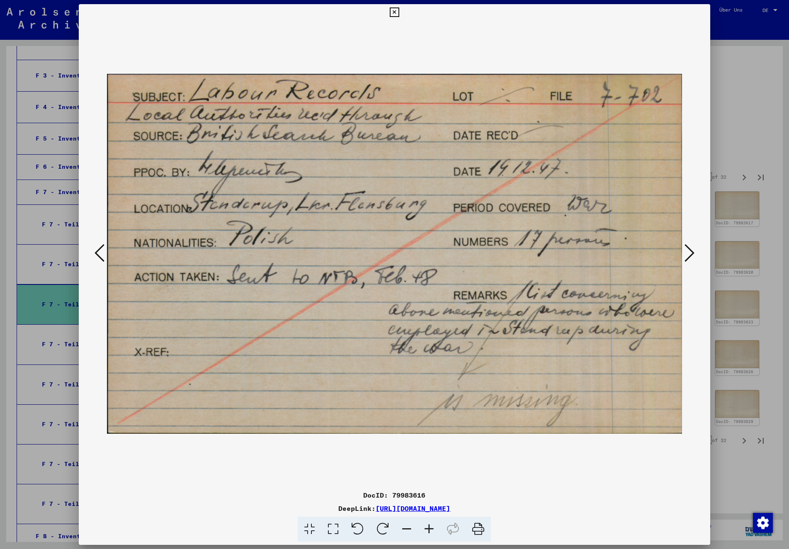
click at [399, 12] on icon at bounding box center [395, 12] width 10 height 10
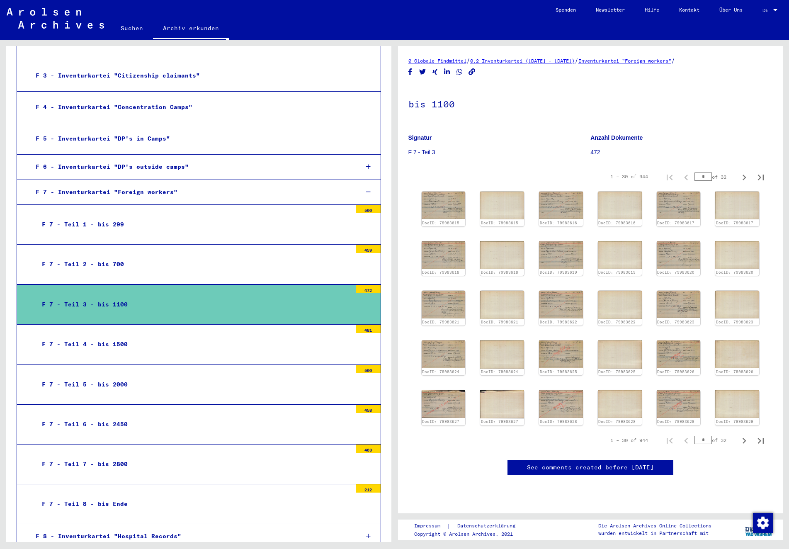
click at [212, 256] on div "F 7 - Teil 2 - bis 700" at bounding box center [194, 264] width 316 height 16
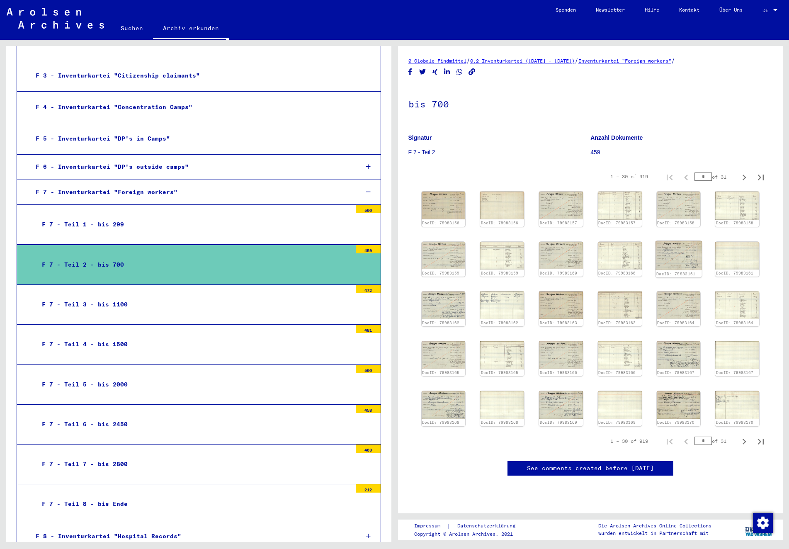
click at [679, 261] on img at bounding box center [679, 255] width 46 height 29
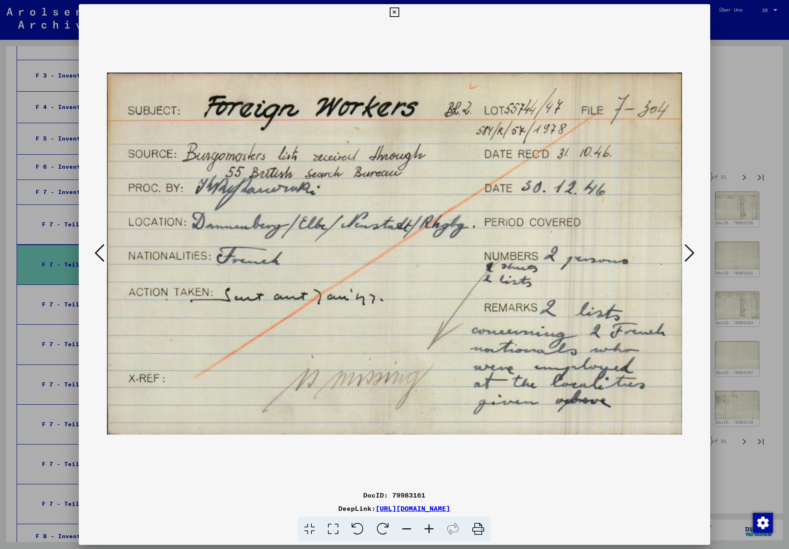
click at [686, 253] on icon at bounding box center [690, 253] width 10 height 20
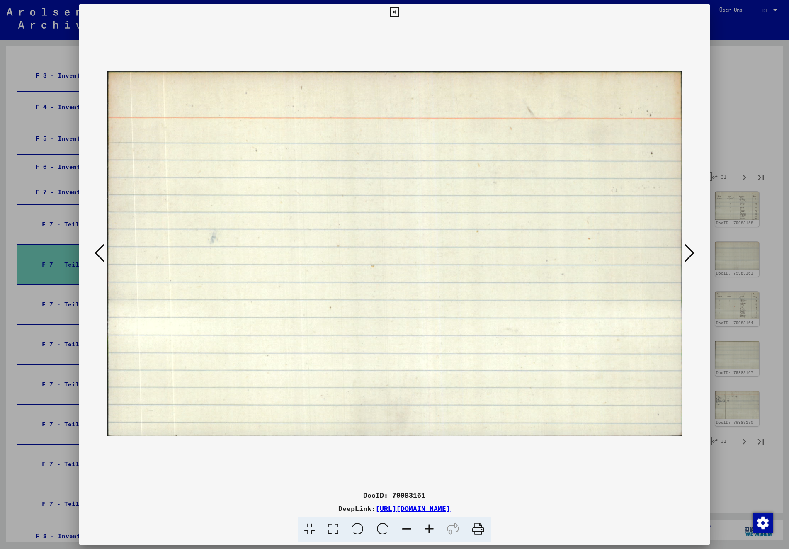
click at [686, 253] on icon at bounding box center [690, 253] width 10 height 20
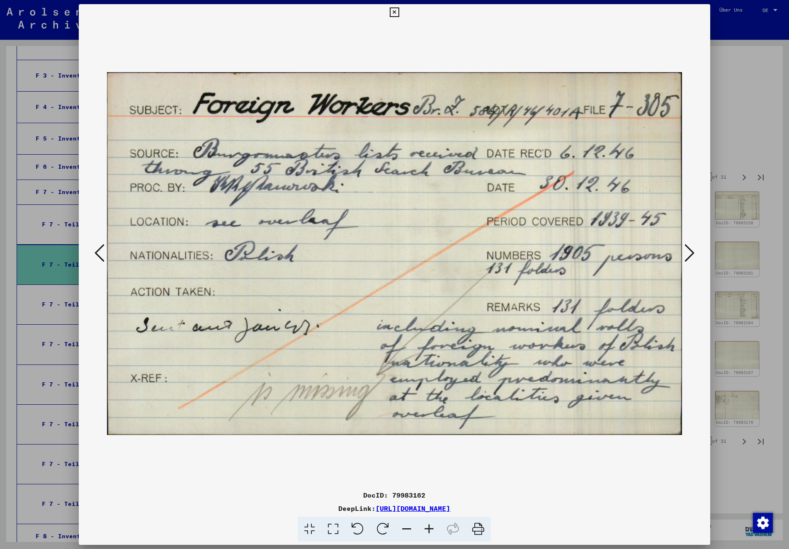
click at [686, 253] on icon at bounding box center [690, 253] width 10 height 20
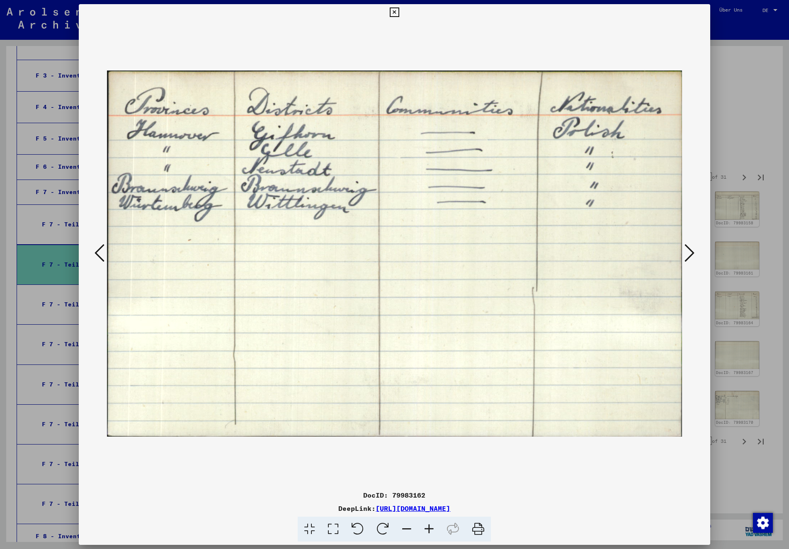
click at [686, 253] on icon at bounding box center [690, 253] width 10 height 20
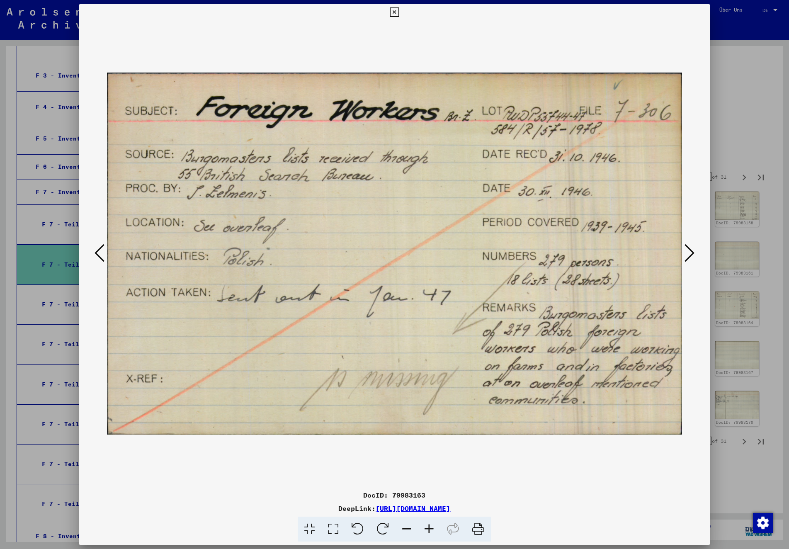
click at [686, 253] on icon at bounding box center [690, 253] width 10 height 20
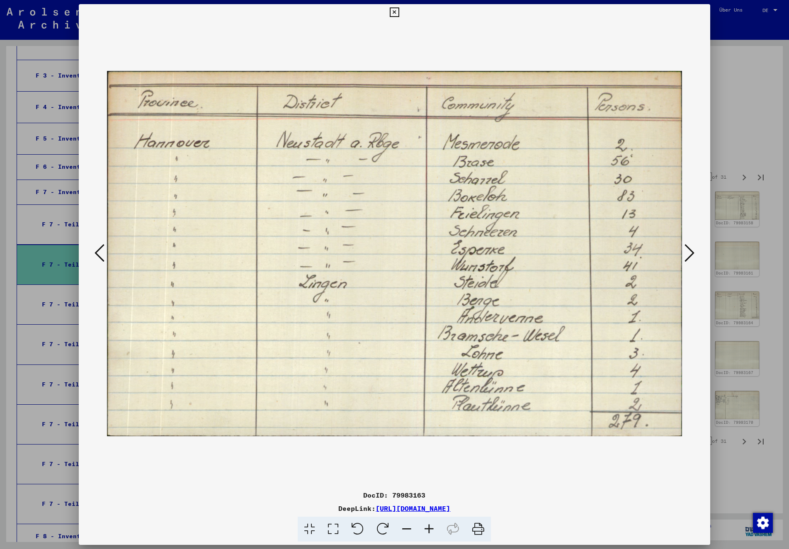
click at [686, 253] on icon at bounding box center [690, 253] width 10 height 20
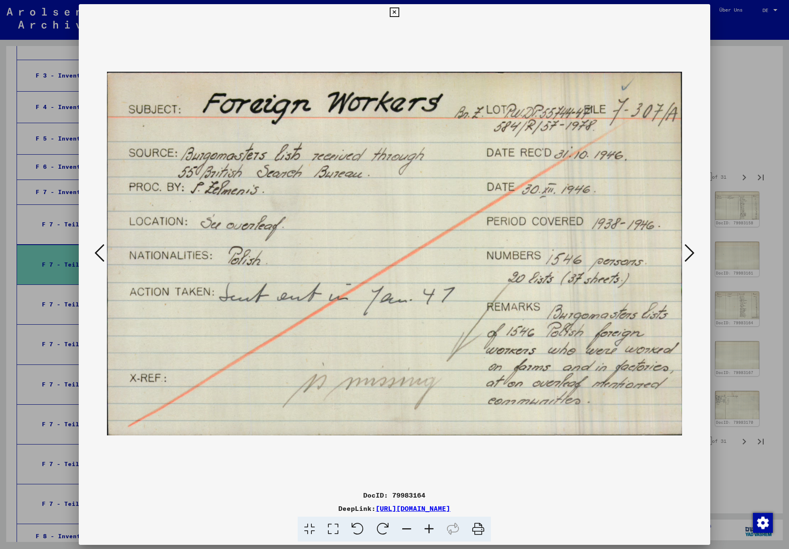
click at [686, 253] on icon at bounding box center [690, 253] width 10 height 20
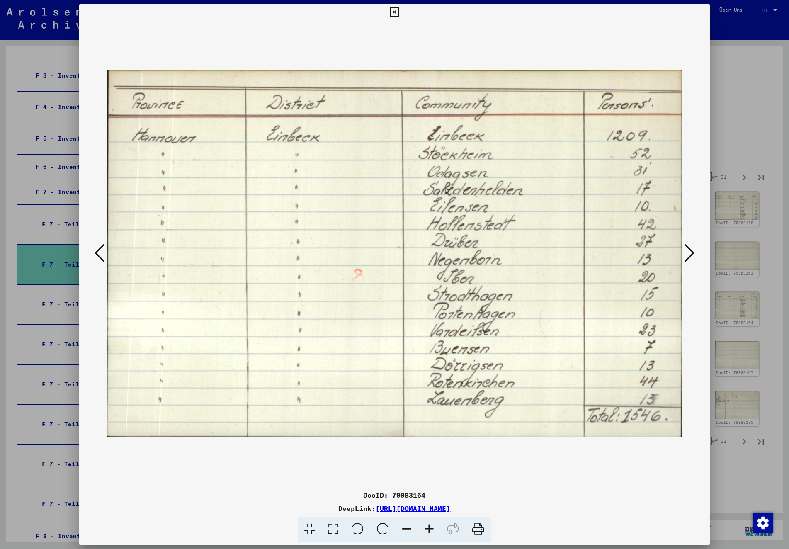
click at [686, 253] on icon at bounding box center [690, 253] width 10 height 20
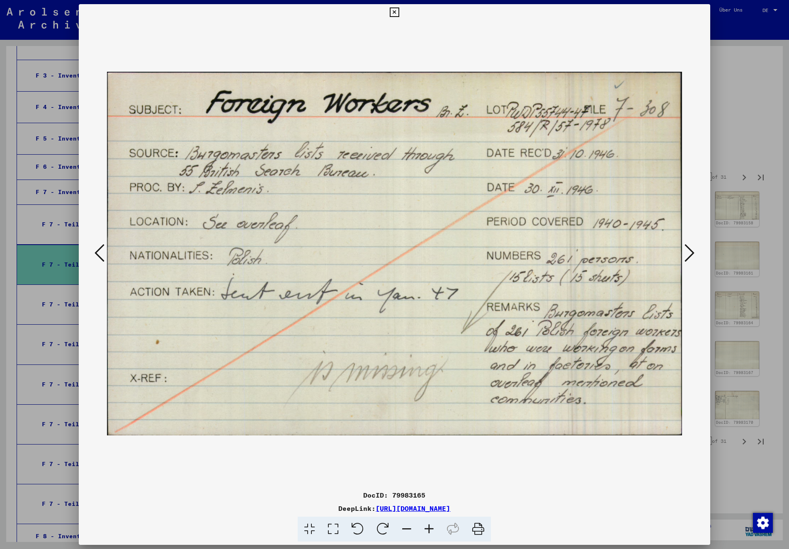
click at [686, 253] on icon at bounding box center [690, 253] width 10 height 20
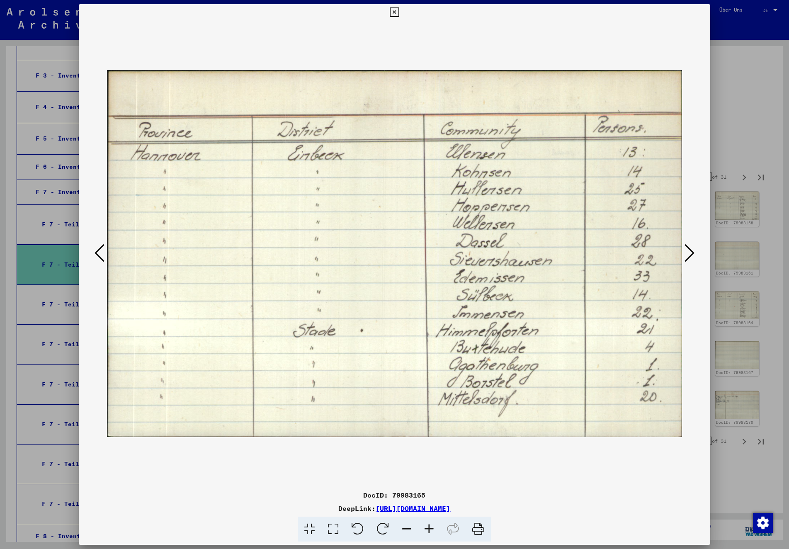
click at [686, 253] on icon at bounding box center [690, 253] width 10 height 20
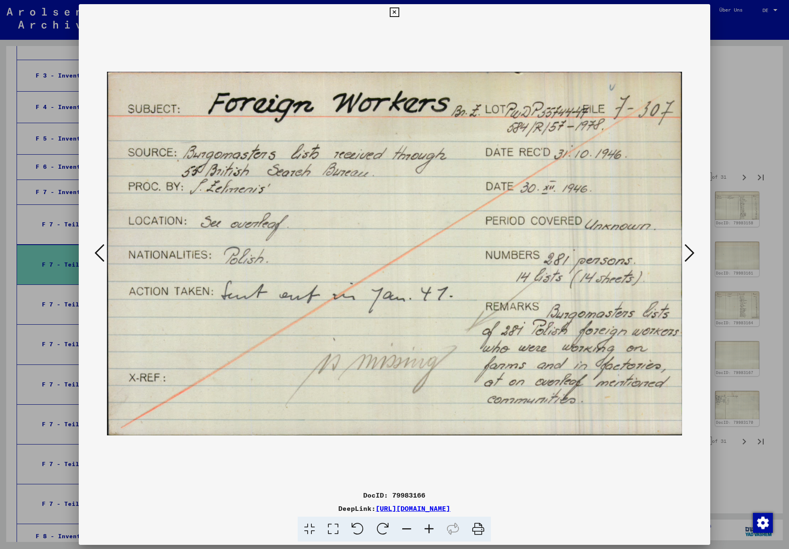
click at [686, 253] on icon at bounding box center [690, 253] width 10 height 20
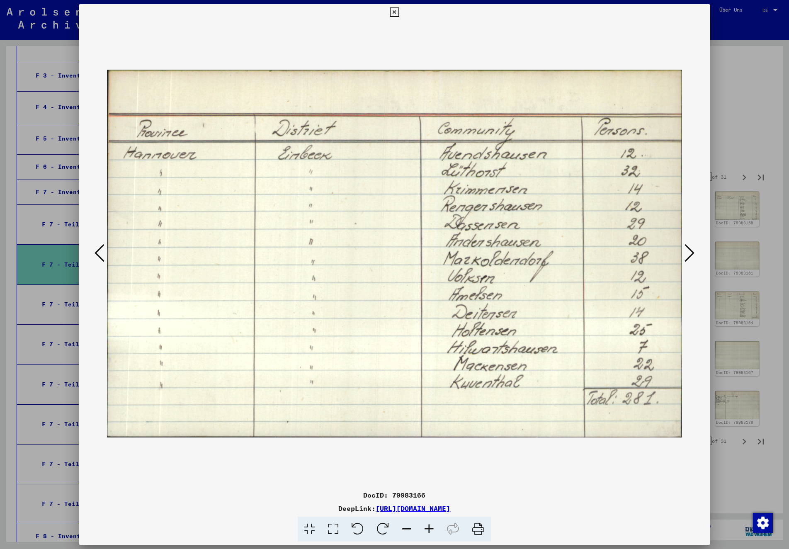
click at [686, 253] on icon at bounding box center [690, 253] width 10 height 20
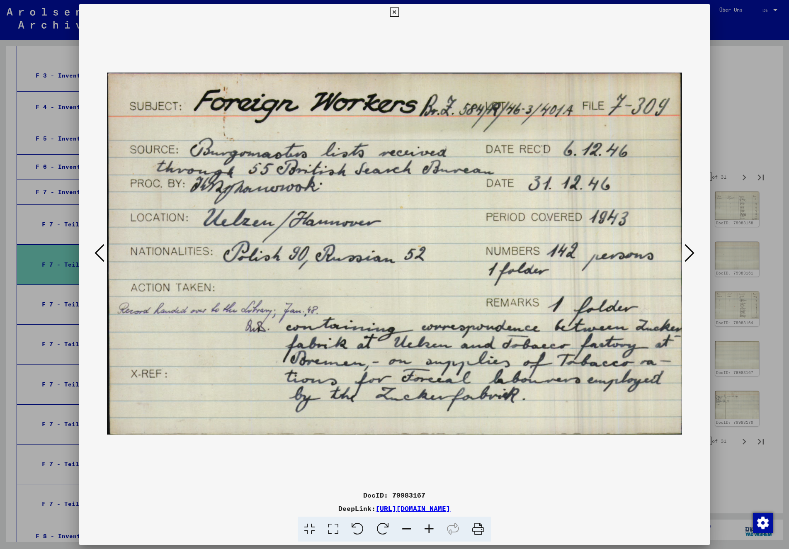
click at [399, 12] on icon at bounding box center [395, 12] width 10 height 10
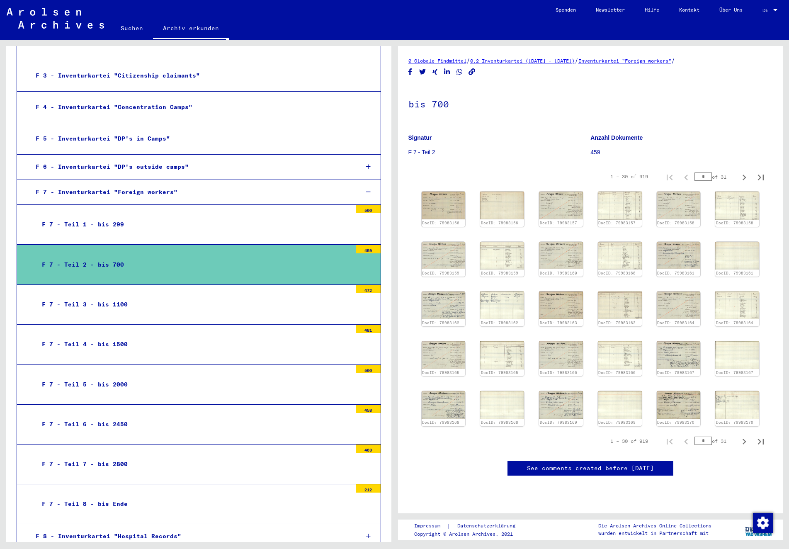
click at [179, 336] on div "F 7 - Teil 4 - bis 1500" at bounding box center [194, 344] width 316 height 16
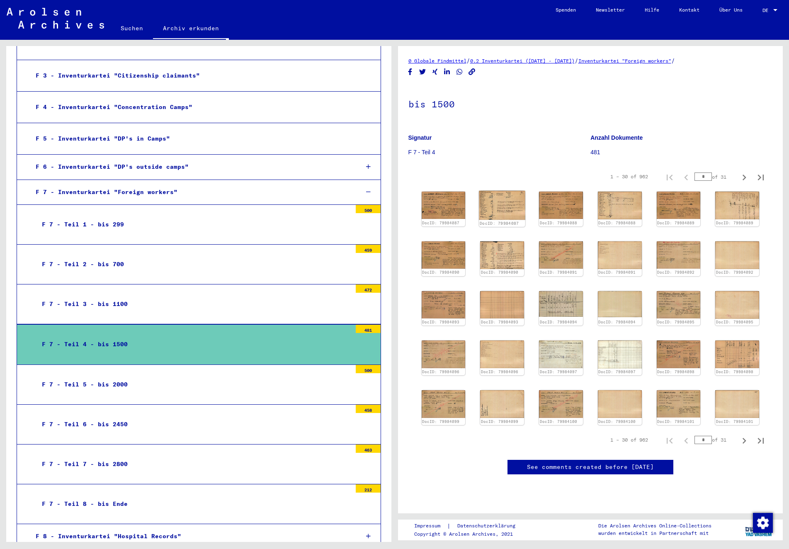
click at [503, 223] on div "DocID: 79984087" at bounding box center [502, 224] width 45 height 6
click at [515, 205] on img at bounding box center [503, 205] width 46 height 29
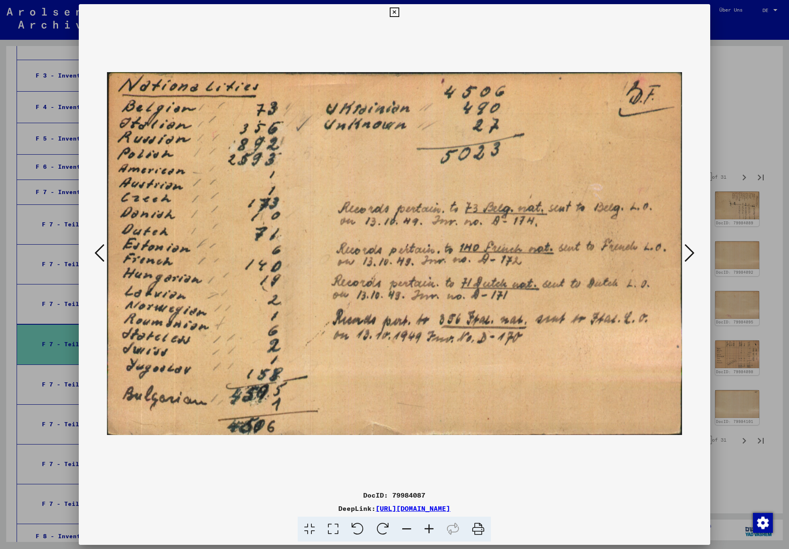
click at [690, 251] on icon at bounding box center [690, 253] width 10 height 20
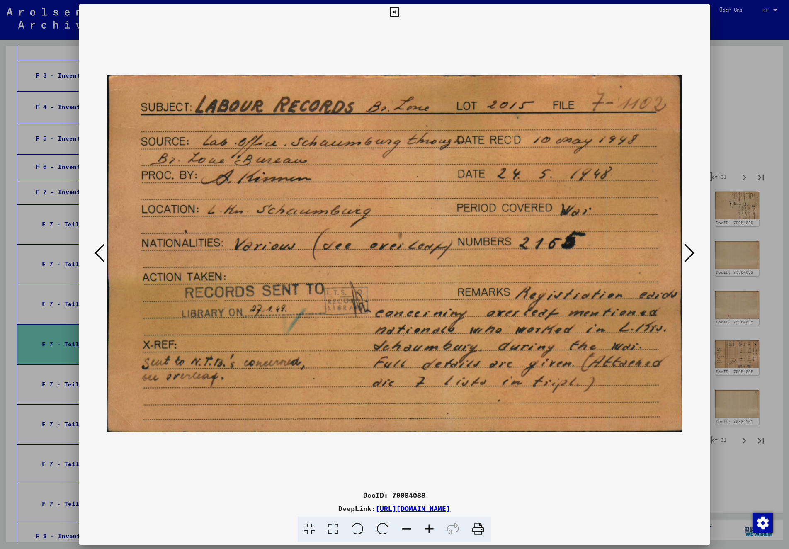
click at [690, 251] on icon at bounding box center [690, 253] width 10 height 20
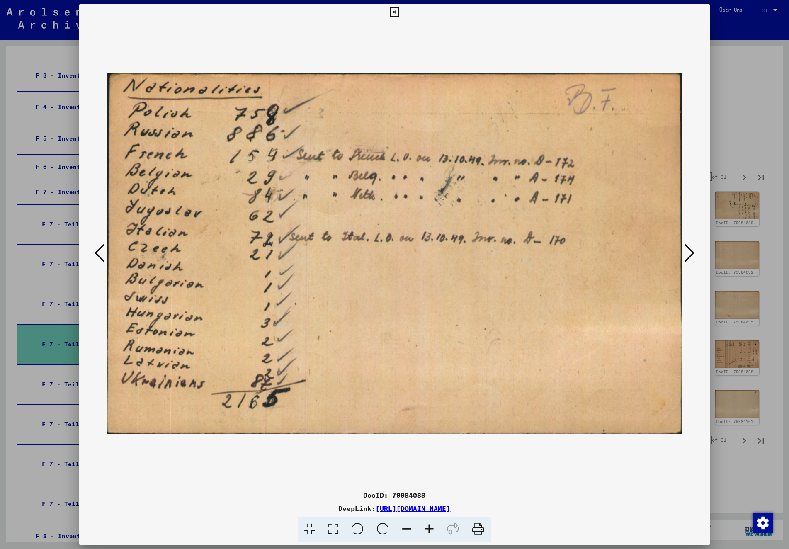
click at [690, 251] on icon at bounding box center [690, 253] width 10 height 20
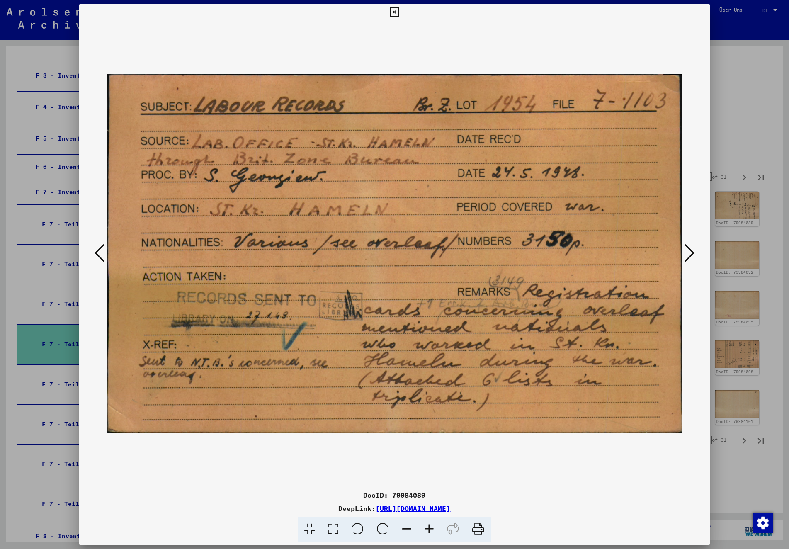
click at [690, 251] on icon at bounding box center [690, 253] width 10 height 20
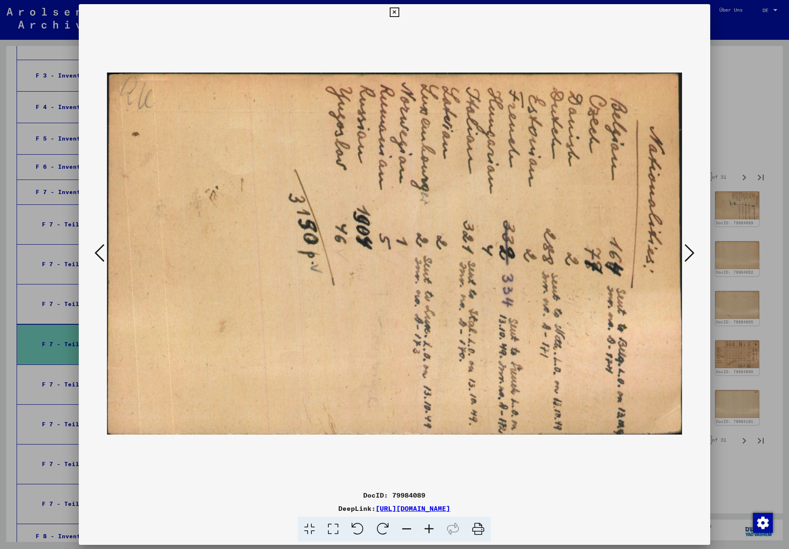
click at [690, 251] on icon at bounding box center [690, 253] width 10 height 20
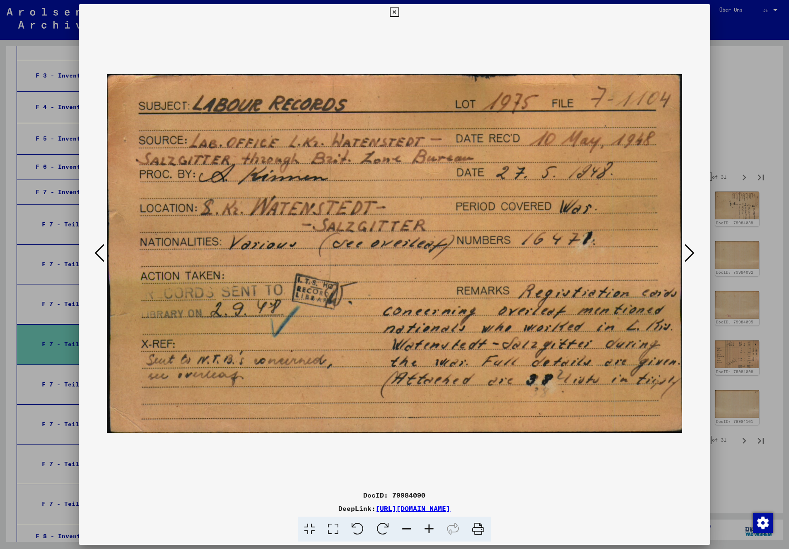
click at [690, 251] on icon at bounding box center [690, 253] width 10 height 20
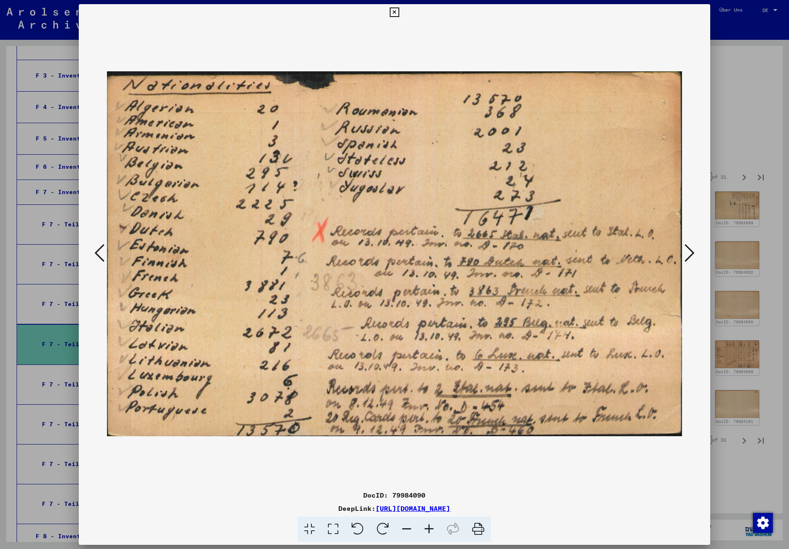
click at [690, 251] on icon at bounding box center [690, 253] width 10 height 20
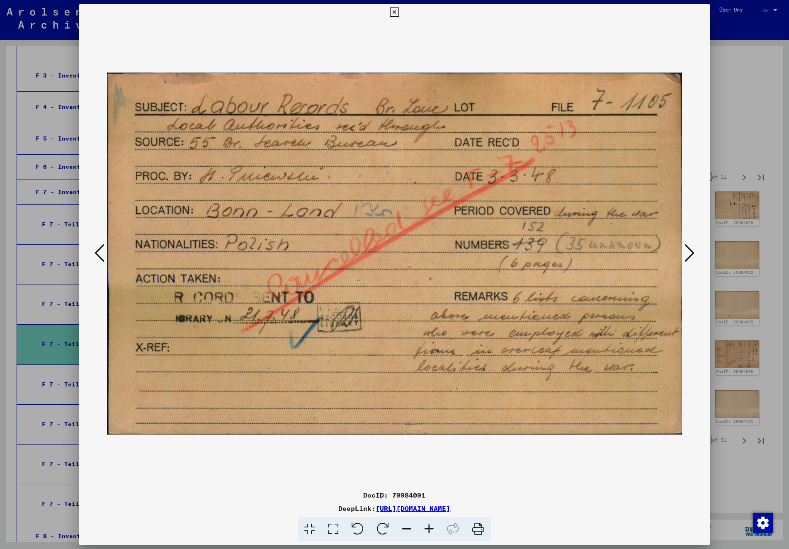
click at [690, 251] on icon at bounding box center [690, 253] width 10 height 20
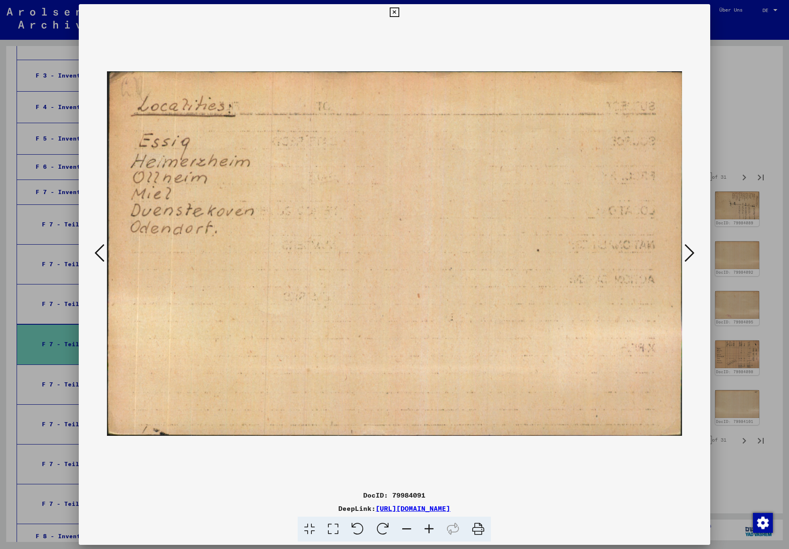
click at [690, 251] on icon at bounding box center [690, 253] width 10 height 20
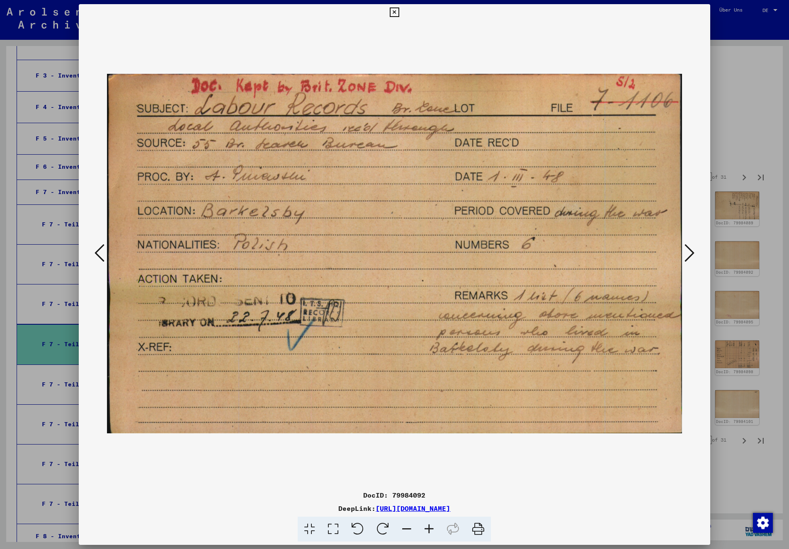
click at [690, 251] on icon at bounding box center [690, 253] width 10 height 20
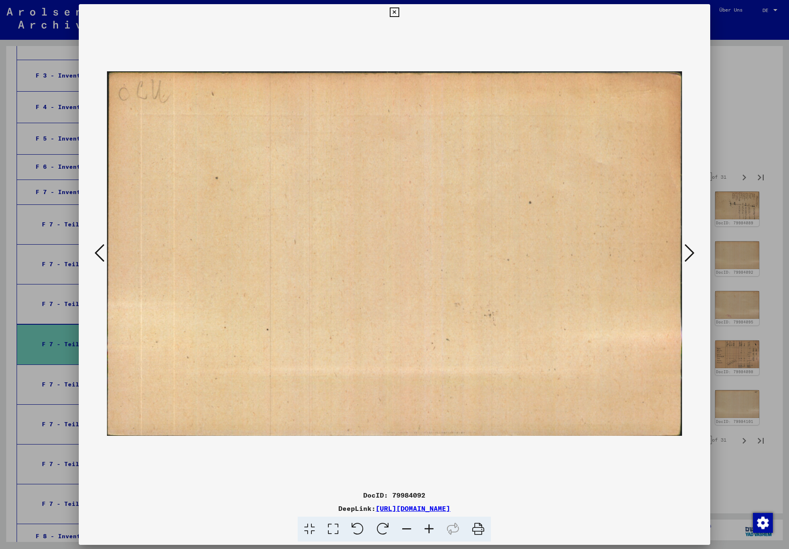
click at [690, 251] on icon at bounding box center [690, 253] width 10 height 20
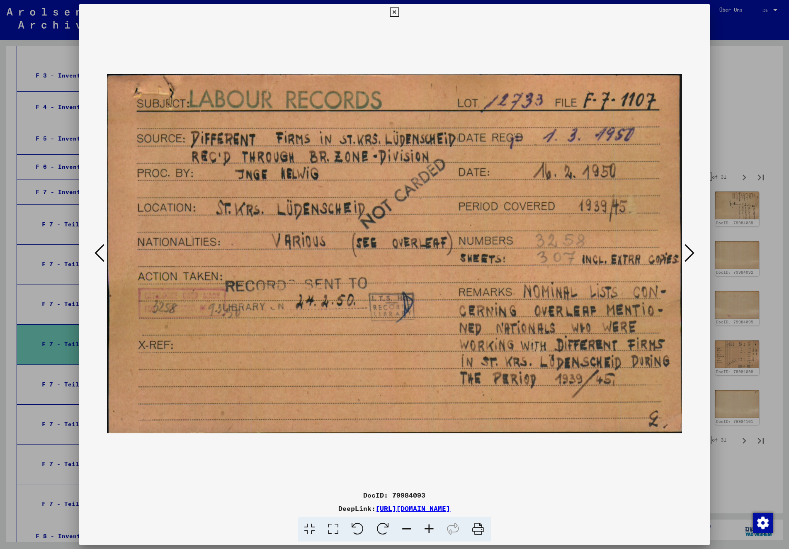
click at [399, 13] on icon at bounding box center [395, 12] width 10 height 10
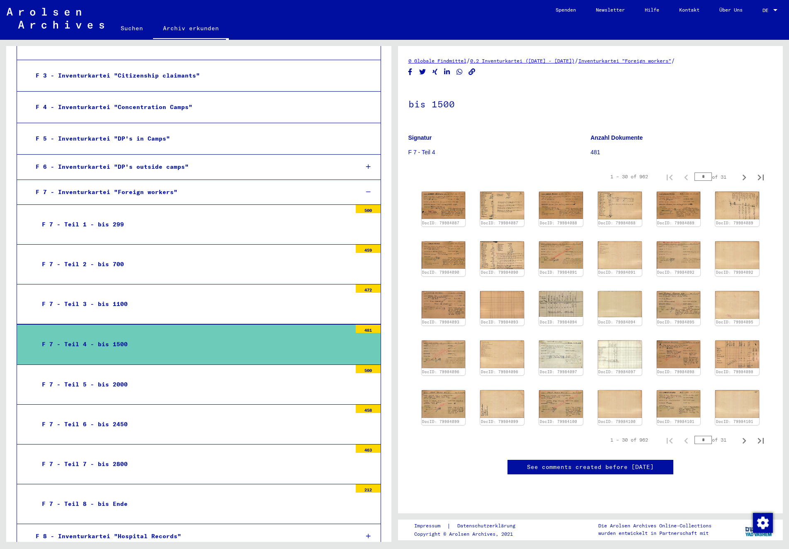
click at [168, 377] on div "F 7 - Teil 5 - bis 2000" at bounding box center [194, 385] width 316 height 16
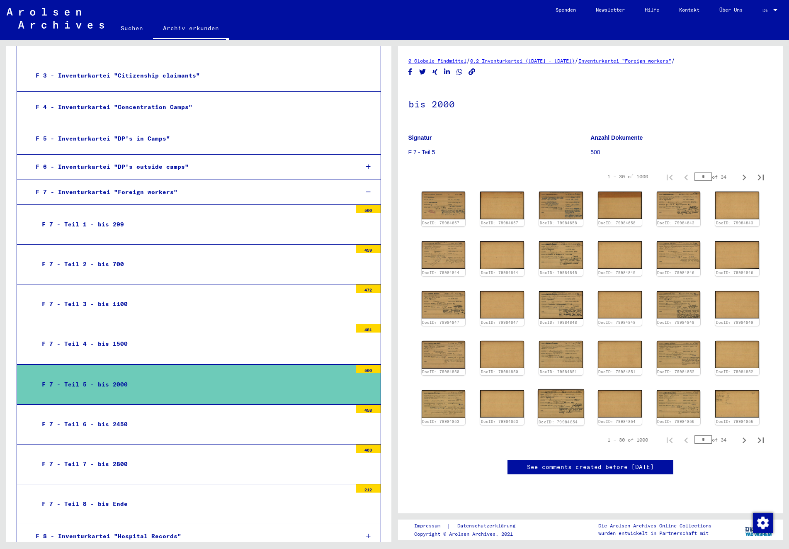
click at [569, 400] on img at bounding box center [561, 404] width 46 height 29
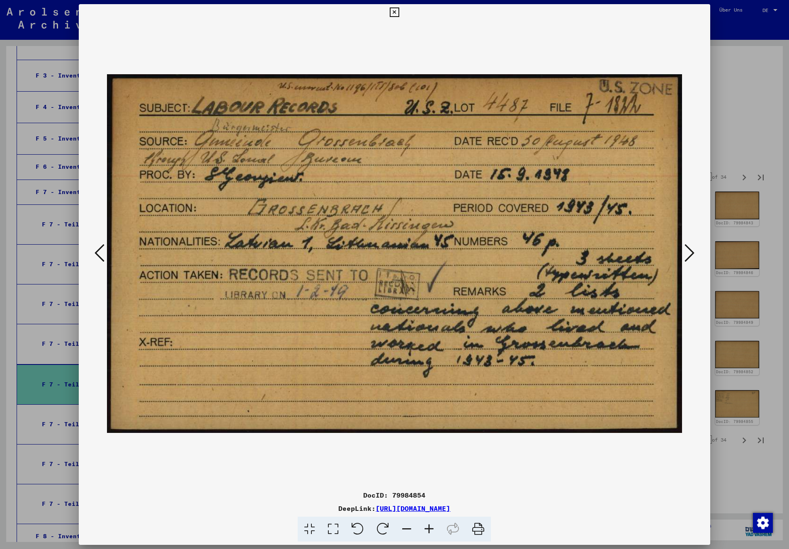
click at [689, 252] on icon at bounding box center [690, 253] width 10 height 20
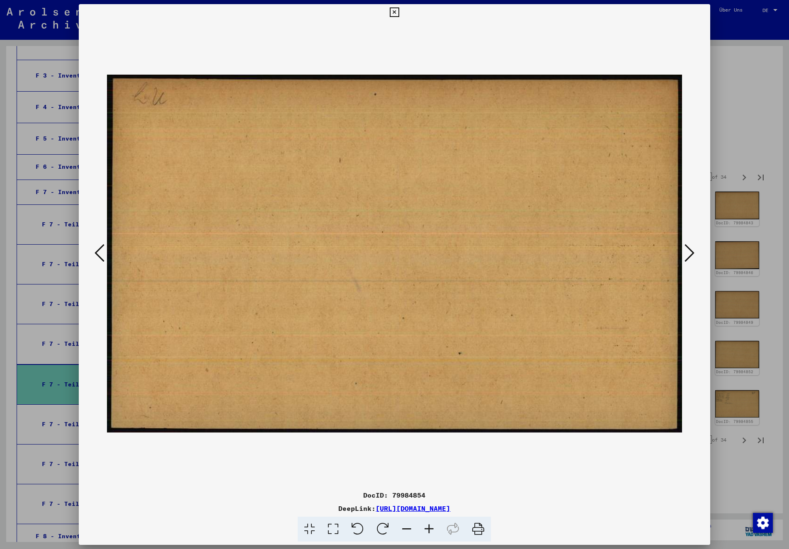
click at [689, 252] on icon at bounding box center [690, 253] width 10 height 20
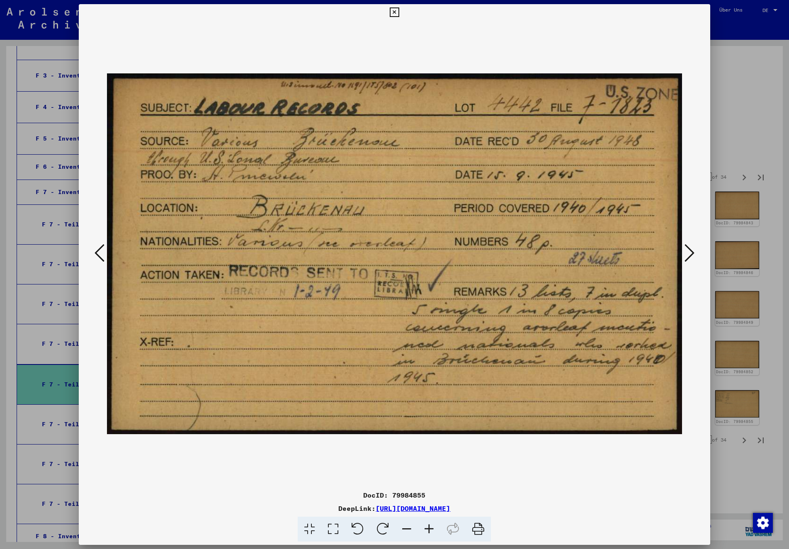
click at [689, 252] on icon at bounding box center [690, 253] width 10 height 20
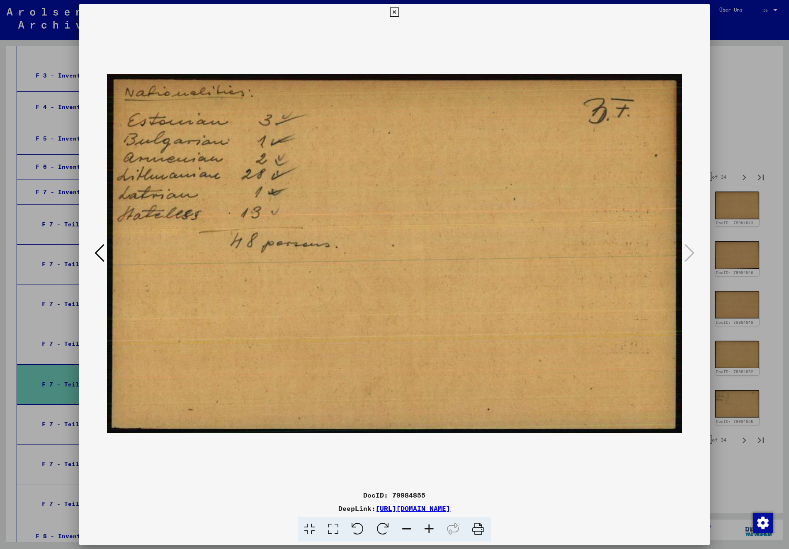
click at [399, 14] on icon at bounding box center [395, 12] width 10 height 10
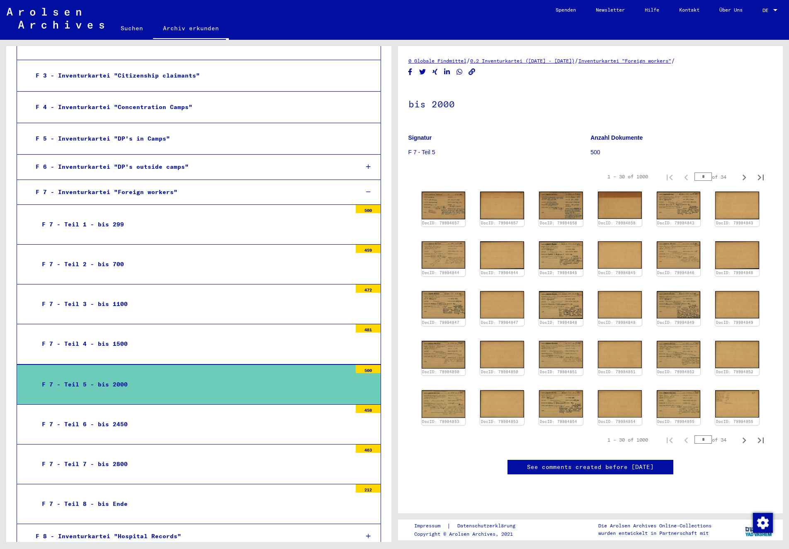
drag, startPoint x: 699, startPoint y: 441, endPoint x: 721, endPoint y: 439, distance: 21.2
click at [721, 439] on div "* of 34" at bounding box center [715, 440] width 41 height 8
type input "**"
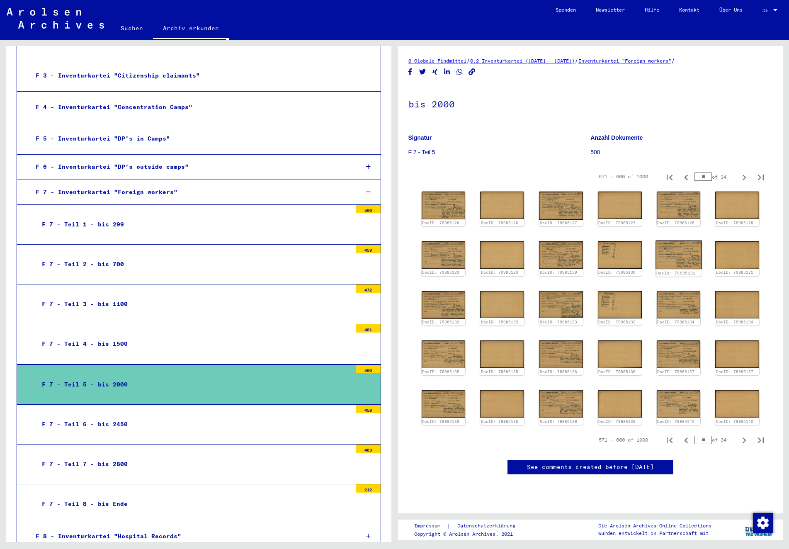
click at [684, 260] on img at bounding box center [679, 255] width 46 height 29
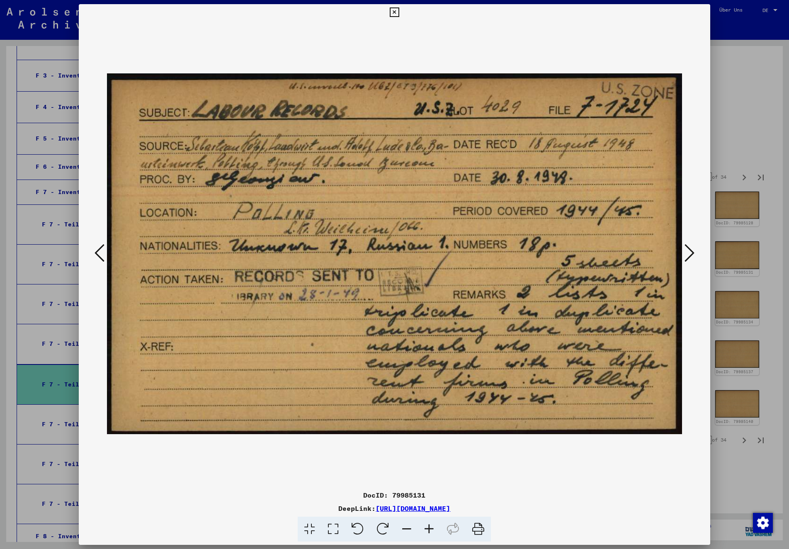
click at [688, 257] on icon at bounding box center [690, 253] width 10 height 20
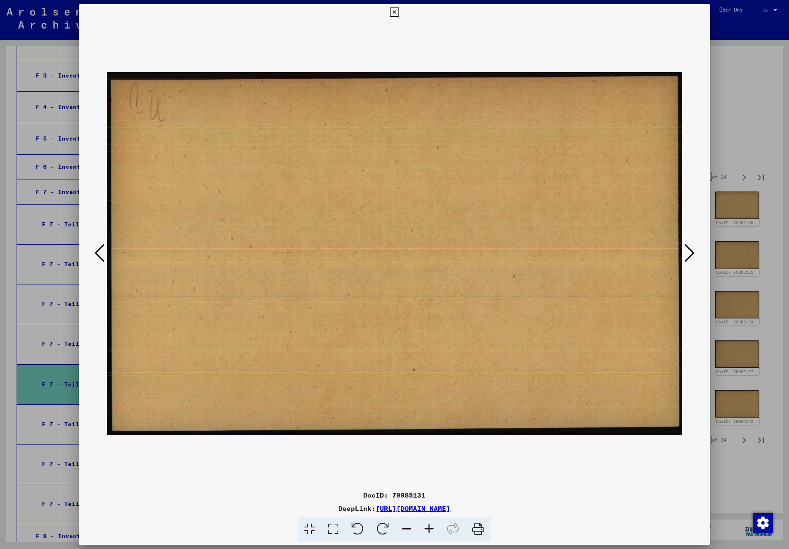
click at [688, 257] on icon at bounding box center [690, 253] width 10 height 20
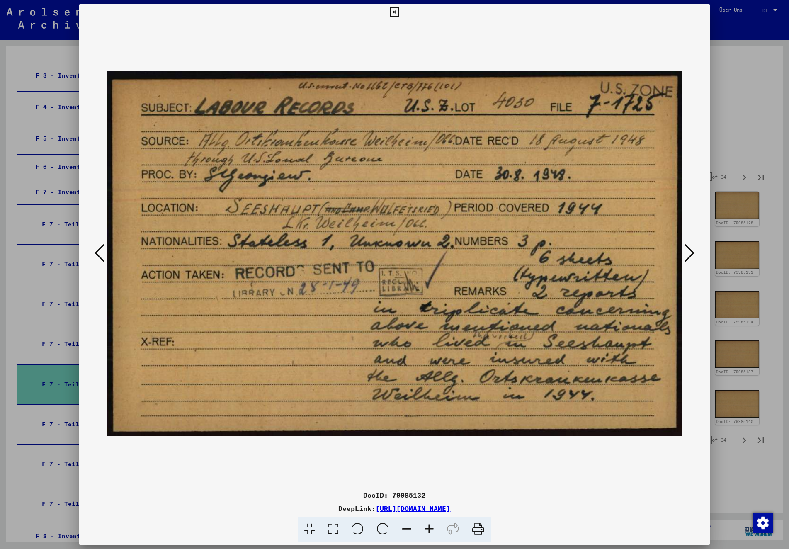
click at [688, 257] on icon at bounding box center [690, 253] width 10 height 20
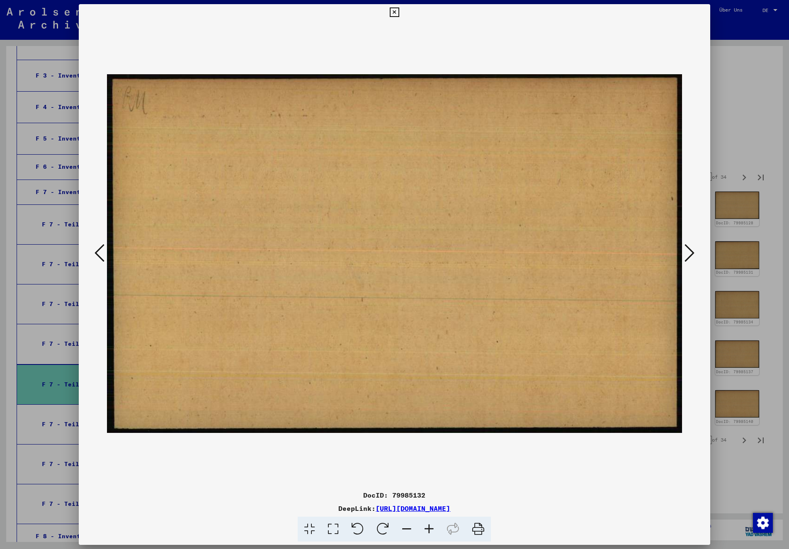
click at [688, 257] on icon at bounding box center [690, 253] width 10 height 20
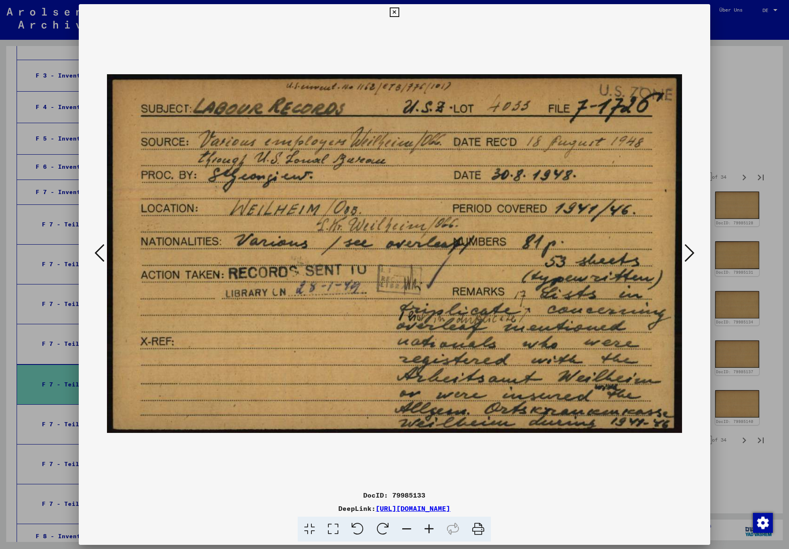
click at [688, 257] on icon at bounding box center [690, 253] width 10 height 20
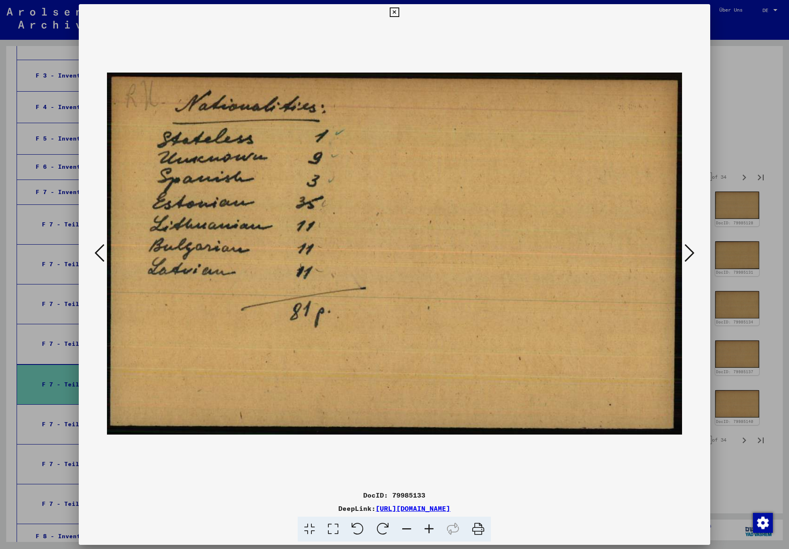
click at [688, 257] on icon at bounding box center [690, 253] width 10 height 20
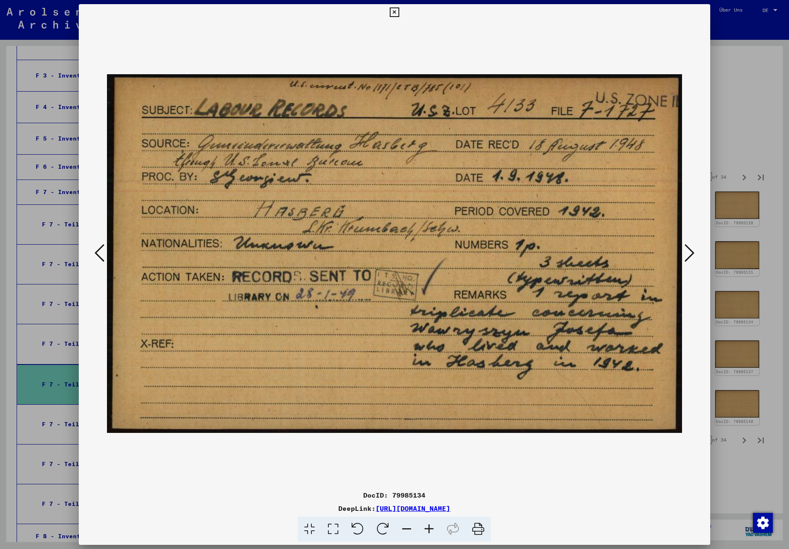
click at [688, 257] on icon at bounding box center [690, 253] width 10 height 20
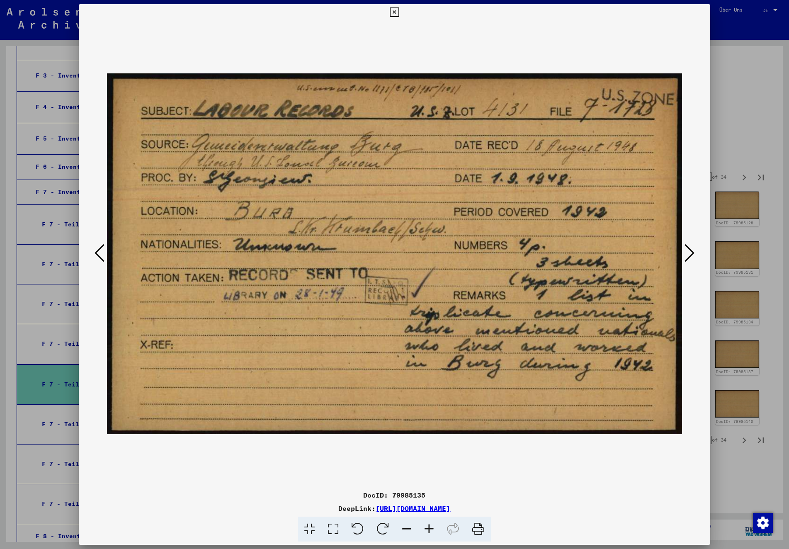
click at [399, 12] on icon at bounding box center [395, 12] width 10 height 10
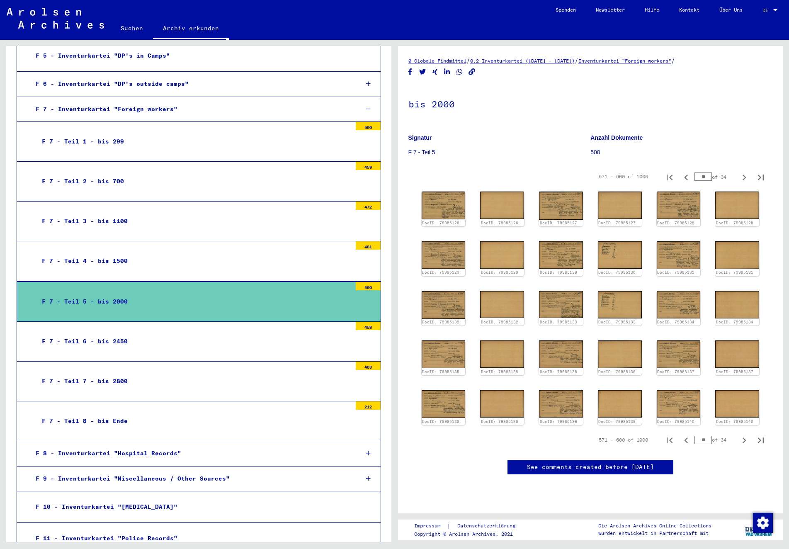
scroll to position [480, 0]
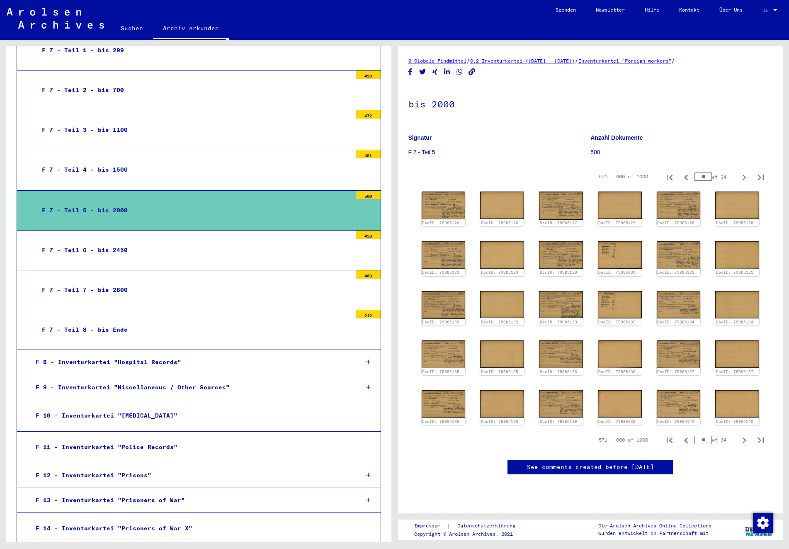
click at [150, 380] on div "F 9 - Inventurkartei "Miscellaneous / Other Sources"" at bounding box center [190, 388] width 323 height 16
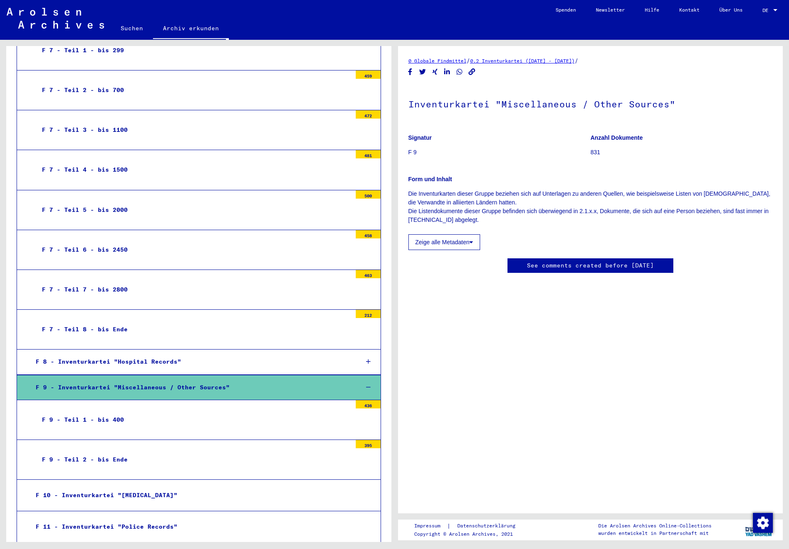
click at [162, 354] on div "F 8 - Inventurkartei "Hospital Records"" at bounding box center [190, 362] width 323 height 16
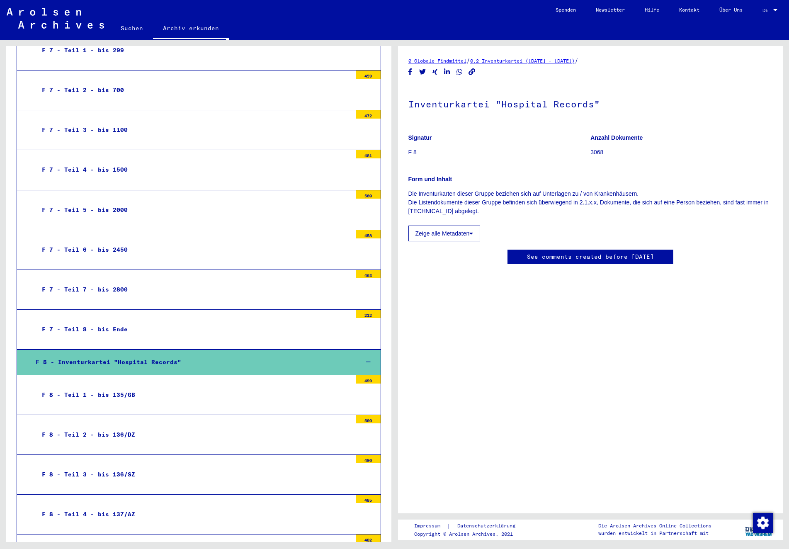
click at [153, 354] on div "F 8 - Inventurkartei "Hospital Records"" at bounding box center [190, 362] width 323 height 16
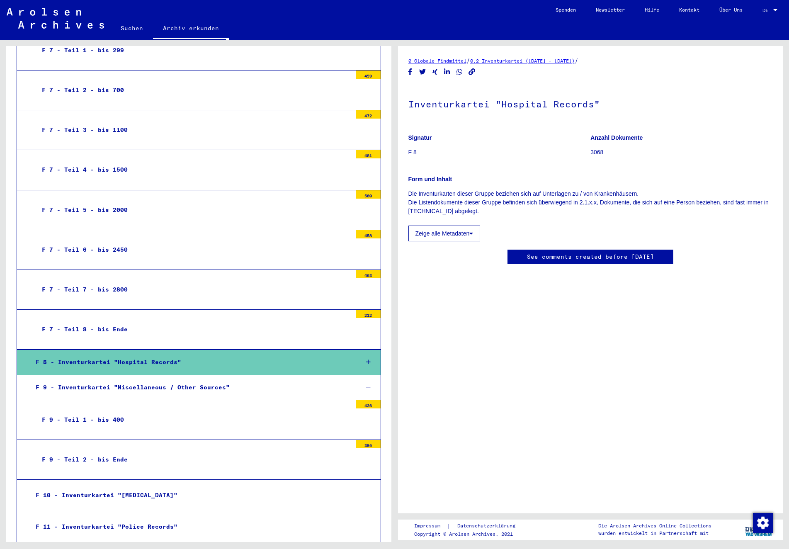
click at [153, 380] on div "F 9 - Inventurkartei "Miscellaneous / Other Sources"" at bounding box center [190, 388] width 323 height 16
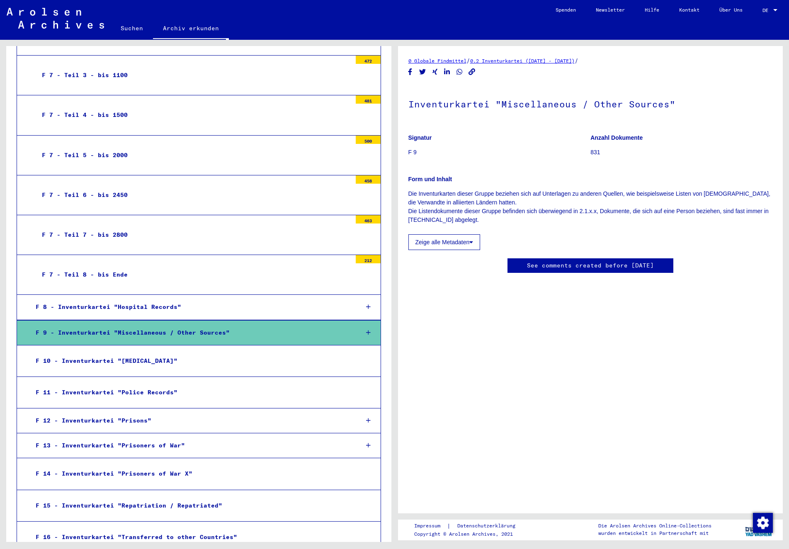
scroll to position [540, 0]
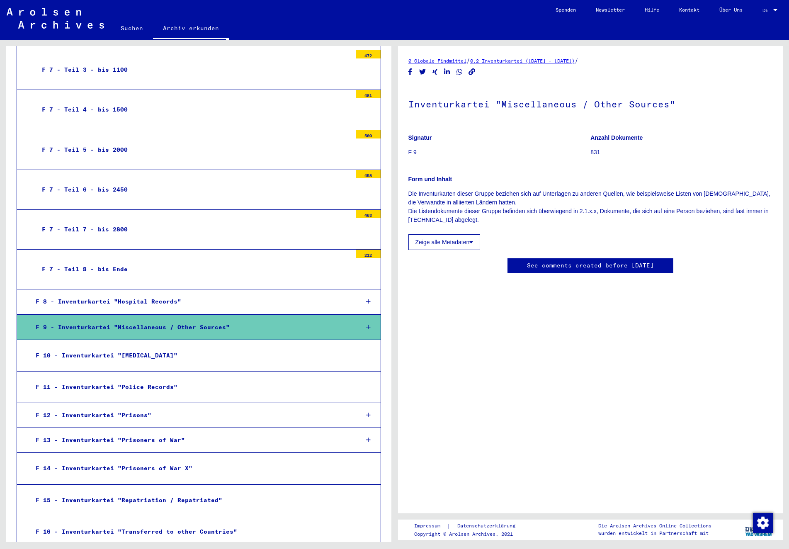
click at [168, 379] on div "F 11 - Inventurkartei "Police Records"" at bounding box center [190, 387] width 322 height 16
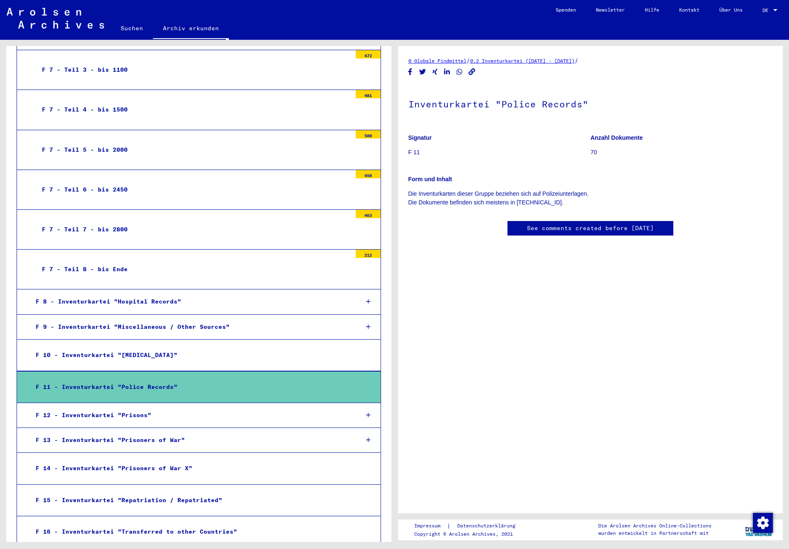
click at [141, 407] on div "F 12 - Inventurkartei "Prisons"" at bounding box center [190, 415] width 323 height 16
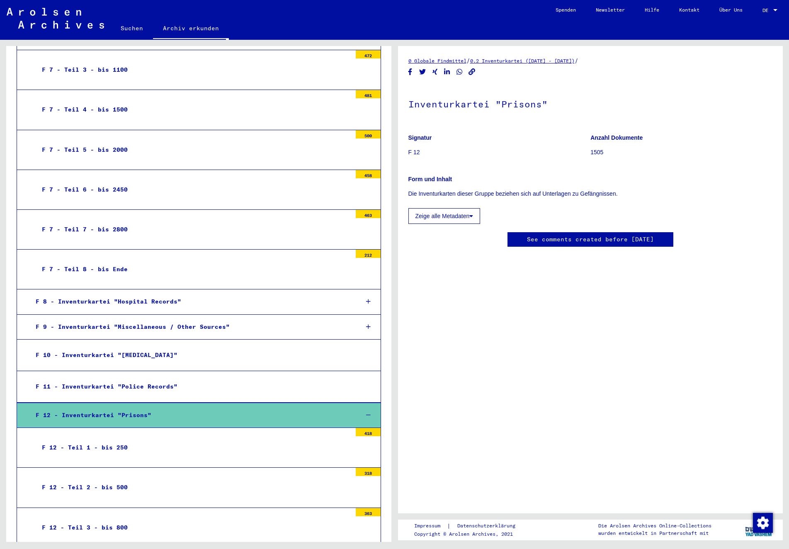
click at [144, 407] on div "F 12 - Inventurkartei "Prisons"" at bounding box center [190, 415] width 323 height 16
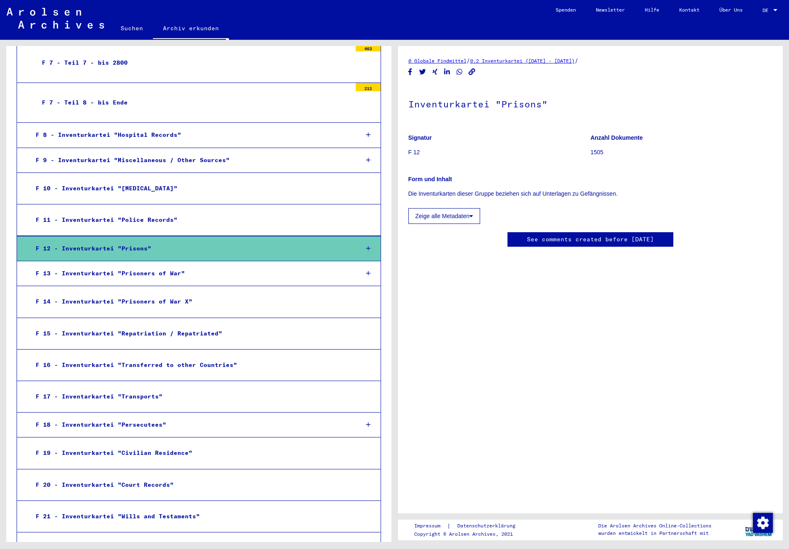
scroll to position [746, 0]
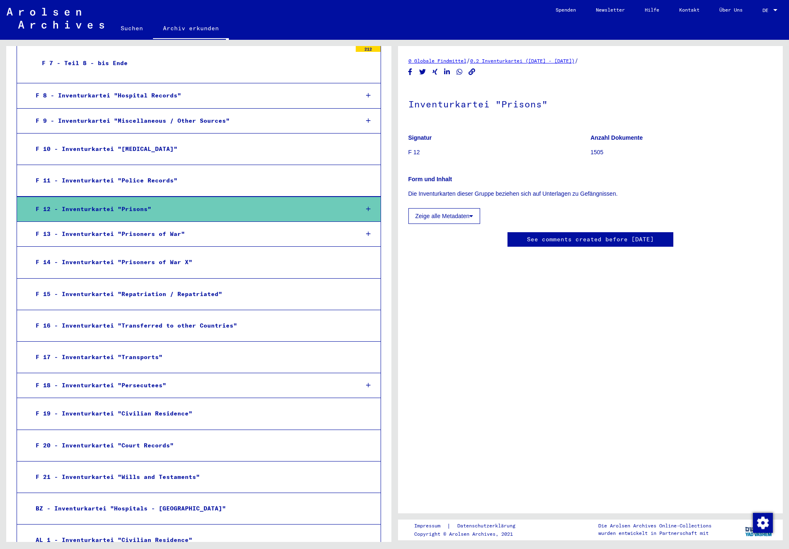
click at [139, 318] on div "F 16 - Inventurkartei "Transferred to other Countries"" at bounding box center [190, 326] width 322 height 16
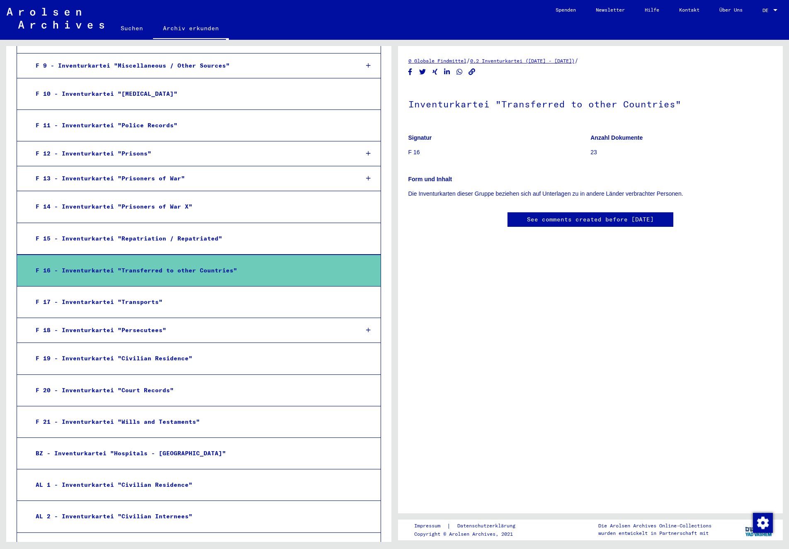
scroll to position [814, 0]
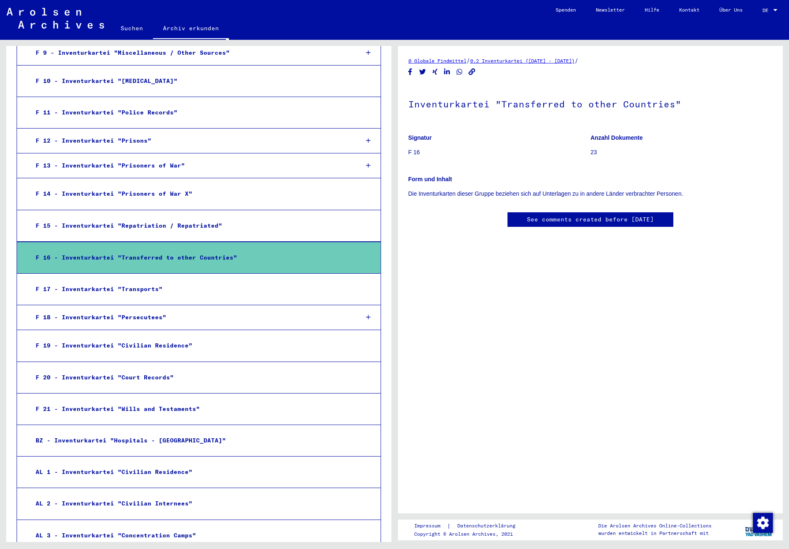
click at [156, 338] on div "F 19 - Inventurkartei "Civilian Residence"" at bounding box center [190, 346] width 322 height 16
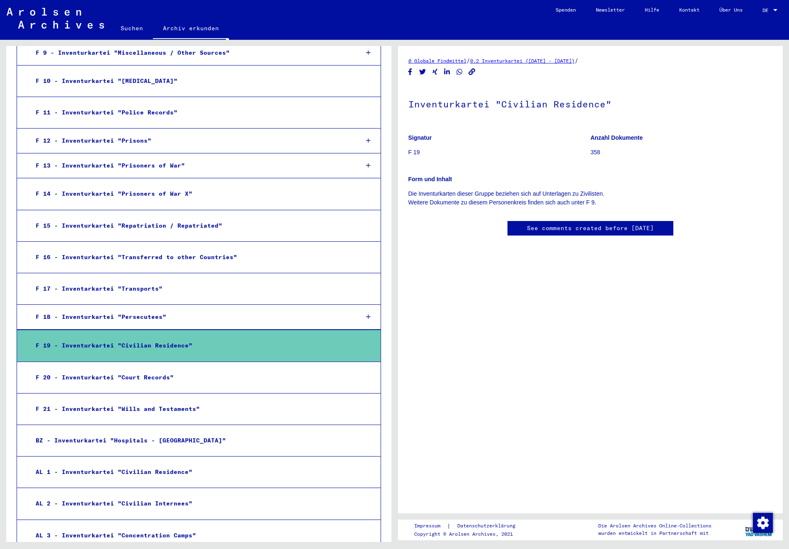
click at [156, 338] on div "F 19 - Inventurkartei "Civilian Residence"" at bounding box center [190, 346] width 322 height 16
click at [155, 338] on div "F 19 - Inventurkartei "Civilian Residence"" at bounding box center [190, 346] width 322 height 16
click at [159, 370] on div "F 20 - Inventurkartei "Court Records"" at bounding box center [190, 378] width 322 height 16
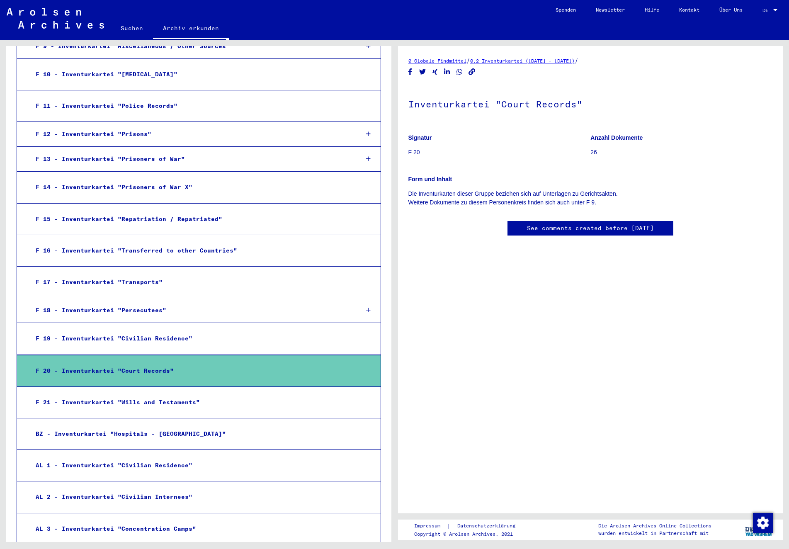
scroll to position [830, 0]
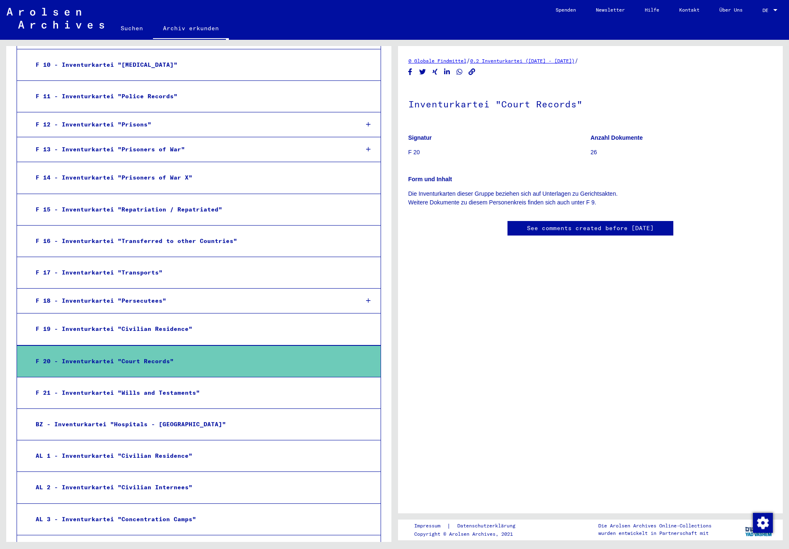
click at [151, 385] on div "F 21 - Inventurkartei "Wills and Testaments"" at bounding box center [190, 393] width 322 height 16
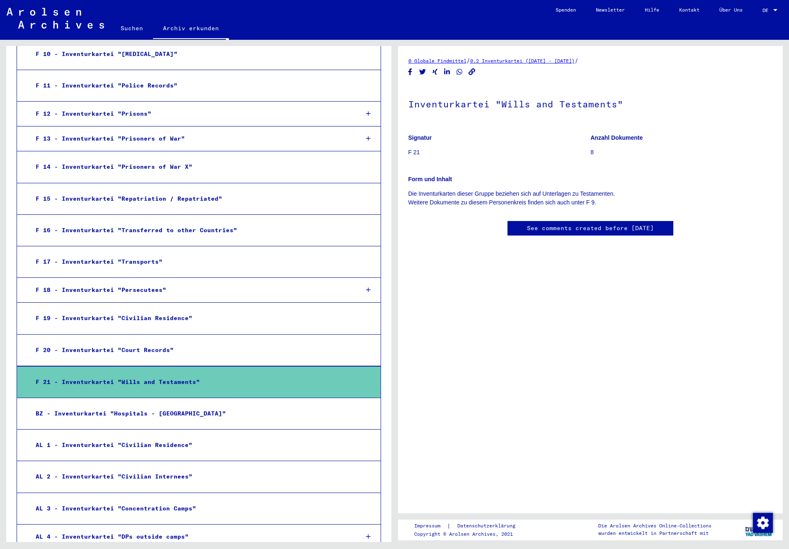
scroll to position [853, 0]
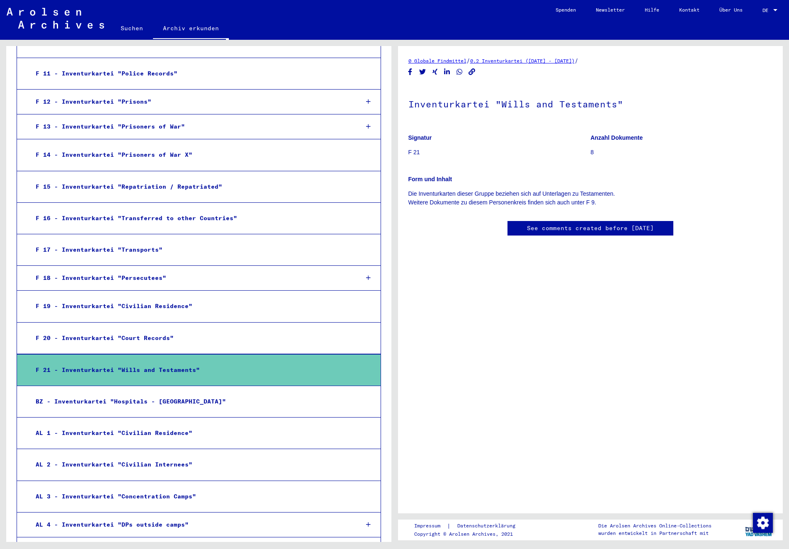
click at [153, 425] on div "AL 1 - Inventurkartei "Civilian Residence"" at bounding box center [190, 433] width 322 height 16
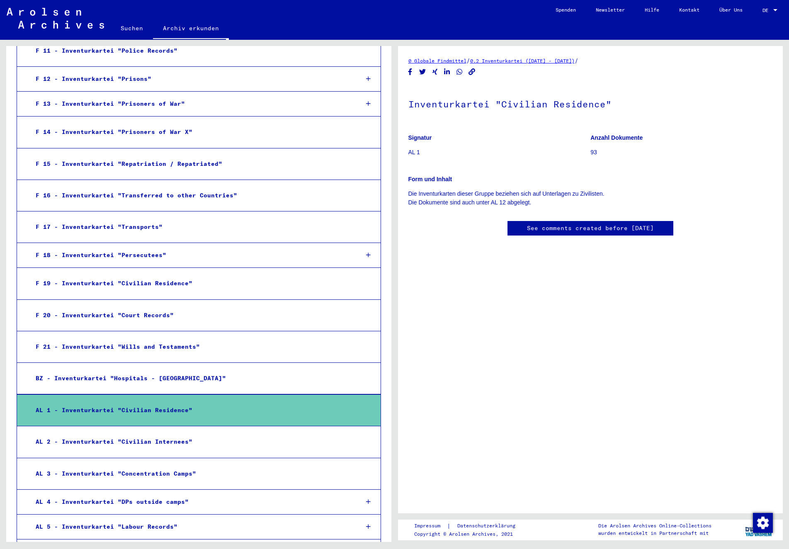
scroll to position [976, 0]
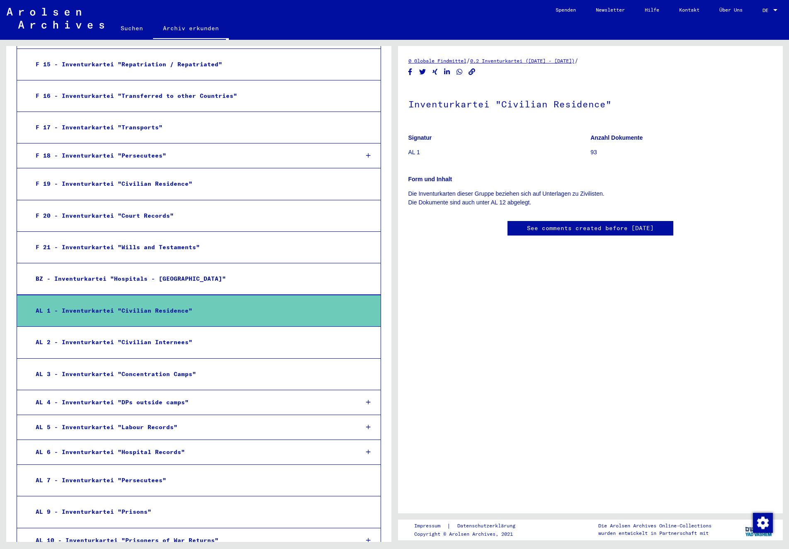
click at [147, 334] on div "AL 2 - Inventurkartei "Civilian Internees"" at bounding box center [190, 342] width 322 height 16
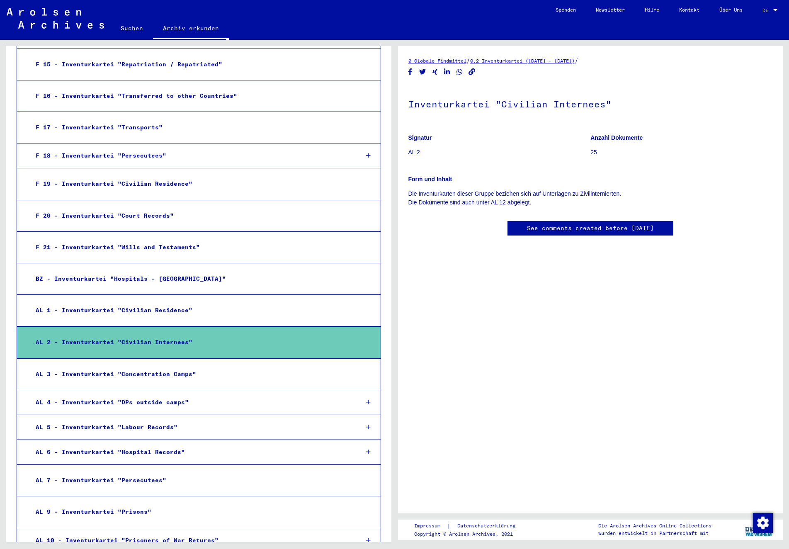
click at [521, 61] on link "0.2 Inventurkartei ([DATE] - [DATE])" at bounding box center [522, 61] width 105 height 6
click at [477, 105] on h1 "Inventurkartei "Civilian Internees"" at bounding box center [591, 103] width 365 height 37
click at [438, 189] on div "Form und Inhalt Die Inventurkarten dieser Gruppe beziehen sich auf Unterlagen z…" at bounding box center [591, 186] width 365 height 42
click at [173, 366] on div "AL 3 - Inventurkartei "Concentration Camps"" at bounding box center [190, 374] width 322 height 16
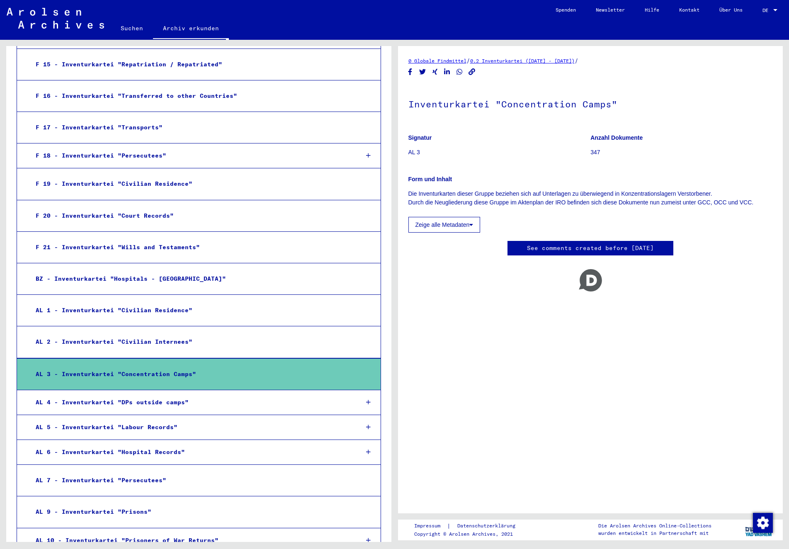
click at [162, 394] on div "AL 4 - Inventurkartei "DPs outside camps"" at bounding box center [190, 402] width 323 height 16
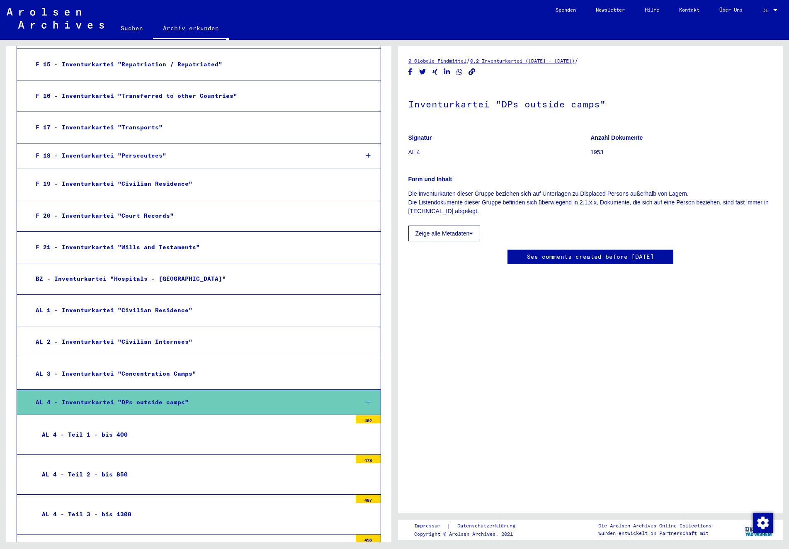
scroll to position [1008, 0]
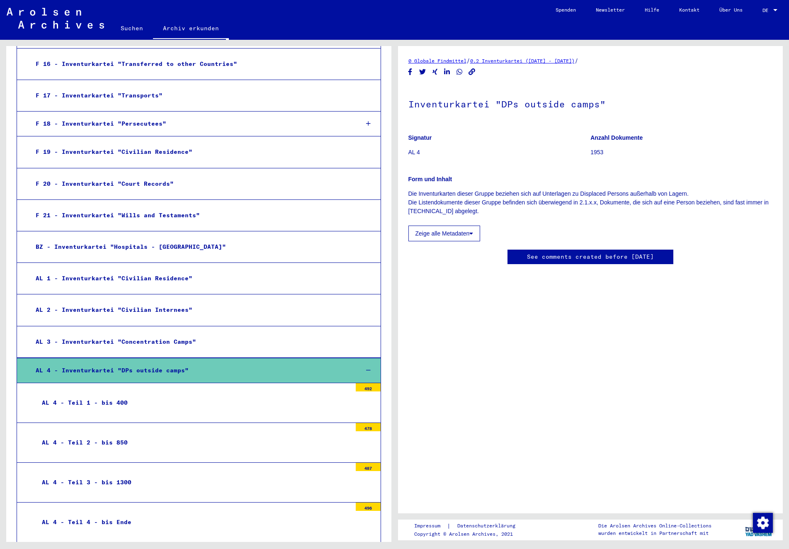
click at [161, 363] on div "AL 4 - Inventurkartei "DPs outside camps"" at bounding box center [190, 371] width 323 height 16
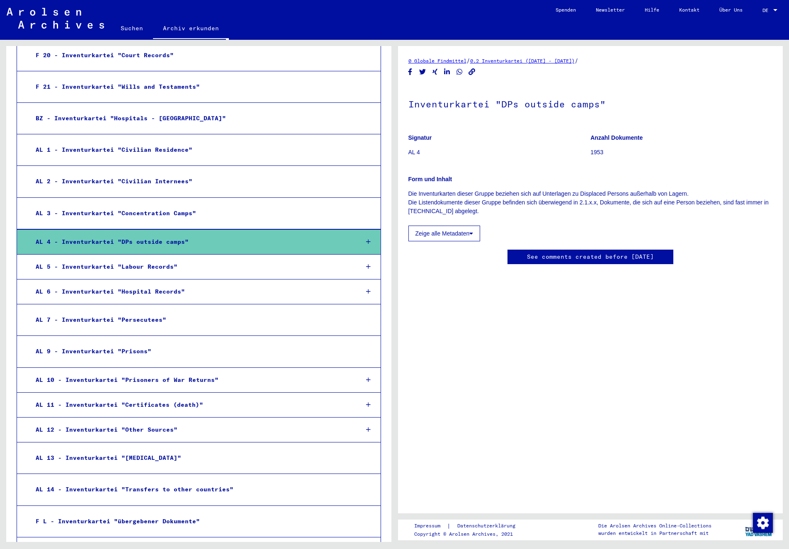
scroll to position [1138, 0]
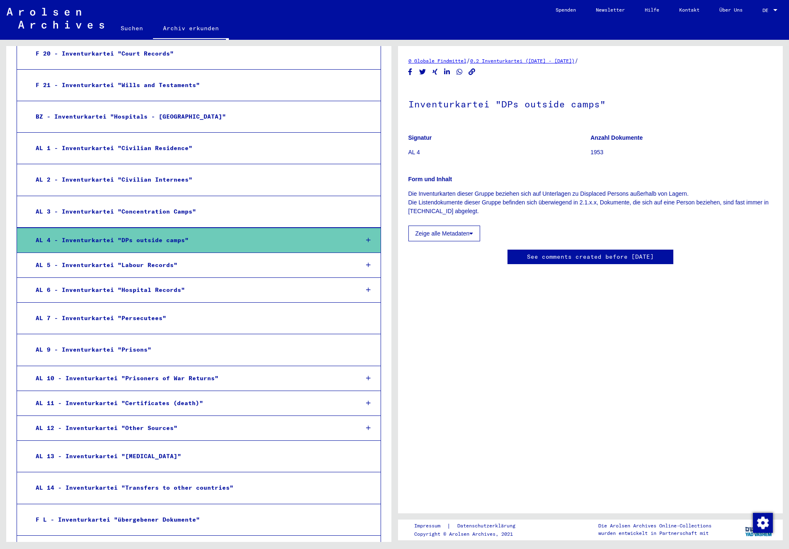
click at [141, 420] on div "AL 12 - Inventurkartei "Other Sources"" at bounding box center [190, 428] width 323 height 16
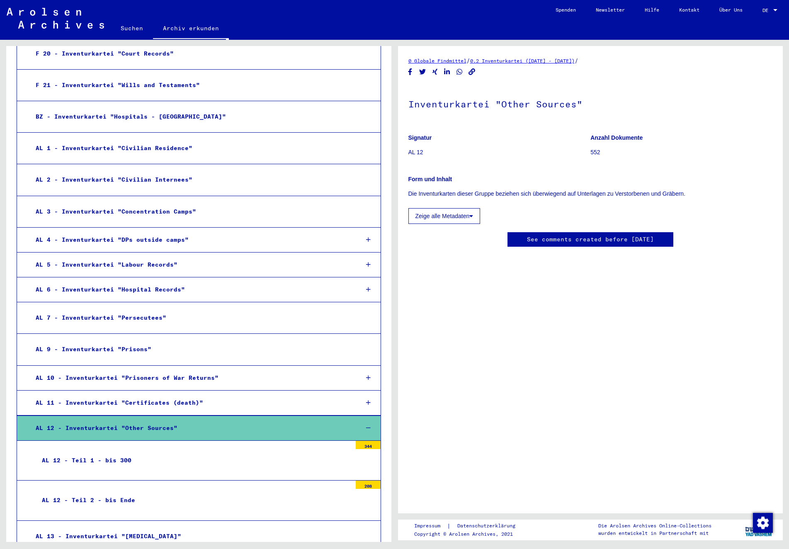
click at [141, 420] on div "AL 12 - Inventurkartei "Other Sources"" at bounding box center [190, 428] width 323 height 16
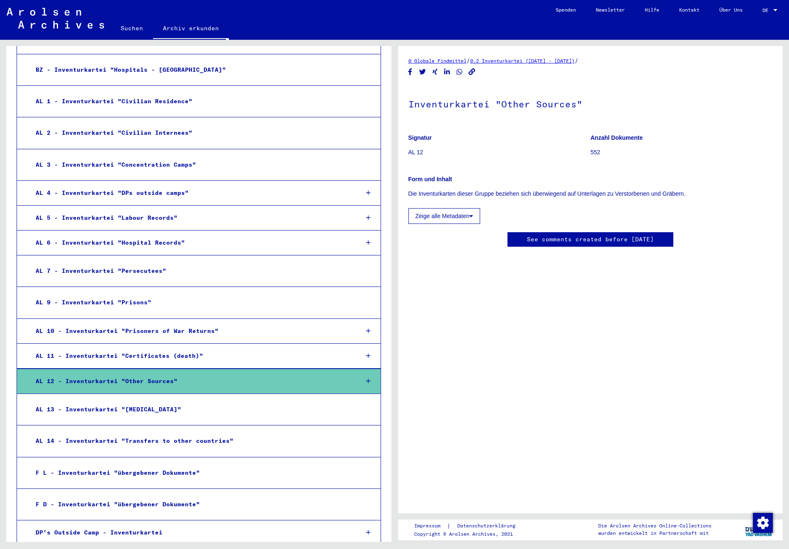
scroll to position [1197, 0]
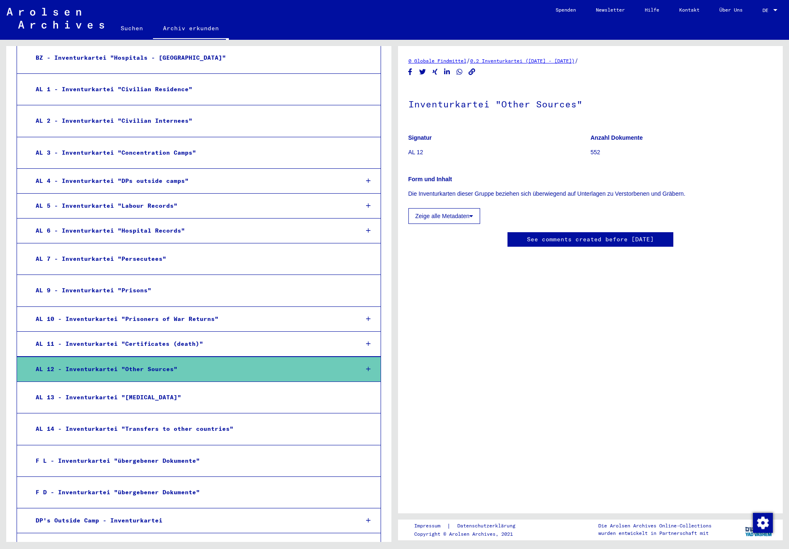
click at [158, 421] on div "AL 14 - Inventurkartei "Transfers to other countries"" at bounding box center [190, 429] width 322 height 16
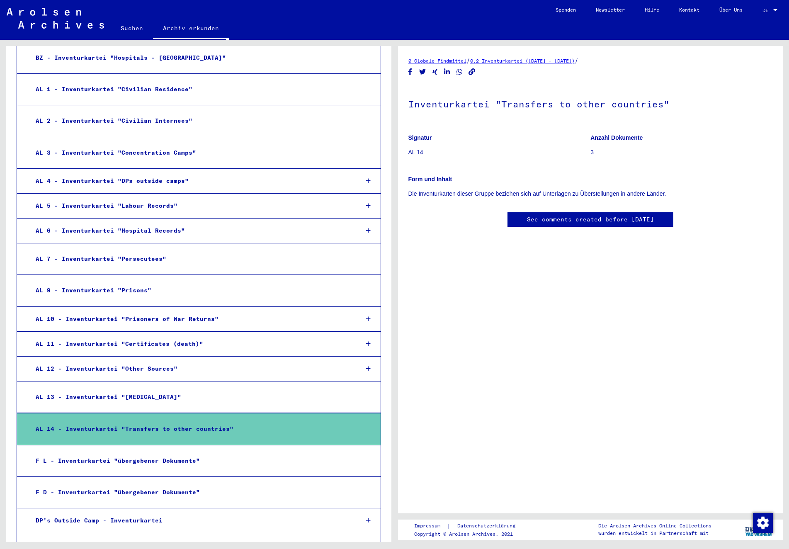
click at [165, 453] on div "F L - Inventurkartei "übergebener Dokumente"" at bounding box center [190, 461] width 322 height 16
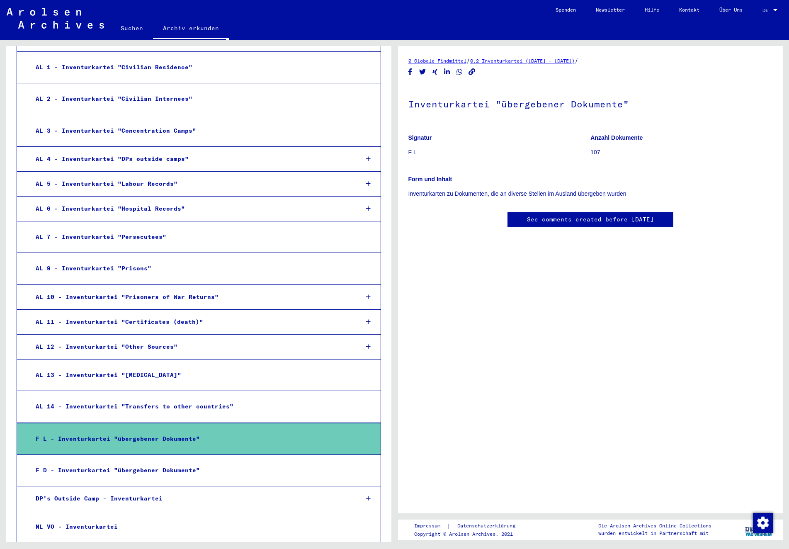
scroll to position [1236, 0]
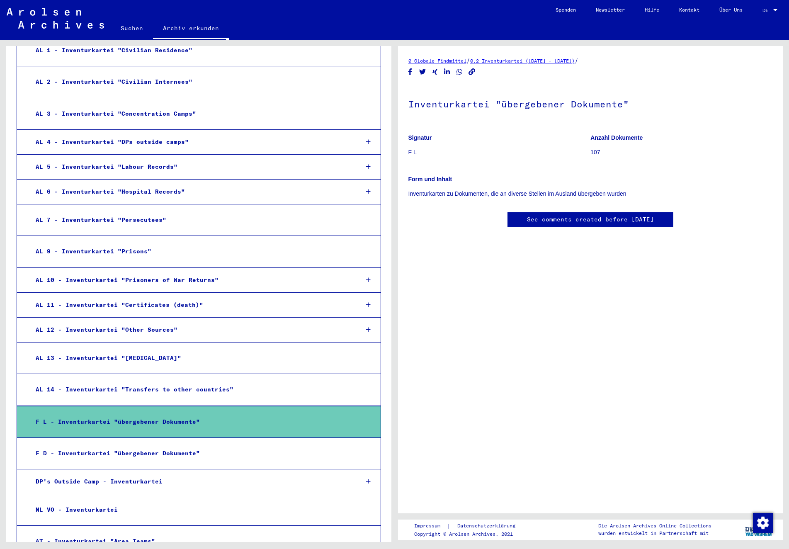
click at [163, 446] on div "F D - Inventurkartei "übergebener Dokumente"" at bounding box center [190, 454] width 322 height 16
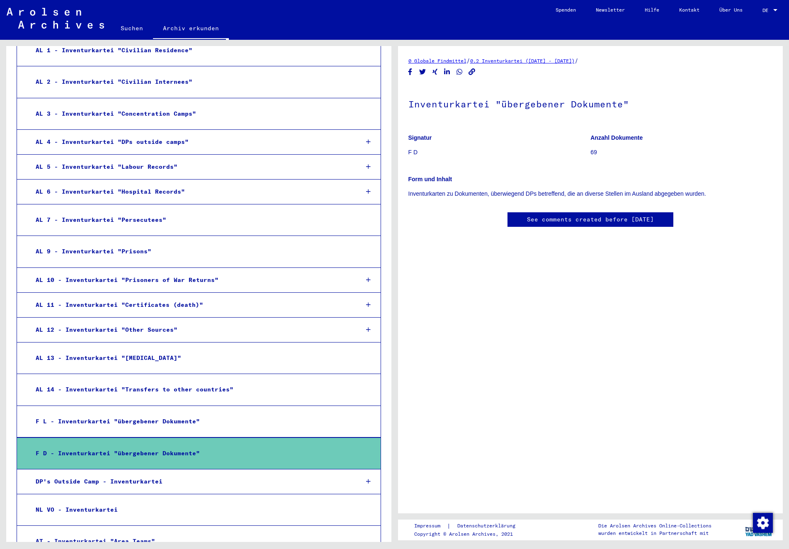
click at [134, 474] on div "DP's Outside Camp - Inventurkartei" at bounding box center [190, 482] width 323 height 16
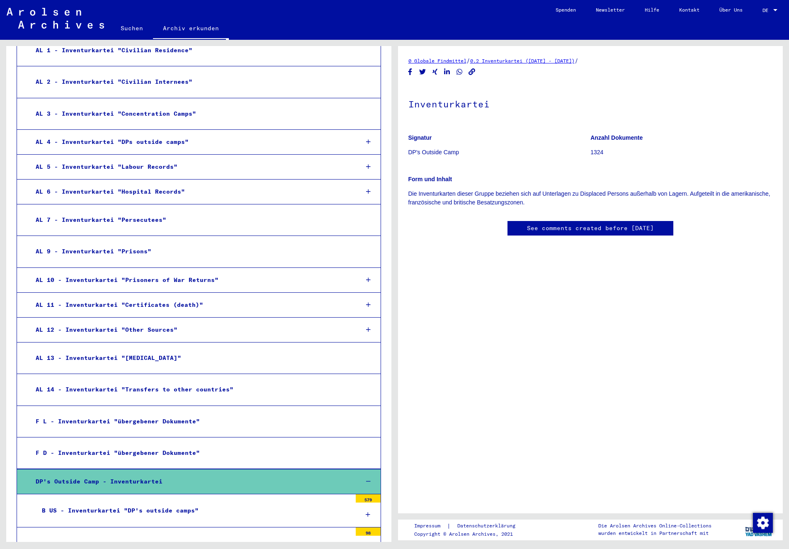
click at [151, 503] on div "B US - Inventurkartei "DP's outside camps"" at bounding box center [194, 511] width 316 height 16
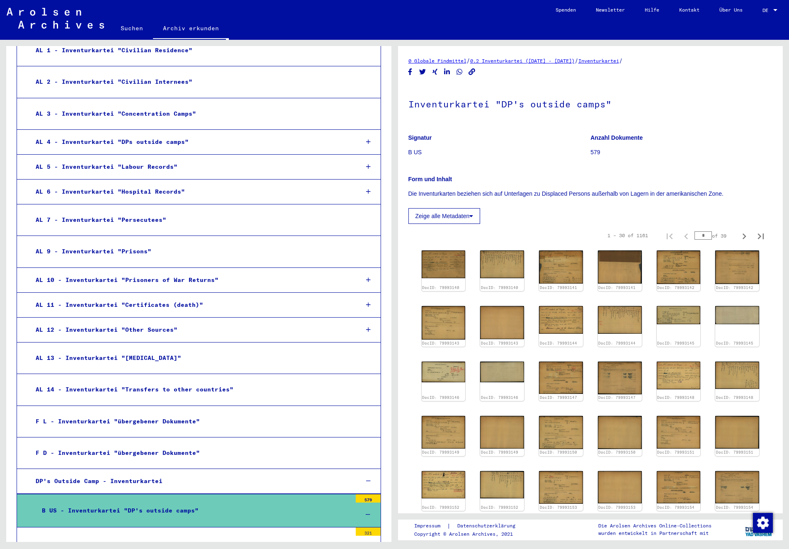
click at [170, 539] on div "Inventurkartei "DP's outside camps"" at bounding box center [197, 547] width 310 height 16
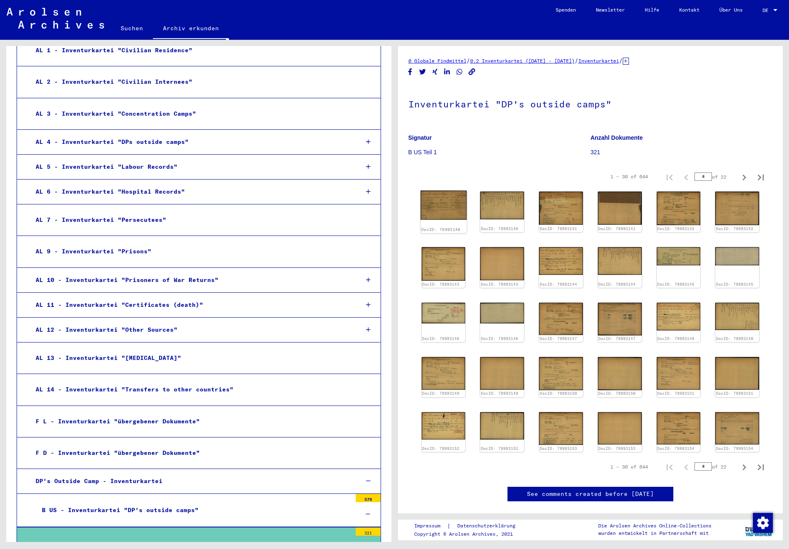
click at [441, 207] on img at bounding box center [444, 205] width 46 height 29
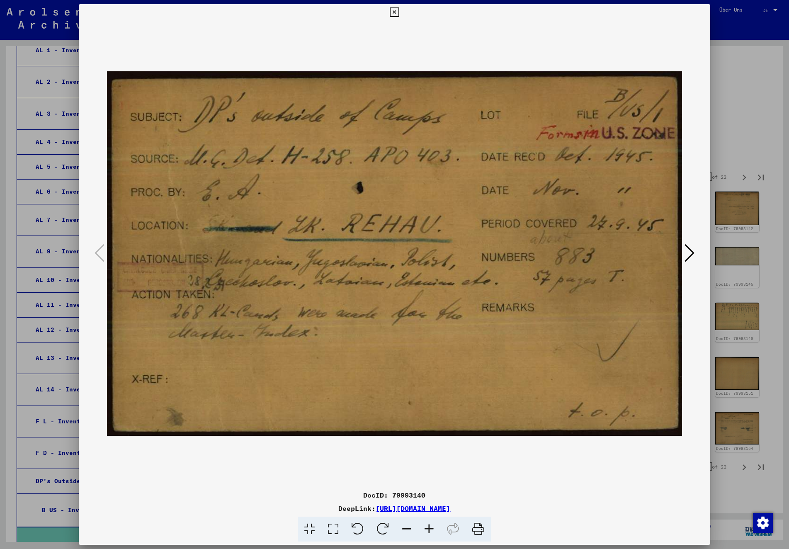
click at [692, 256] on icon at bounding box center [690, 253] width 10 height 20
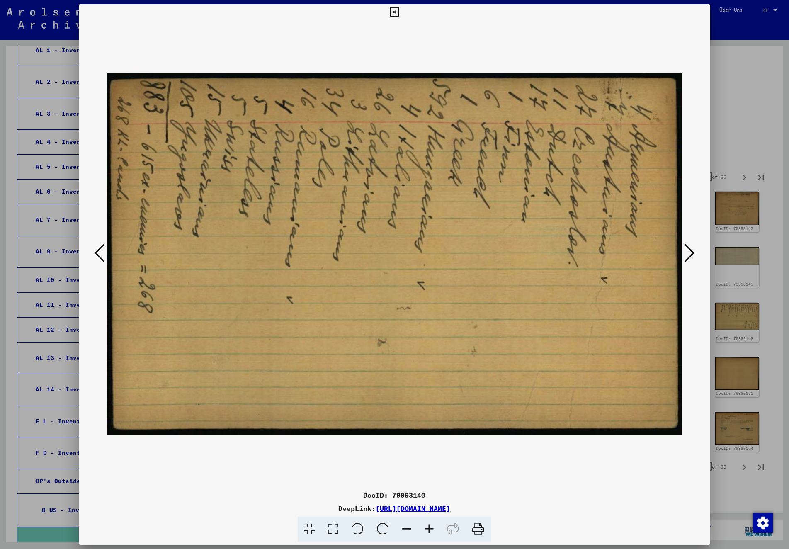
click at [399, 12] on icon at bounding box center [395, 12] width 10 height 10
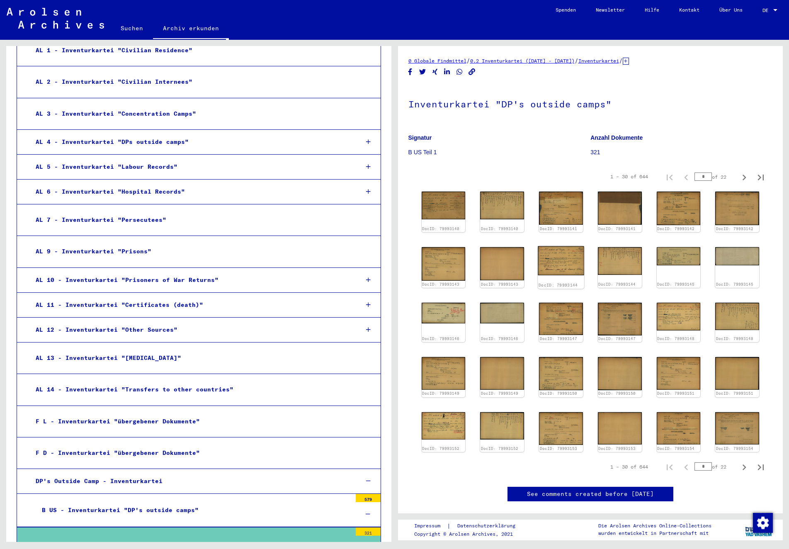
click at [569, 264] on img at bounding box center [561, 260] width 46 height 29
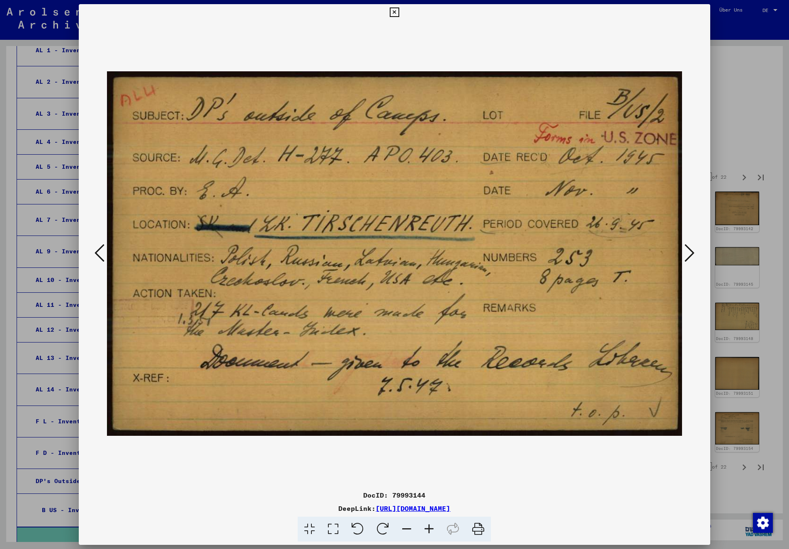
click at [399, 13] on icon at bounding box center [395, 12] width 10 height 10
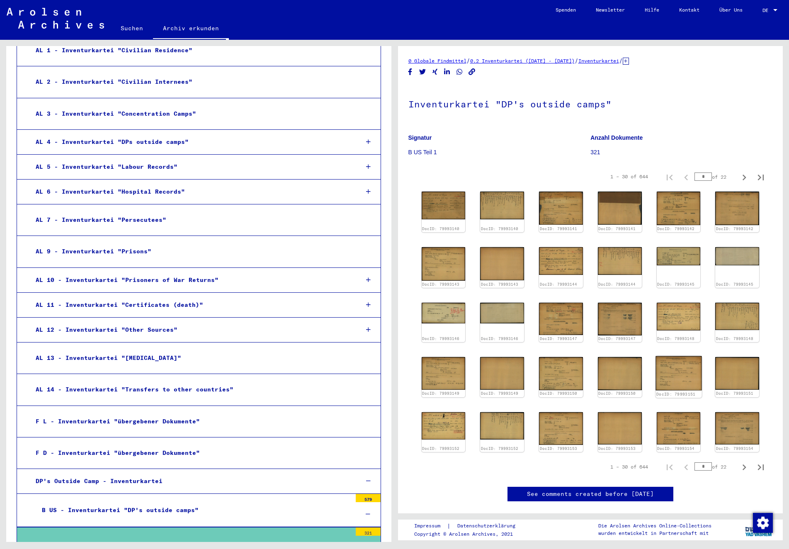
click at [673, 378] on img at bounding box center [679, 373] width 46 height 34
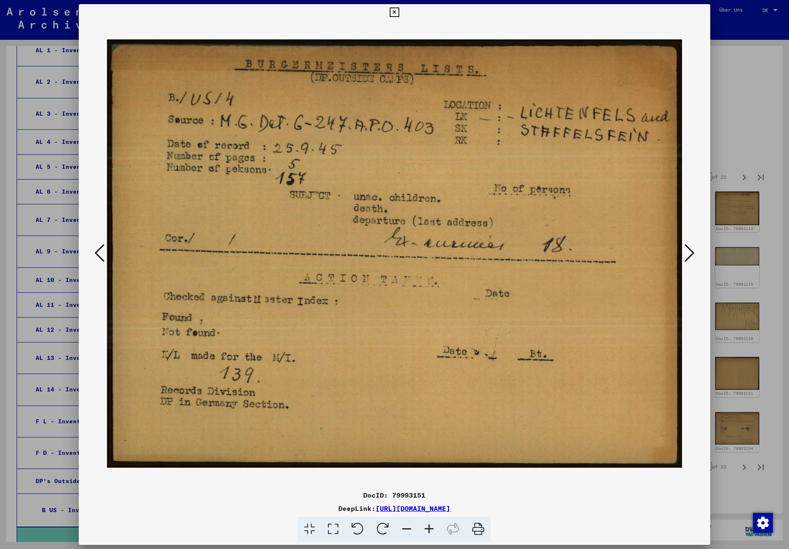
click at [399, 11] on icon at bounding box center [395, 12] width 10 height 10
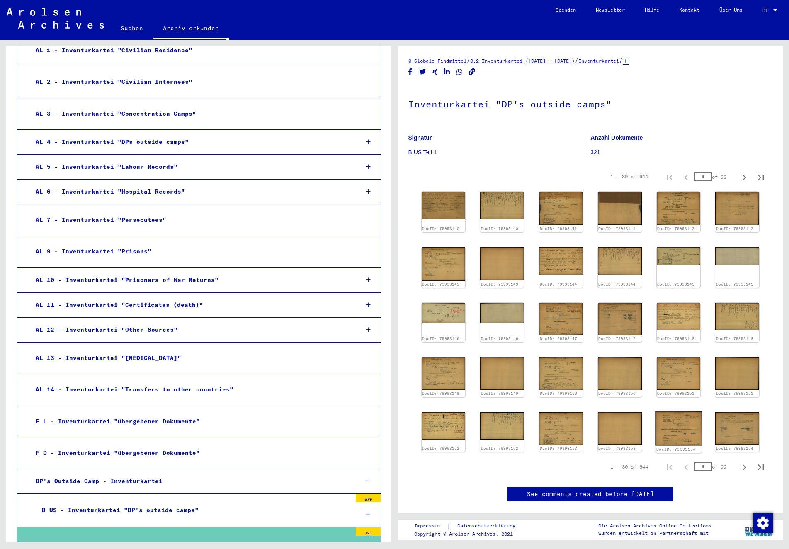
click at [687, 424] on img at bounding box center [679, 428] width 46 height 34
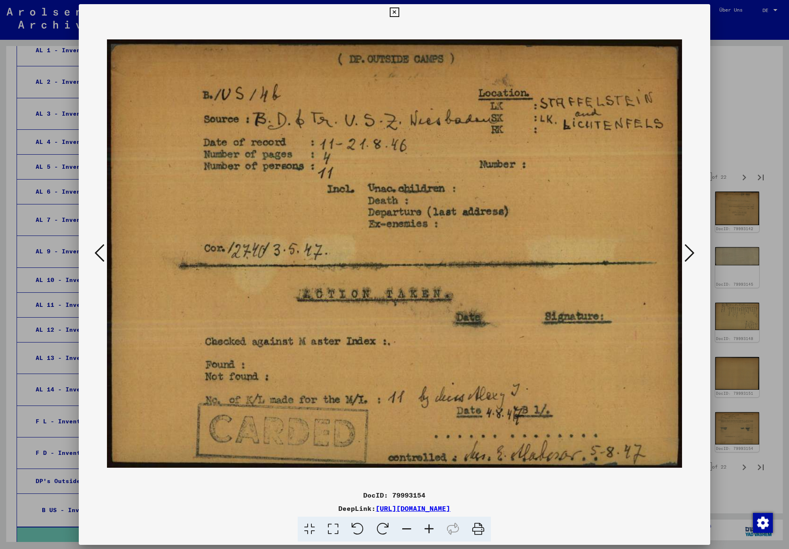
click at [399, 16] on icon at bounding box center [395, 12] width 10 height 10
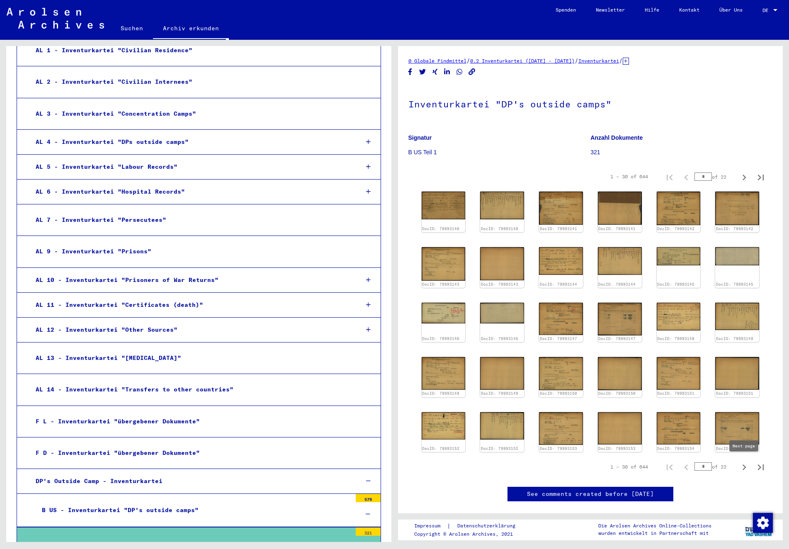
click at [743, 467] on icon "Next page" at bounding box center [745, 468] width 12 height 12
type input "*"
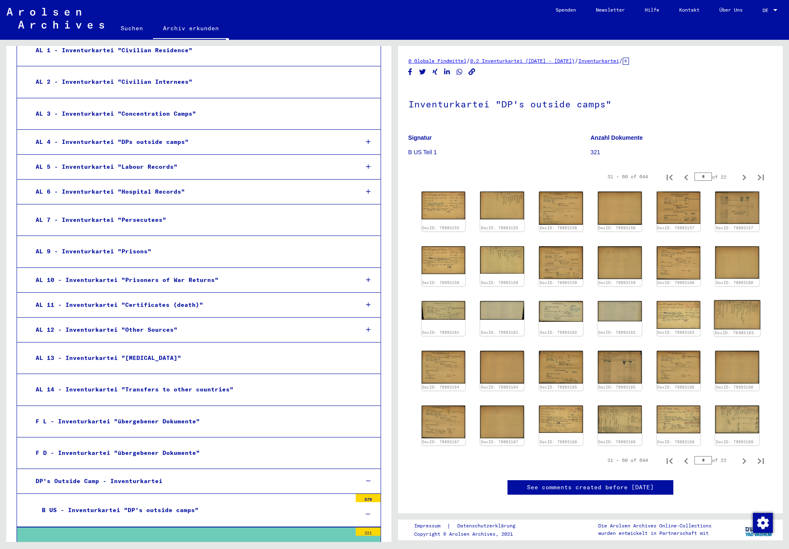
click at [725, 309] on img at bounding box center [738, 314] width 46 height 29
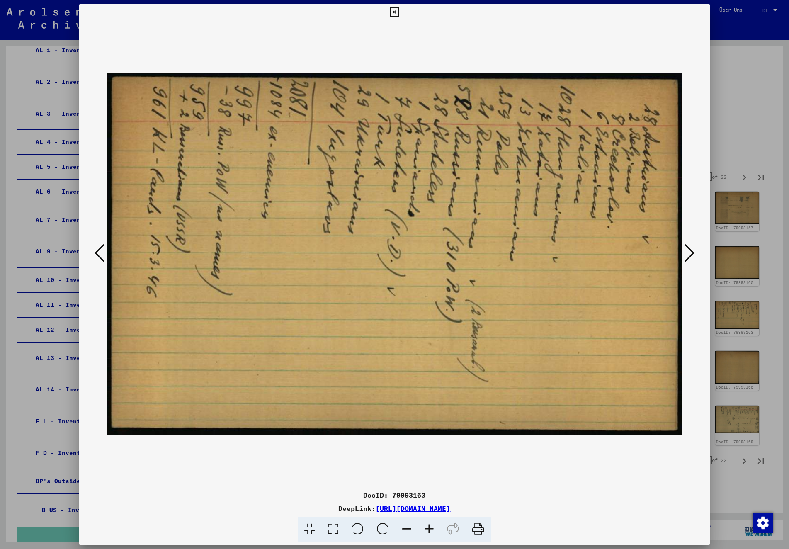
click at [691, 254] on icon at bounding box center [690, 253] width 10 height 20
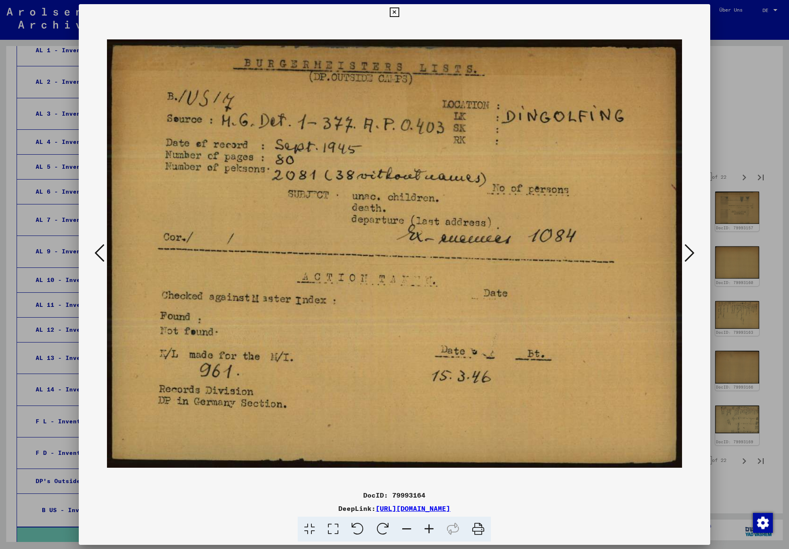
click at [692, 253] on icon at bounding box center [690, 253] width 10 height 20
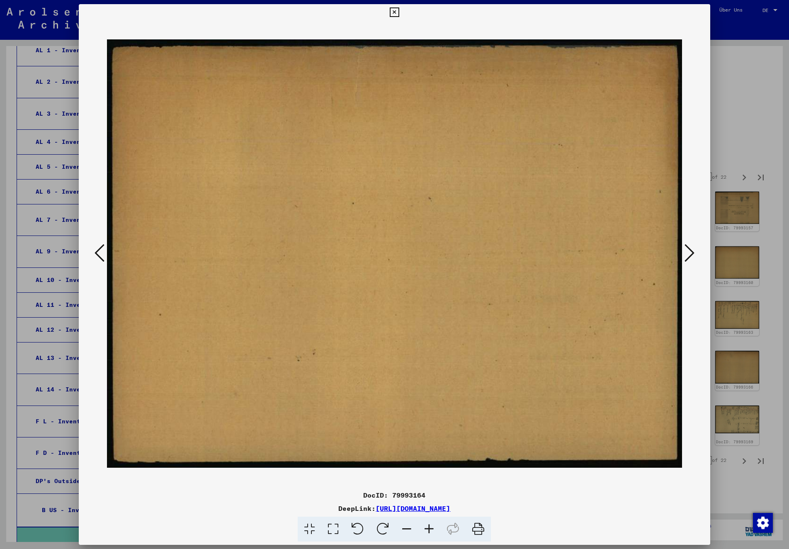
click at [692, 253] on icon at bounding box center [690, 253] width 10 height 20
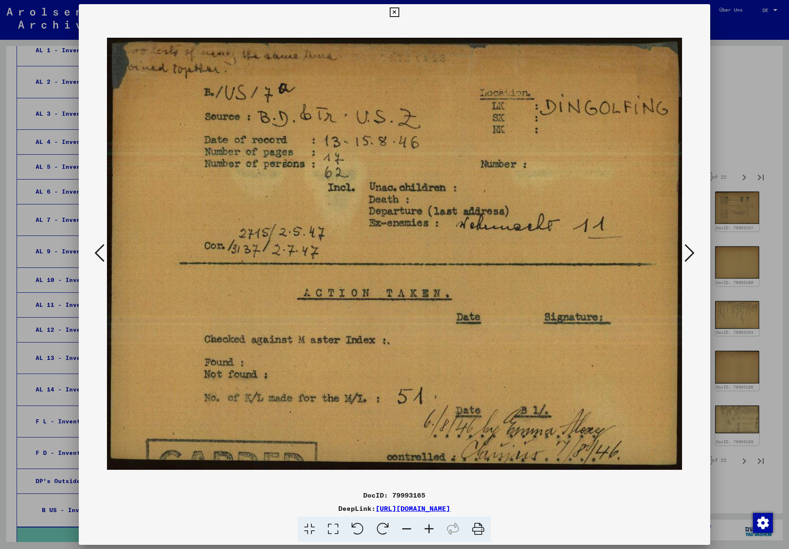
click at [690, 252] on icon at bounding box center [690, 253] width 10 height 20
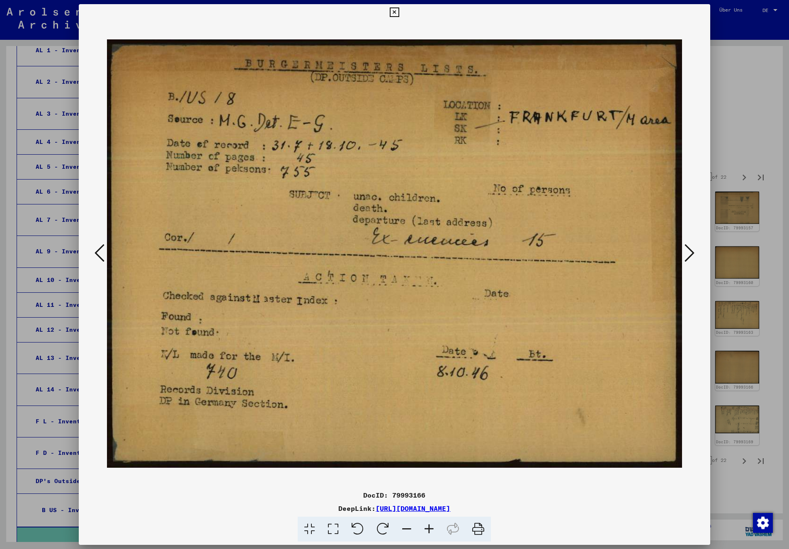
click at [100, 260] on icon at bounding box center [100, 253] width 10 height 20
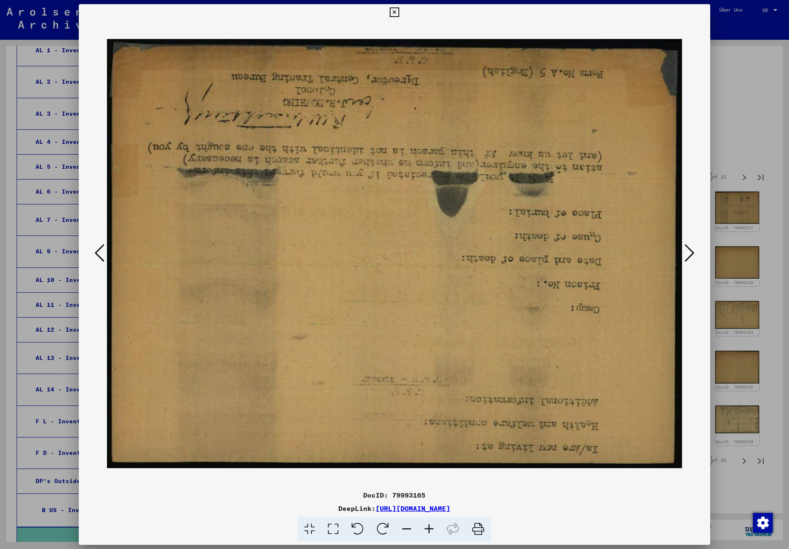
click at [690, 254] on icon at bounding box center [690, 253] width 10 height 20
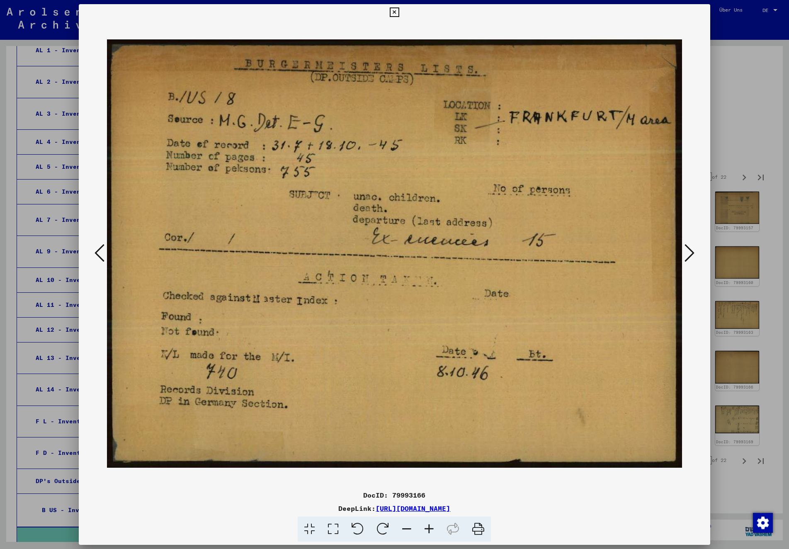
click at [690, 254] on icon at bounding box center [690, 253] width 10 height 20
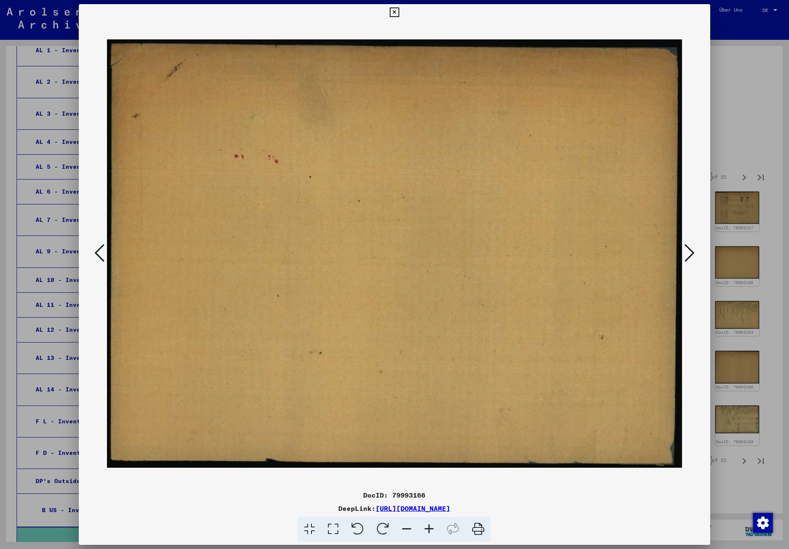
click at [690, 254] on icon at bounding box center [690, 253] width 10 height 20
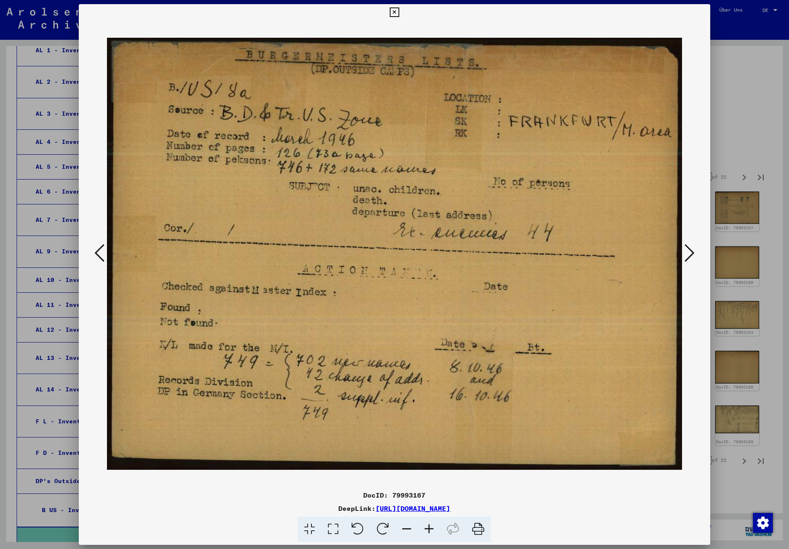
click at [690, 254] on icon at bounding box center [690, 253] width 10 height 20
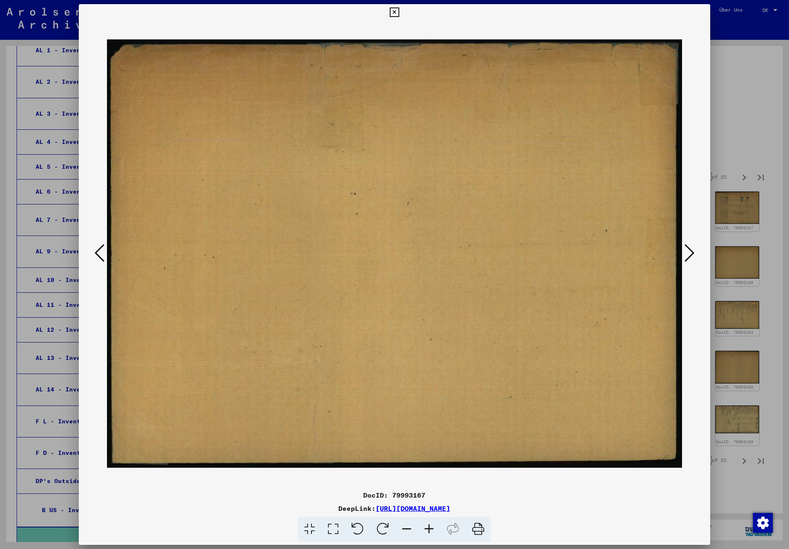
click at [690, 254] on icon at bounding box center [690, 253] width 10 height 20
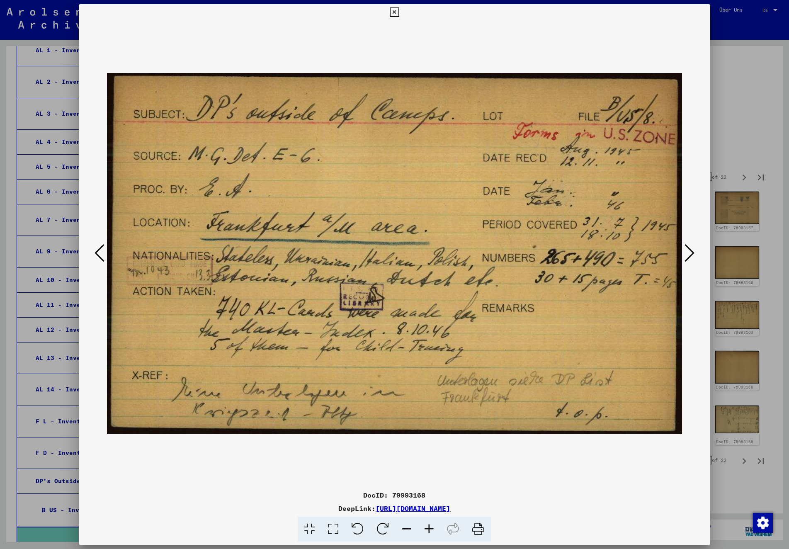
click at [691, 254] on icon at bounding box center [690, 253] width 10 height 20
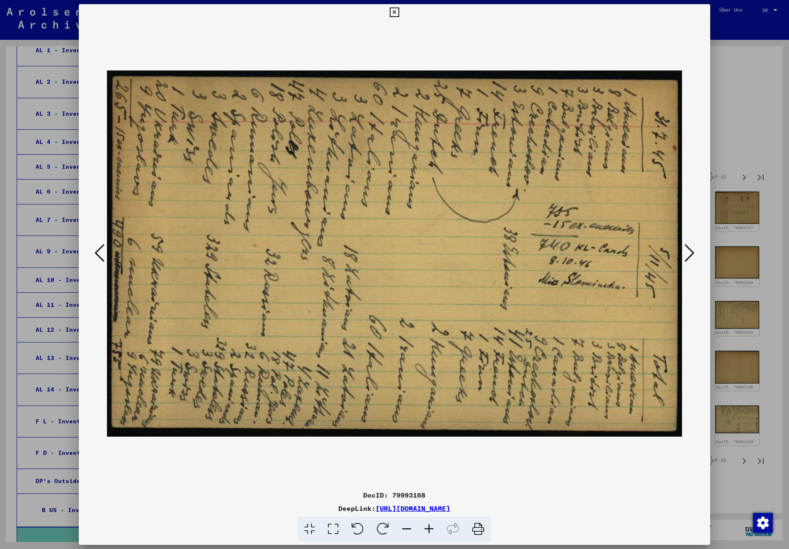
click at [690, 254] on icon at bounding box center [690, 253] width 10 height 20
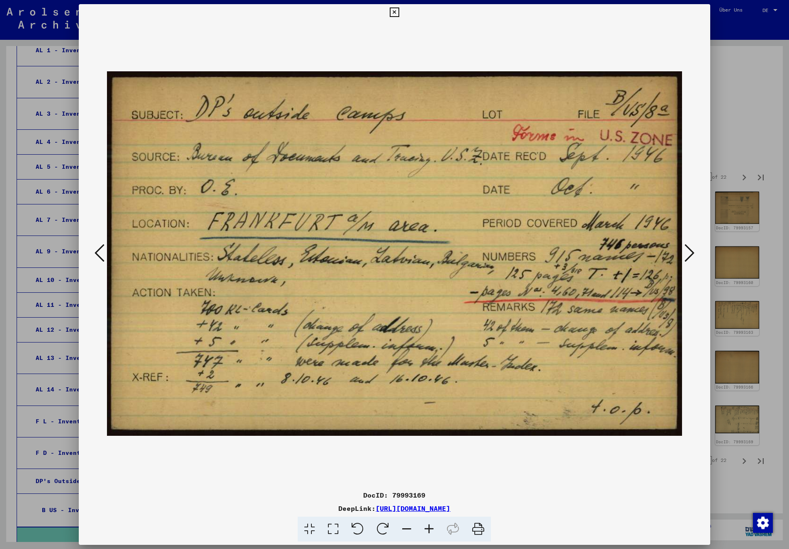
click at [690, 254] on icon at bounding box center [690, 253] width 10 height 20
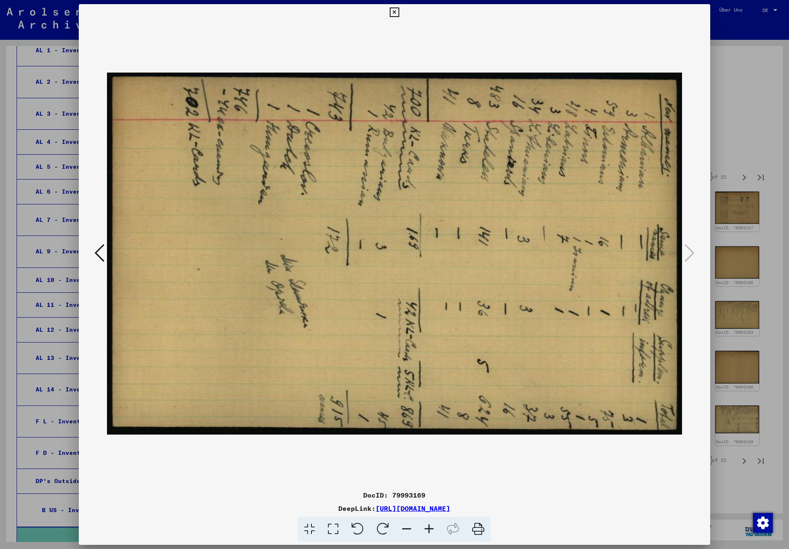
click at [399, 13] on icon at bounding box center [395, 12] width 10 height 10
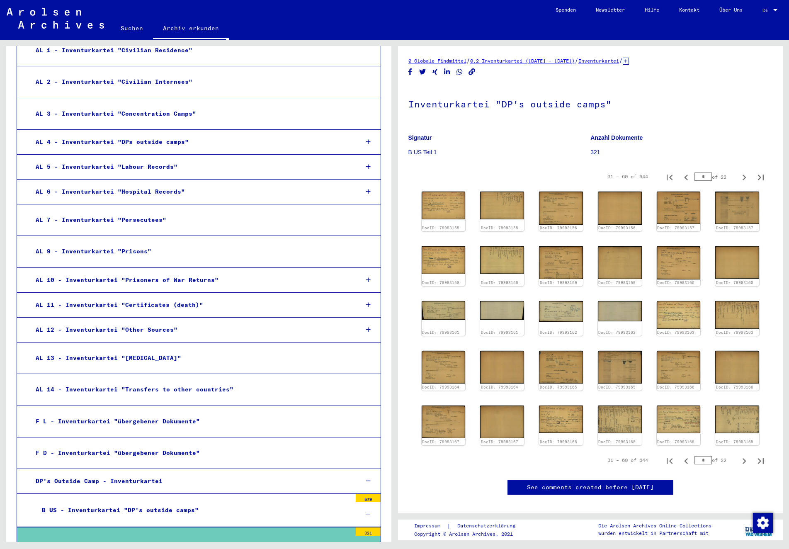
click at [120, 502] on div "B US - Inventurkartei "DP's outside camps"" at bounding box center [194, 510] width 316 height 16
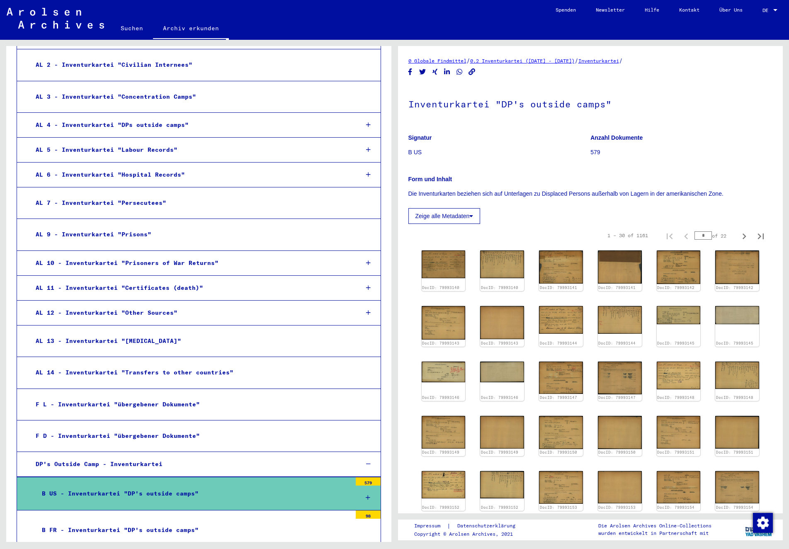
scroll to position [1254, 0]
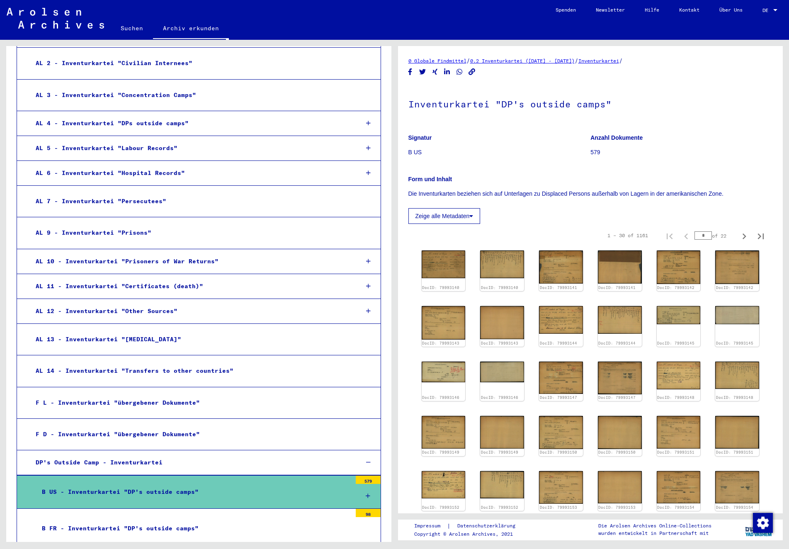
click at [110, 455] on div "DP's Outside Camp - Inventurkartei" at bounding box center [190, 463] width 323 height 16
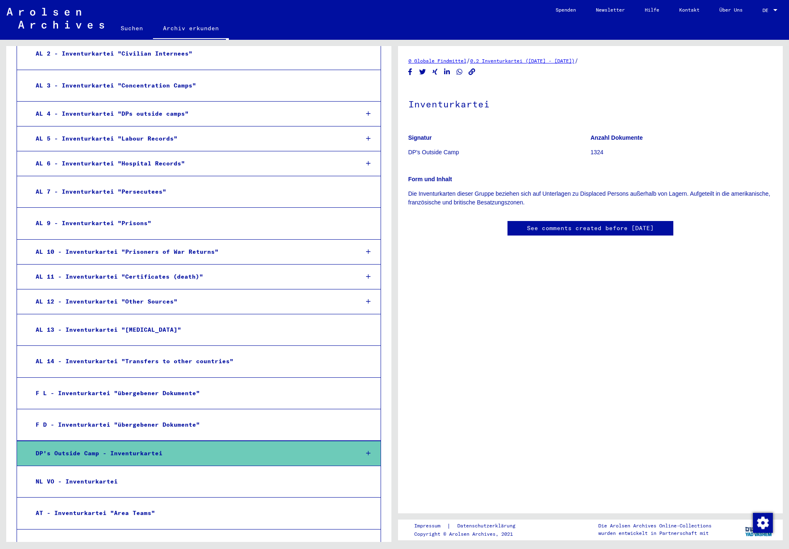
scroll to position [1278, 0]
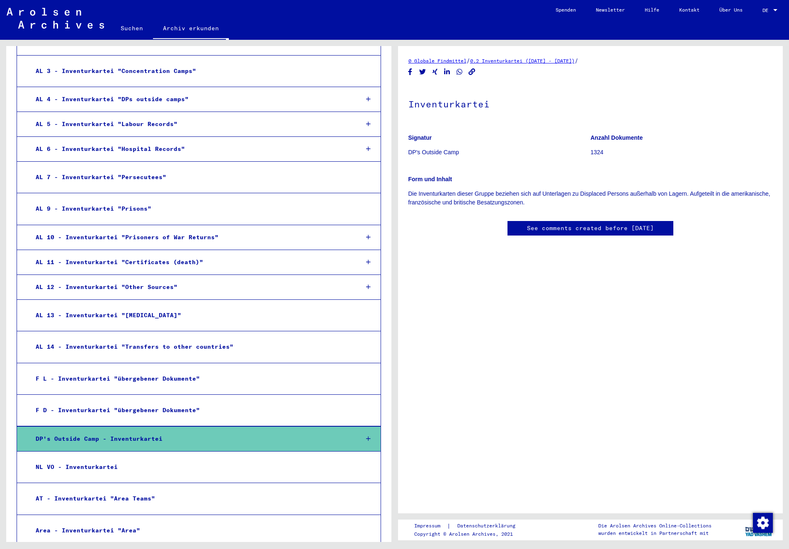
click at [88, 459] on div "NL VO - Inventurkartei" at bounding box center [190, 467] width 322 height 16
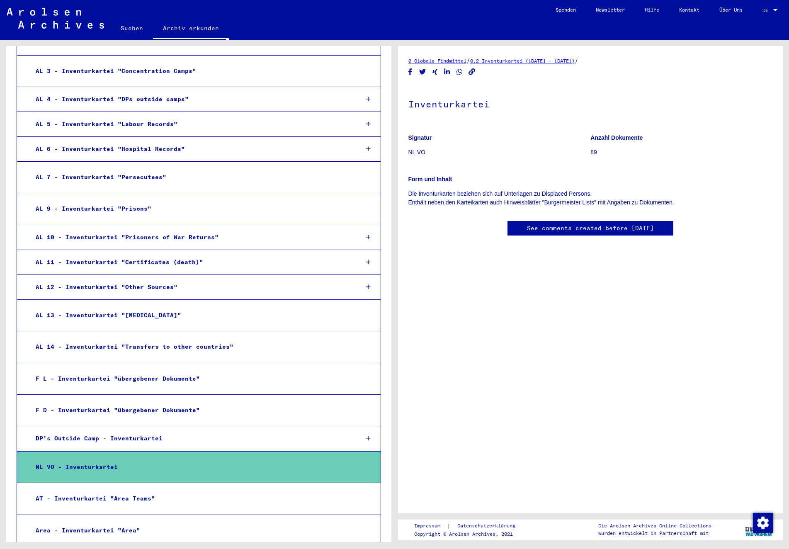
click at [82, 491] on div "AT - Inventurkartei "Area Teams"" at bounding box center [190, 499] width 322 height 16
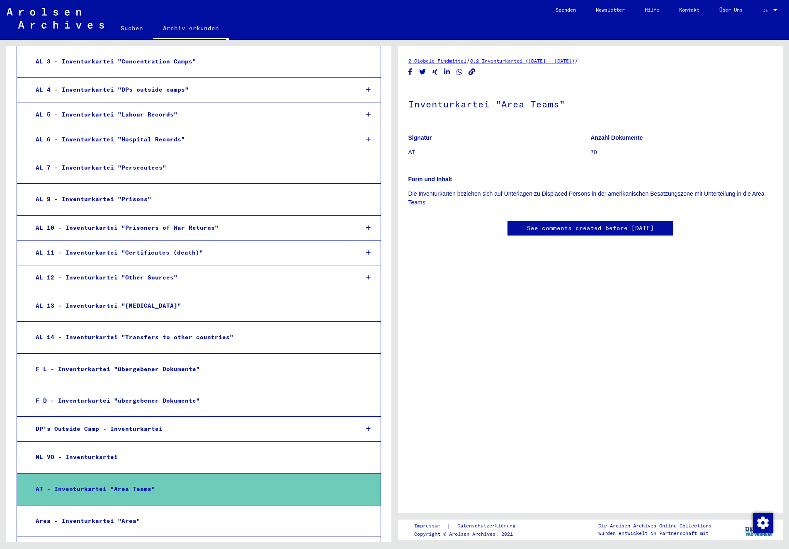
scroll to position [1301, 0]
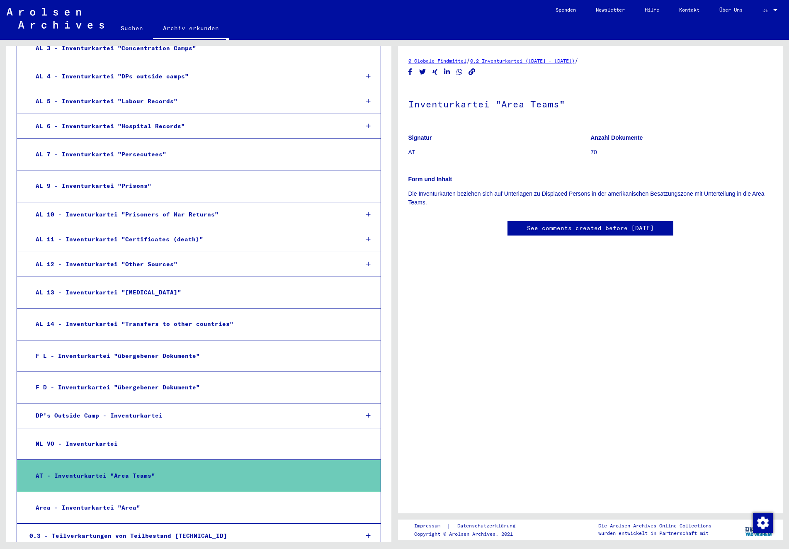
click at [85, 500] on div "Area - Inventurkartei "Area"" at bounding box center [190, 508] width 322 height 16
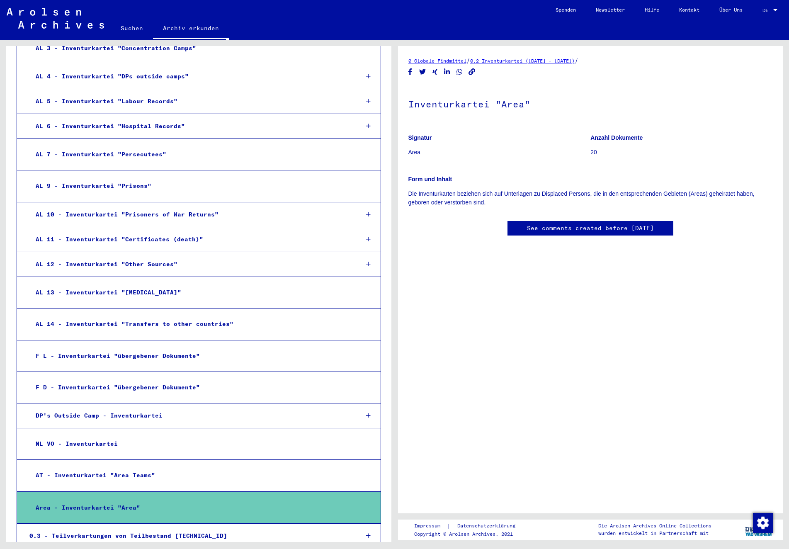
scroll to position [1338, 0]
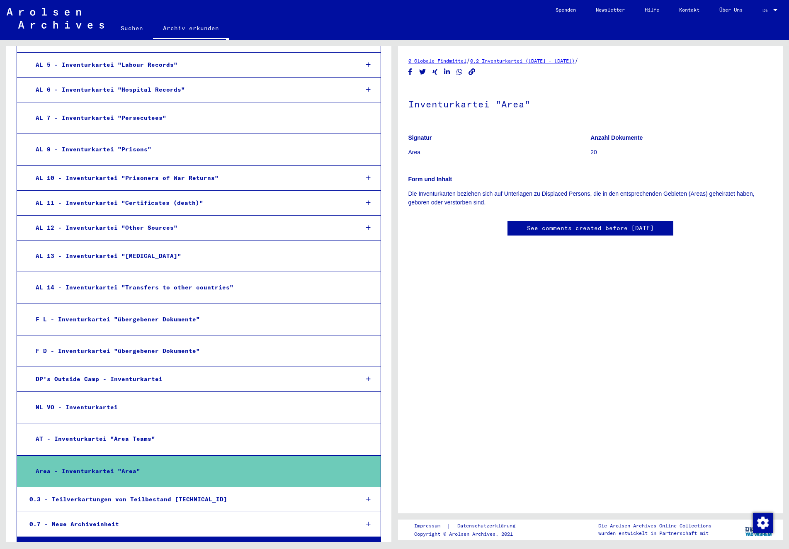
click at [91, 492] on div "0.3 - Teilverkartungen von Teilbestand [TECHNICAL_ID]" at bounding box center [187, 500] width 329 height 16
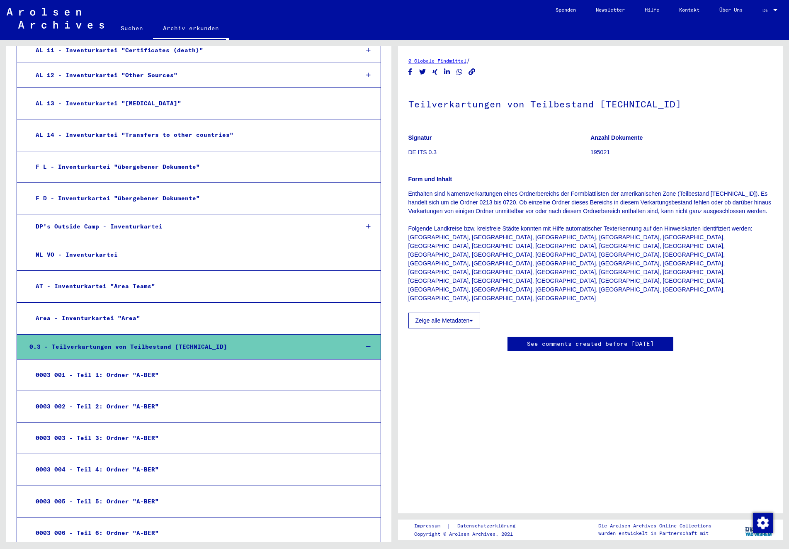
scroll to position [1361, 0]
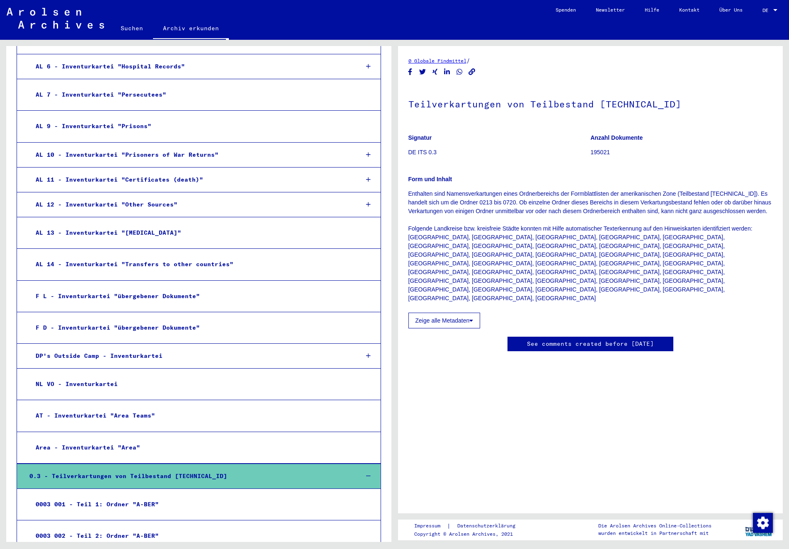
click at [94, 468] on div "0.3 - Teilverkartungen von Teilbestand [TECHNICAL_ID]" at bounding box center [187, 476] width 329 height 16
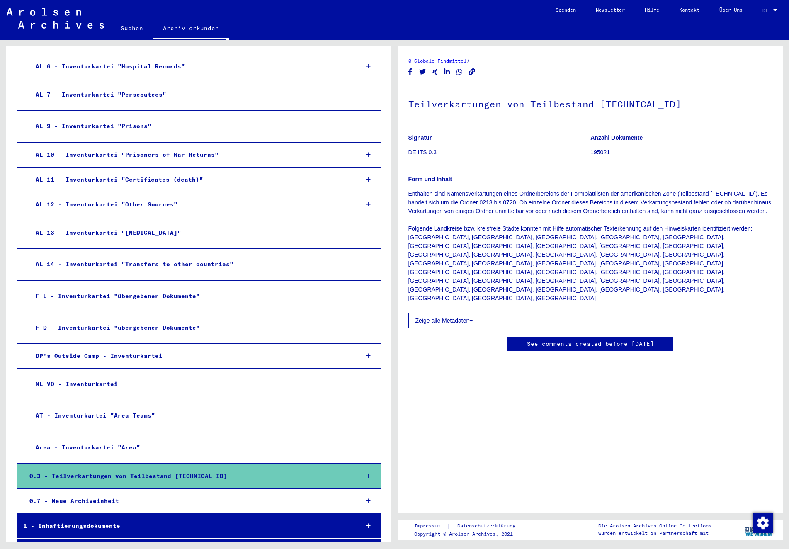
scroll to position [1356, 0]
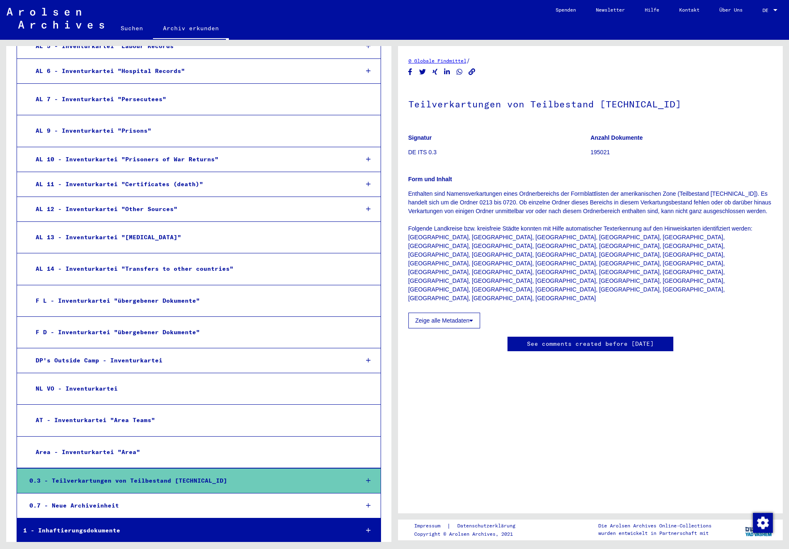
click at [93, 473] on div "0.3 - Teilverkartungen von Teilbestand [TECHNICAL_ID]" at bounding box center [187, 481] width 329 height 16
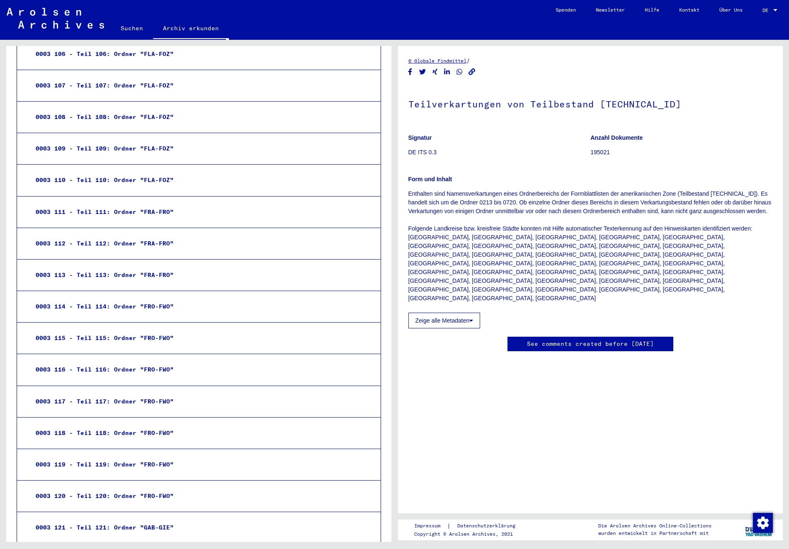
scroll to position [5074, 0]
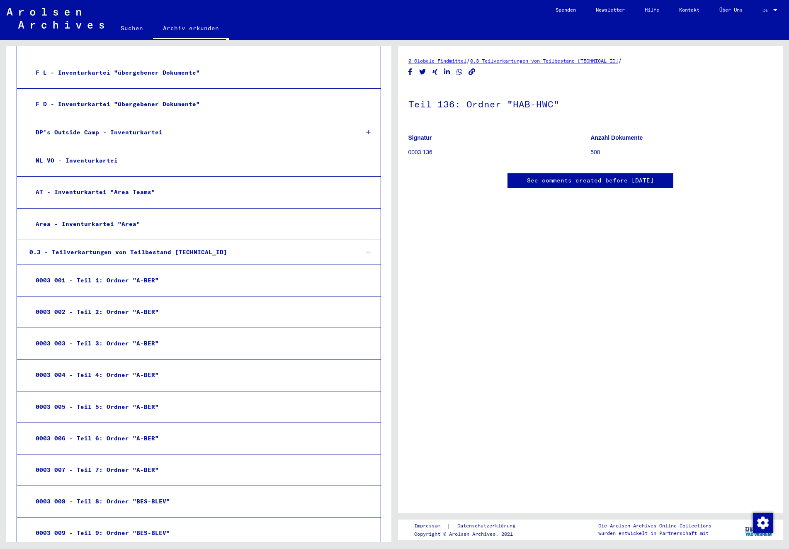
scroll to position [1326, 0]
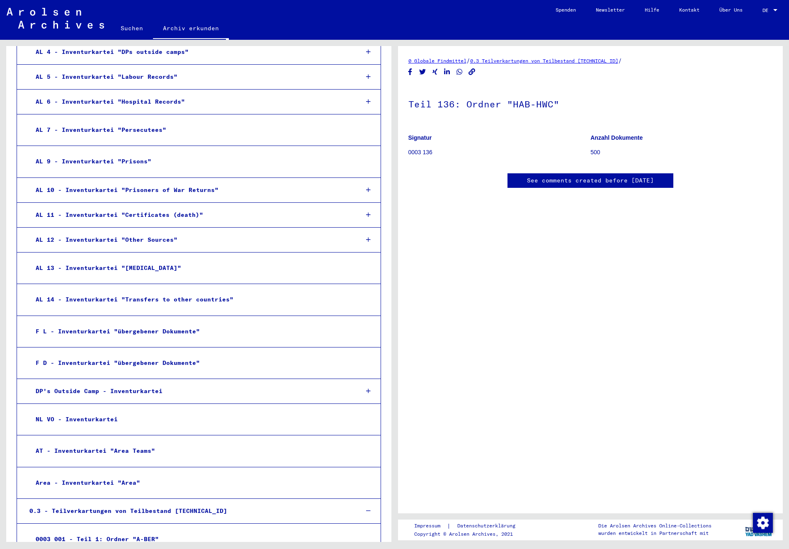
click at [188, 503] on div "0.3 - Teilverkartungen von Teilbestand [TECHNICAL_ID]" at bounding box center [187, 511] width 329 height 16
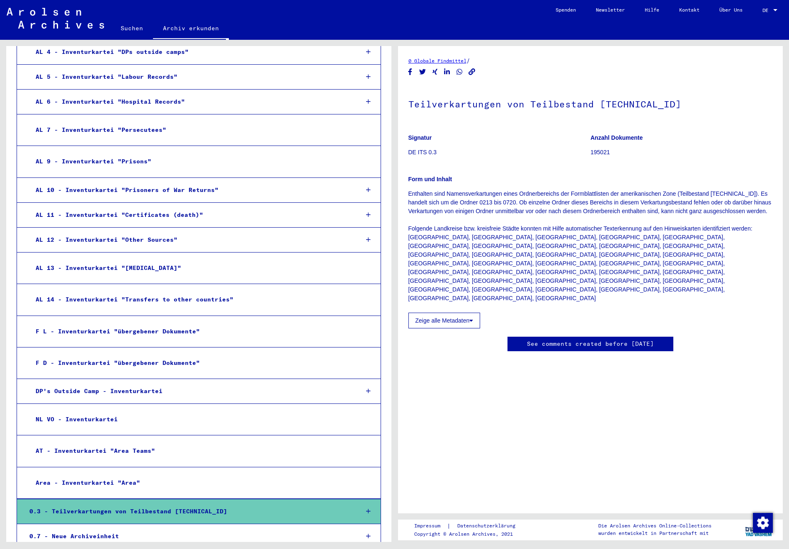
click at [91, 528] on div "0.7 - Neue Archiveinheit" at bounding box center [187, 536] width 329 height 16
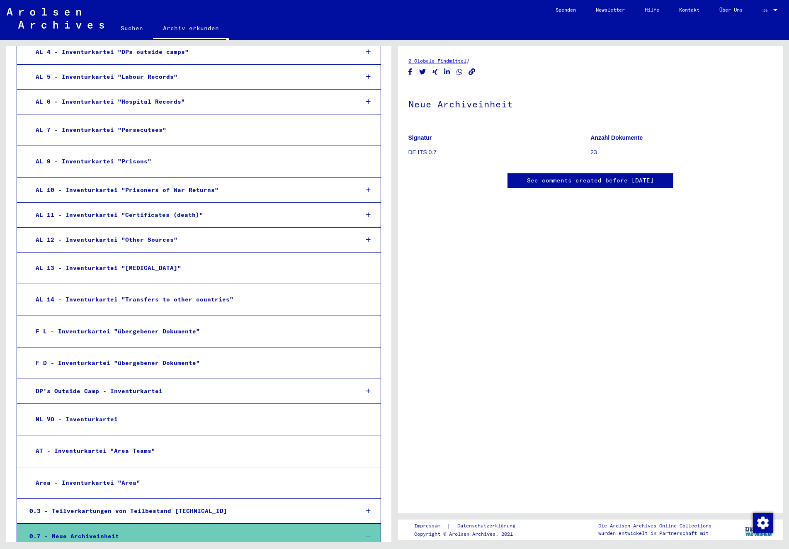
scroll to position [1369, 0]
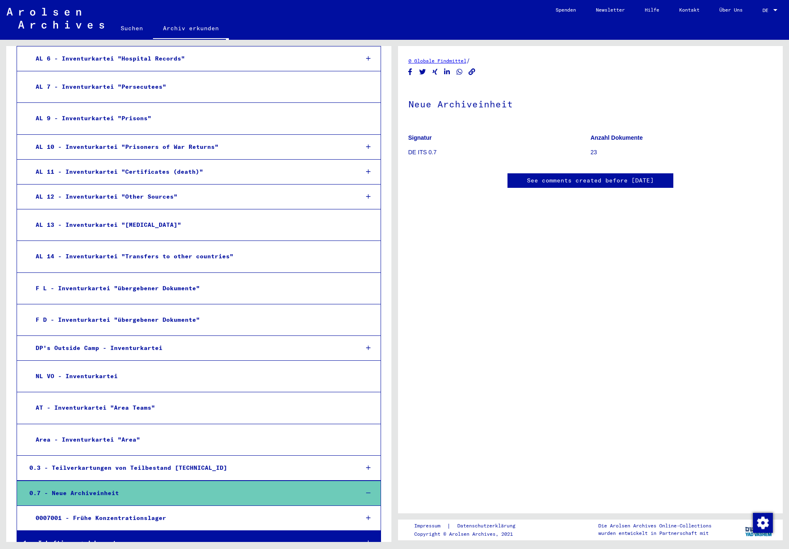
click at [121, 510] on div "0007001 - Frühe Konzentrationslager" at bounding box center [190, 518] width 323 height 16
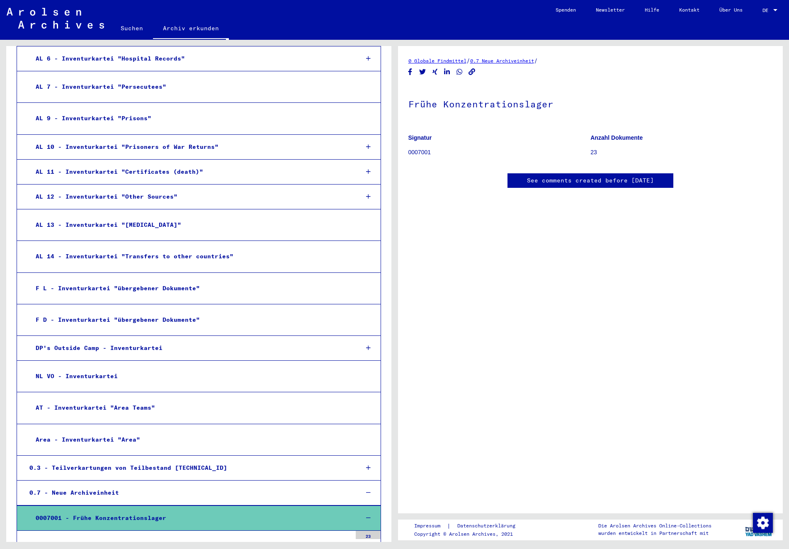
click at [100, 539] on div "0007001001 - Ahrensbök" at bounding box center [194, 547] width 316 height 16
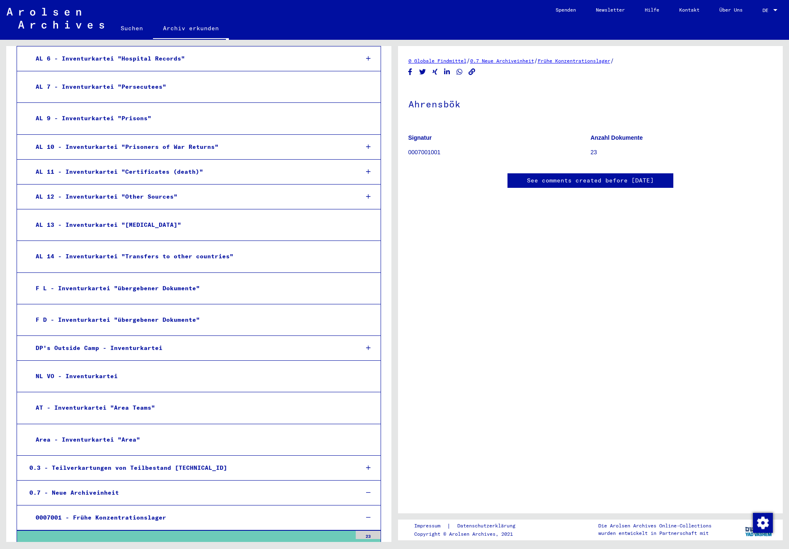
click at [103, 510] on div "0007001 - Frühe Konzentrationslager" at bounding box center [190, 518] width 323 height 16
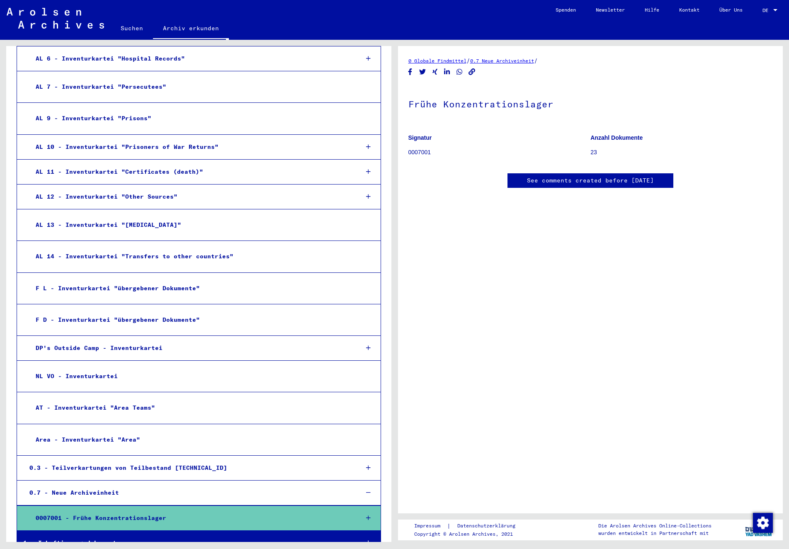
click at [88, 485] on div "0.7 - Neue Archiveinheit" at bounding box center [187, 493] width 329 height 16
